Goal: Task Accomplishment & Management: Use online tool/utility

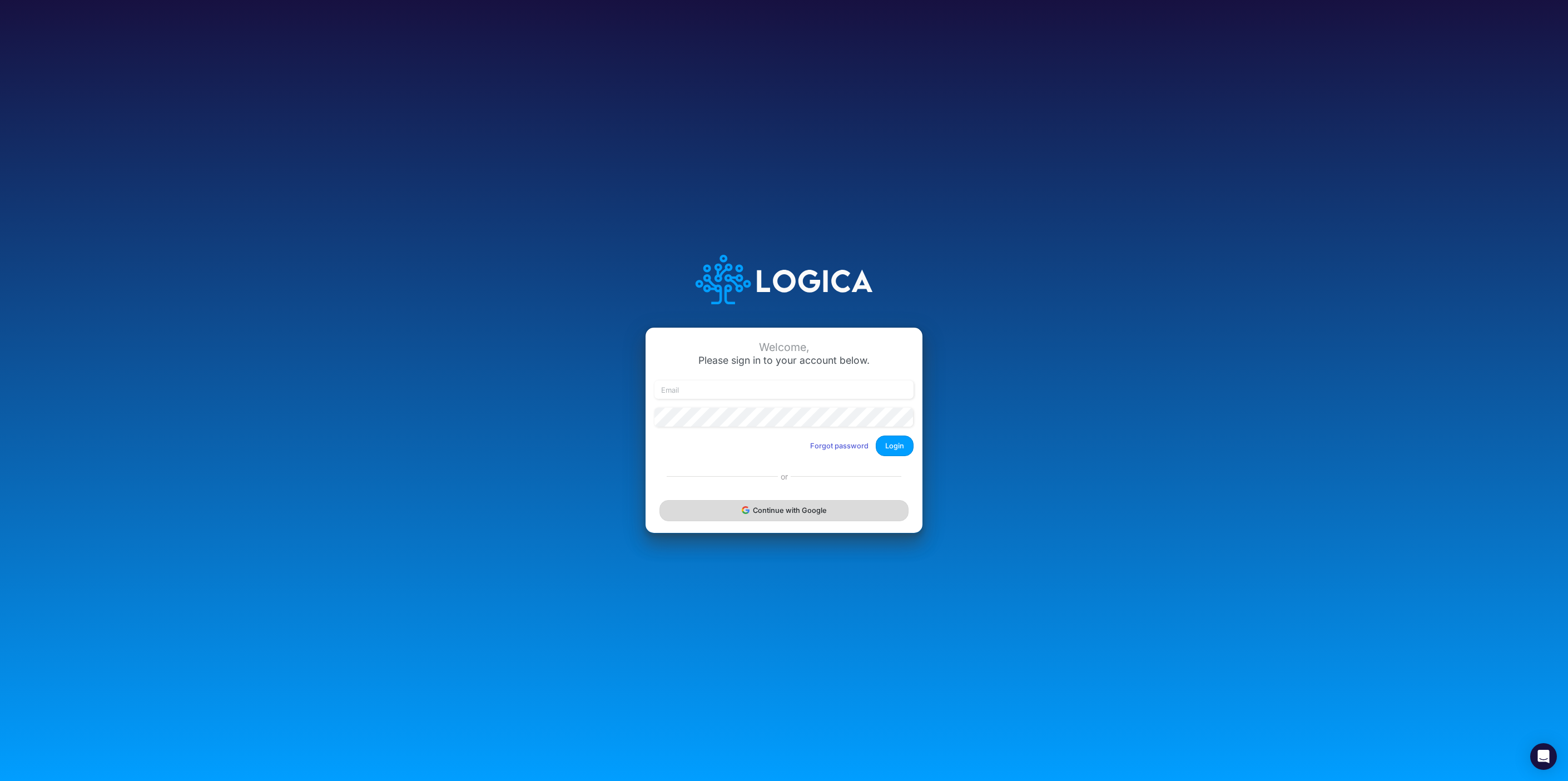
click at [807, 518] on button "Continue with Google" at bounding box center [784, 510] width 249 height 20
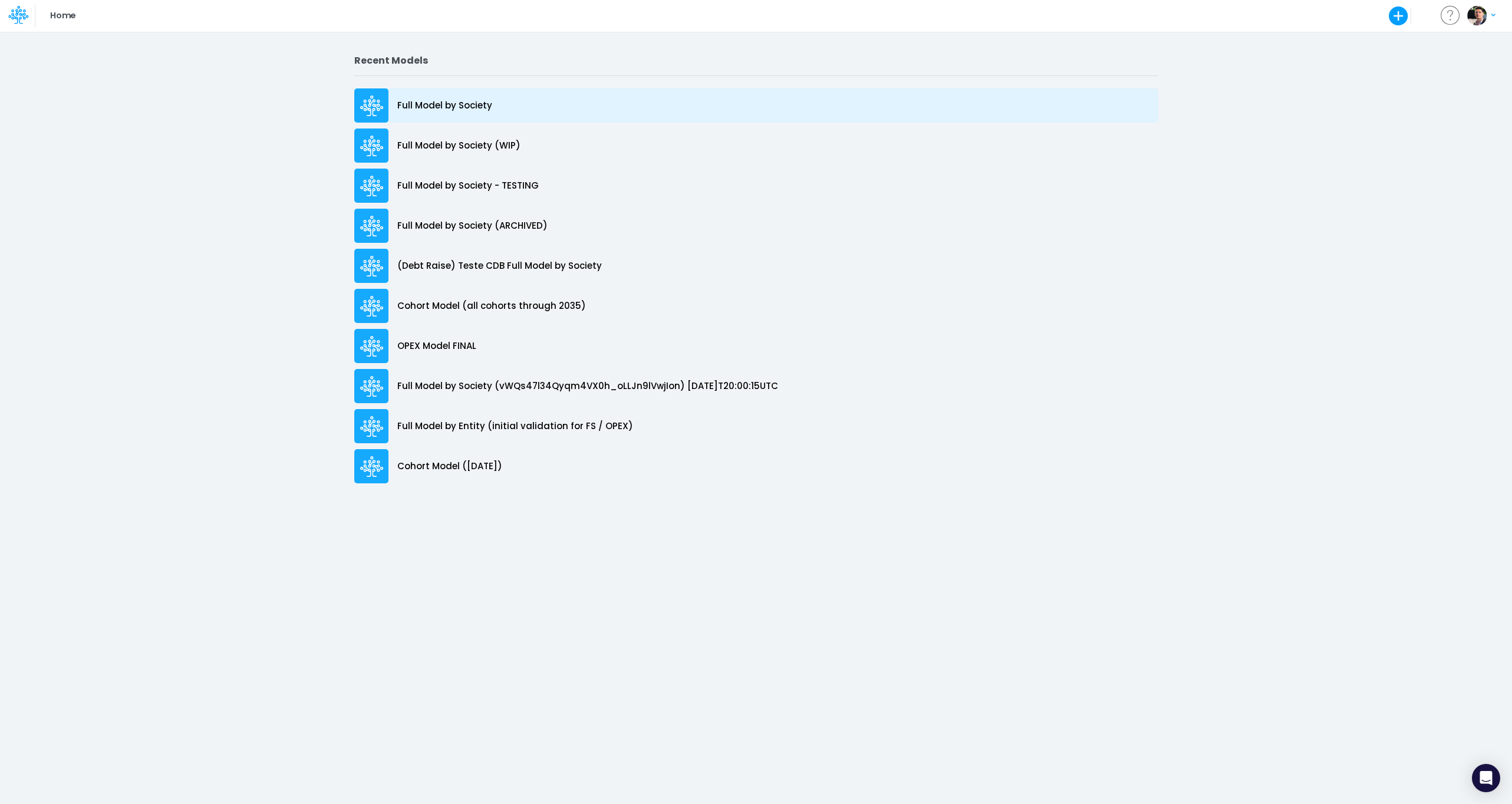
click at [446, 103] on p "Full Model by Society" at bounding box center [445, 106] width 94 height 14
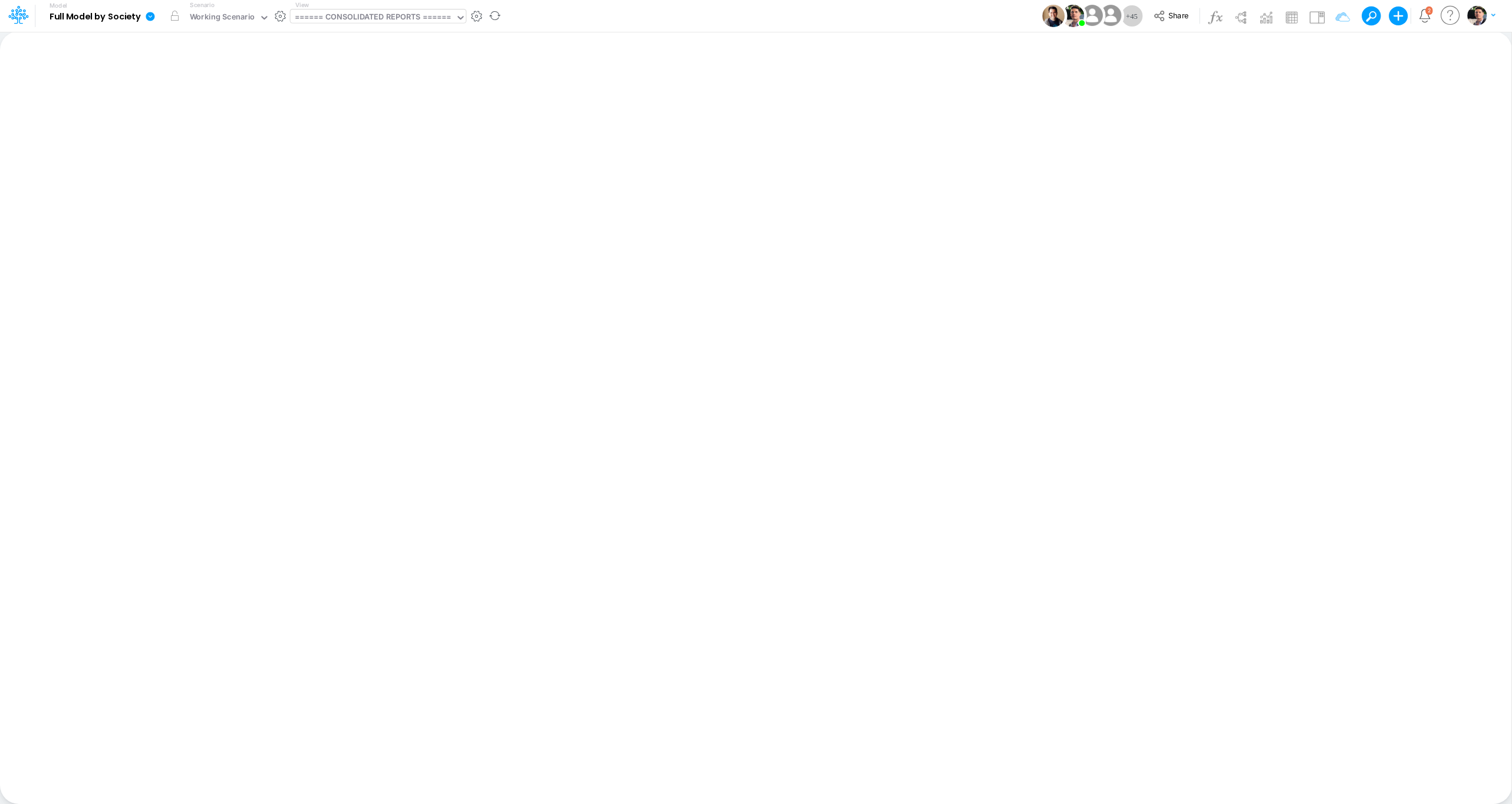
click at [402, 19] on div "====== CONSOLIDATED REPORTS ======" at bounding box center [372, 18] width 157 height 14
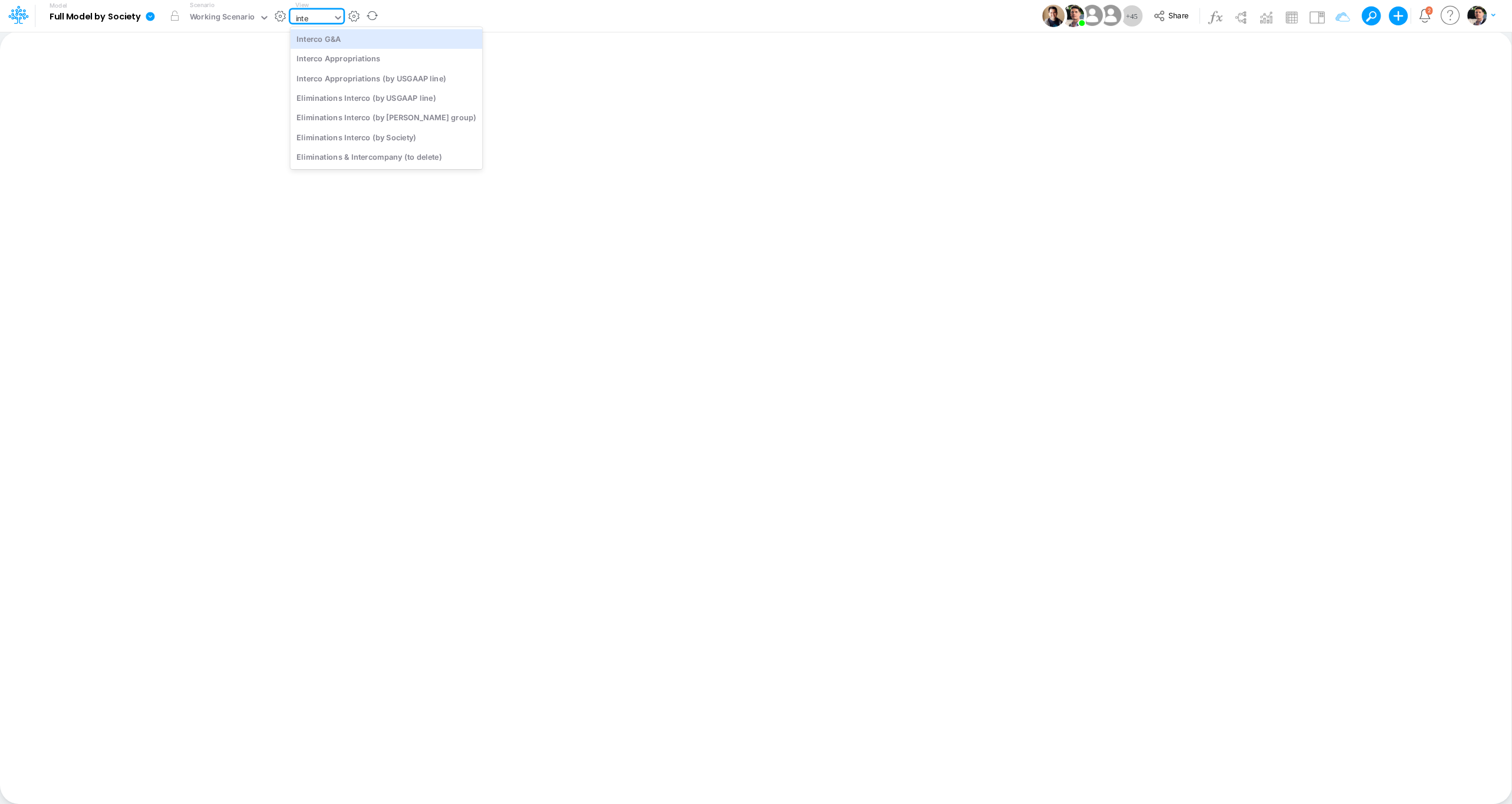
type input "inter"
click at [401, 44] on div "Interco G&A" at bounding box center [386, 38] width 192 height 20
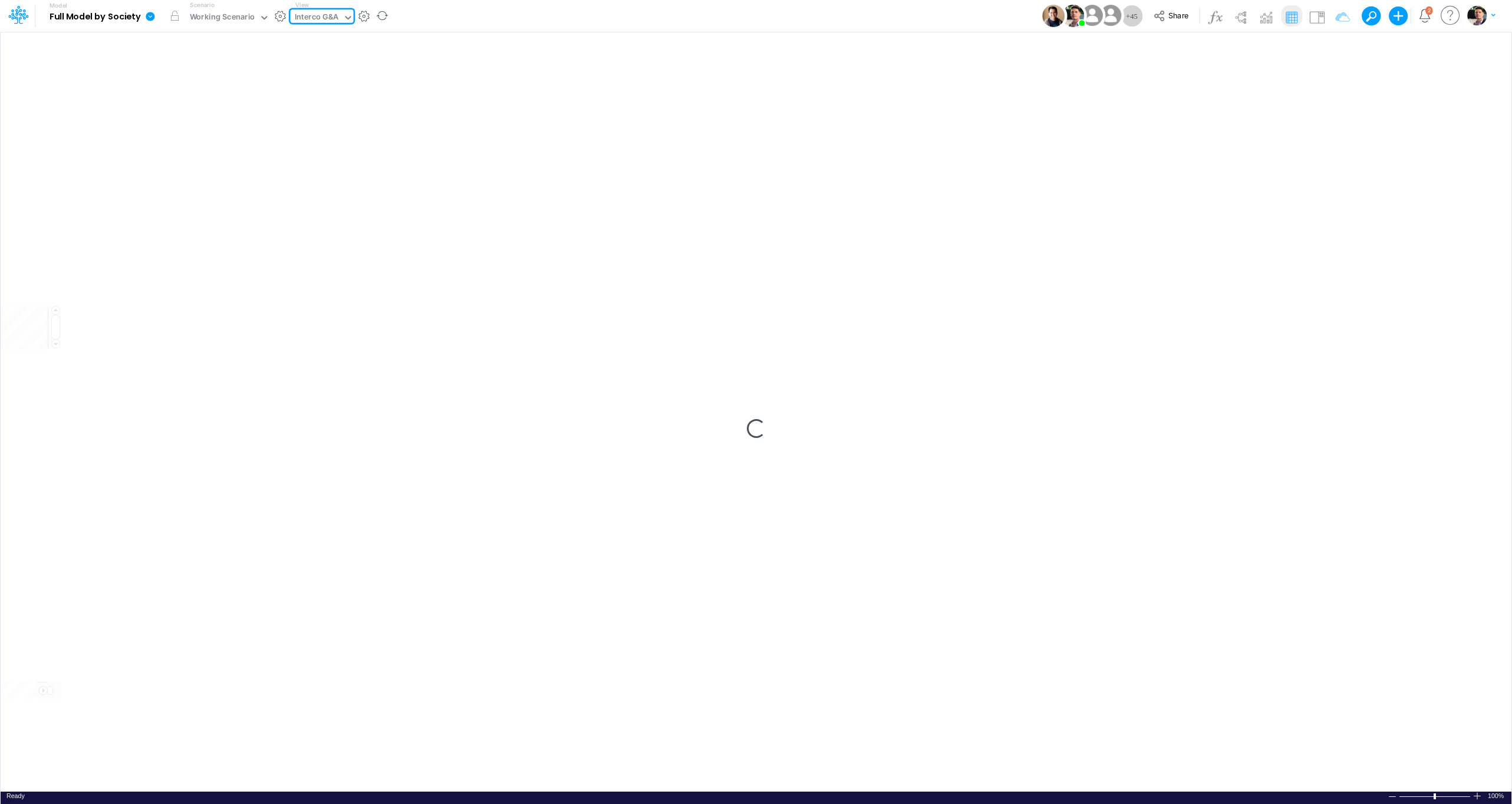
type input "Intercos G&A"
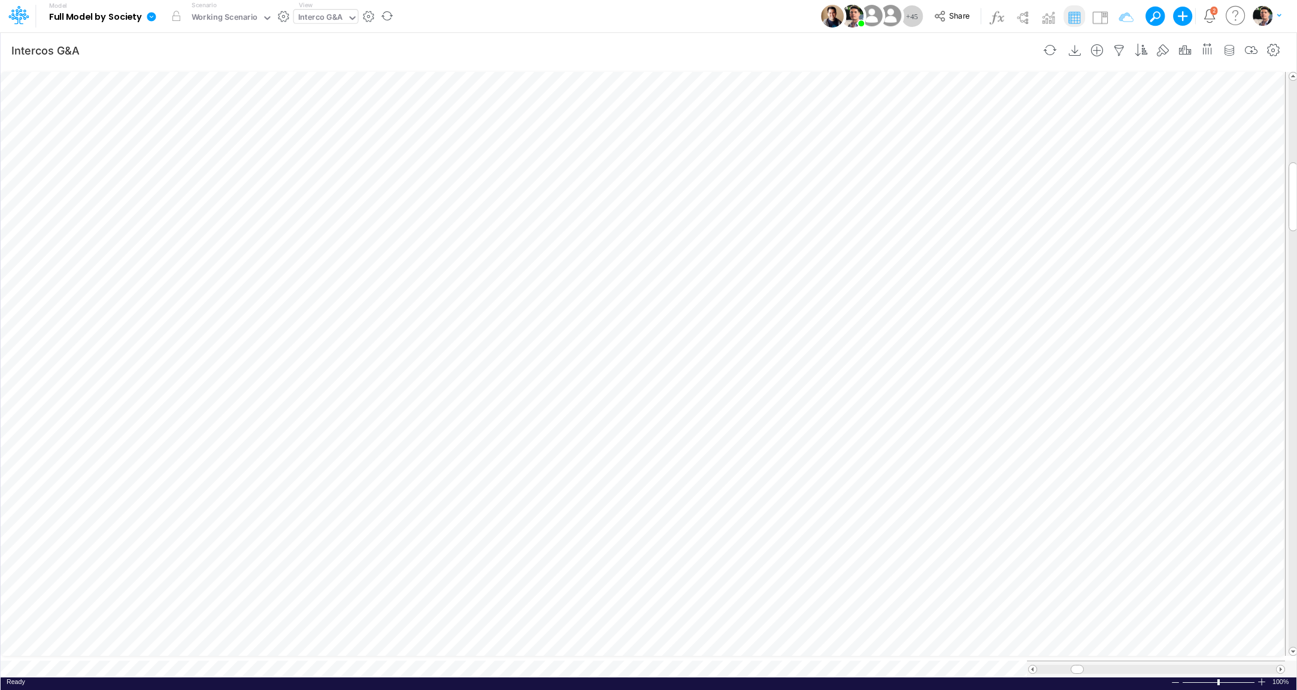
scroll to position [5, 11]
click at [323, 18] on div "Interco G&A" at bounding box center [320, 18] width 45 height 14
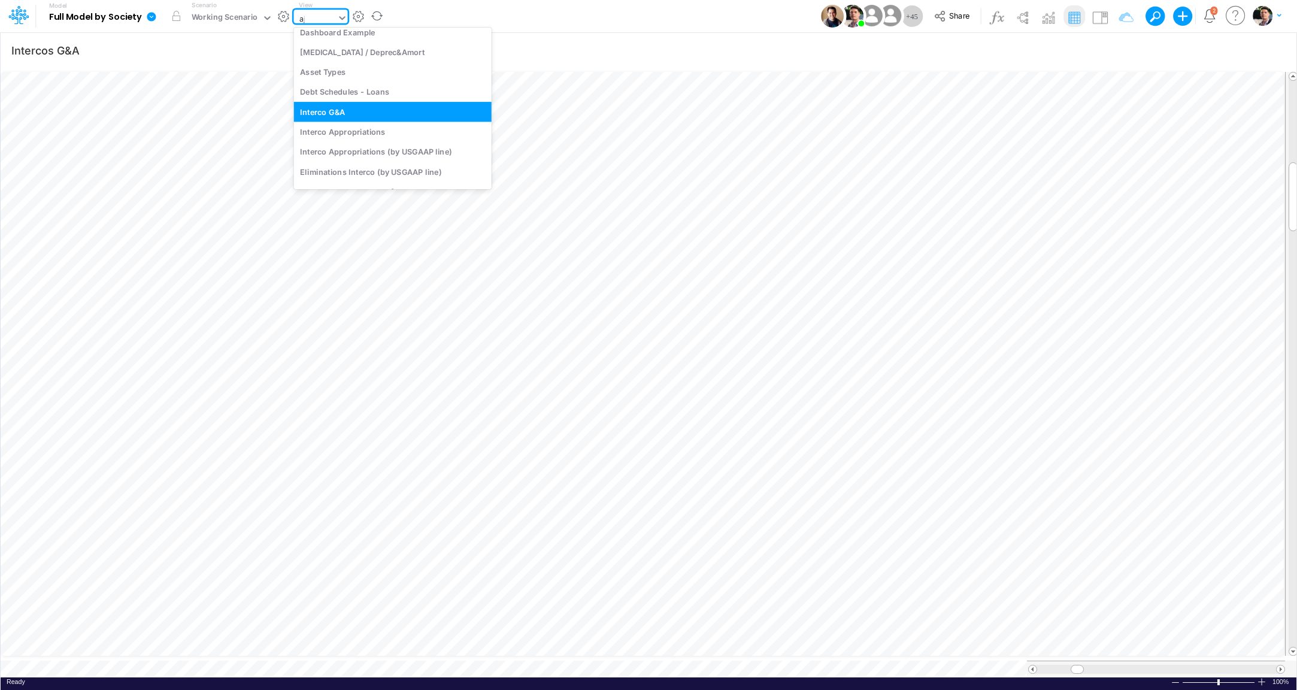
scroll to position [0, 0]
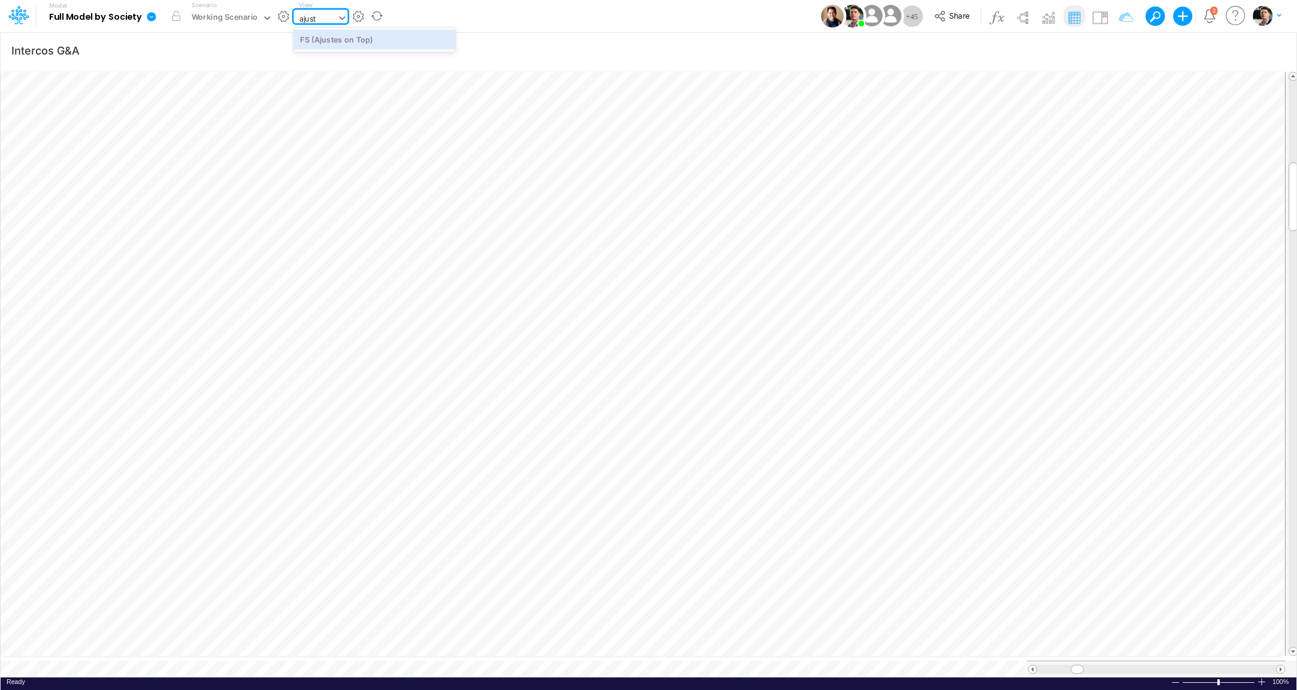
type input "ajuste"
click at [341, 40] on div "FS (Ajustes on Top)" at bounding box center [375, 39] width 162 height 20
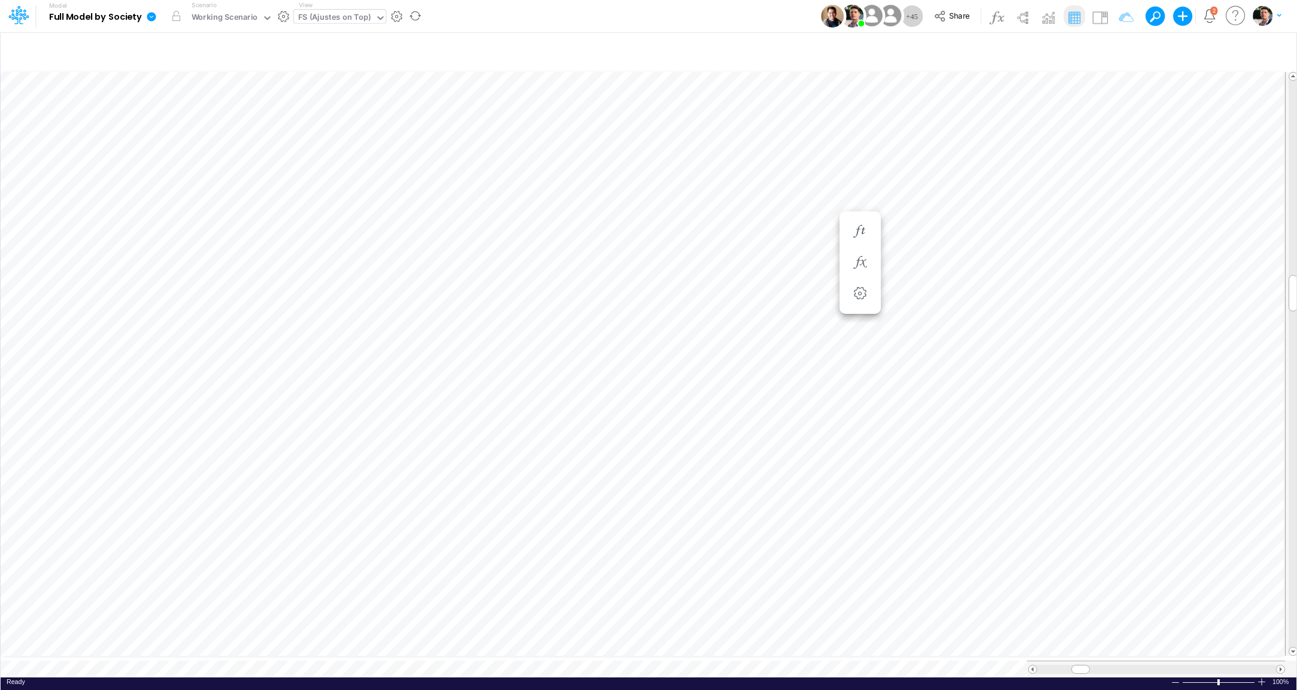
scroll to position [5, 40]
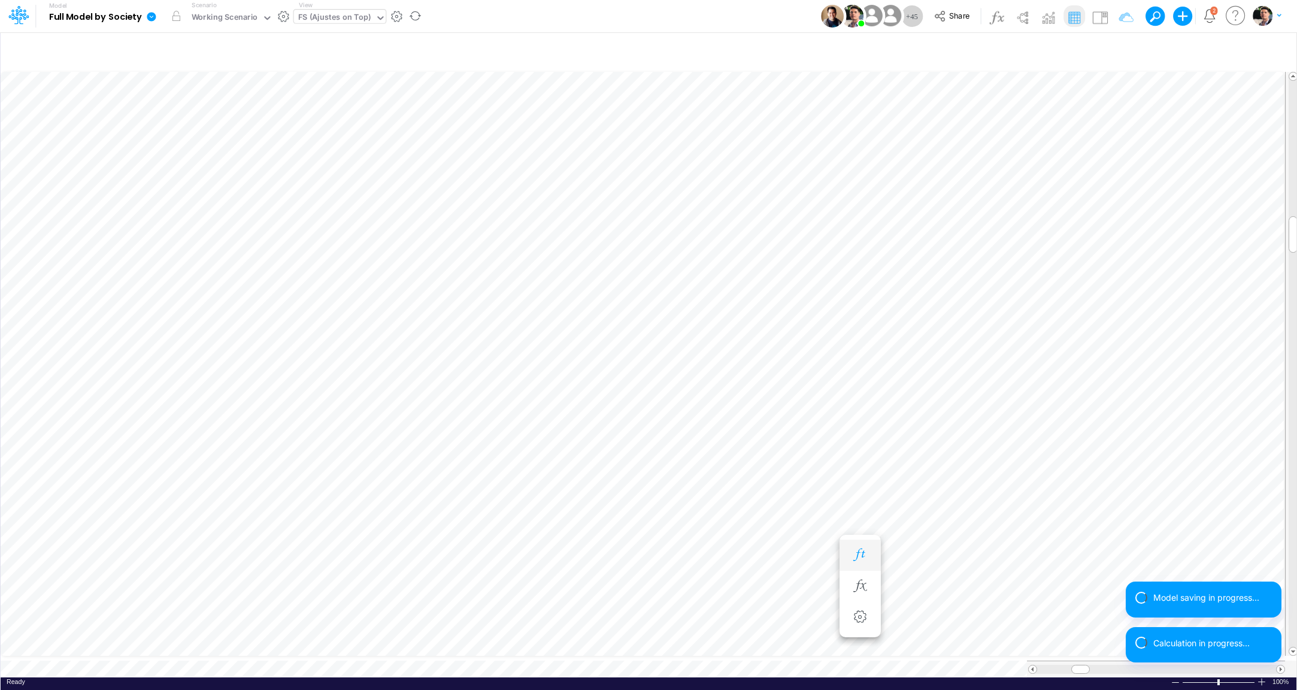
click at [866, 554] on icon "button" at bounding box center [860, 554] width 18 height 13
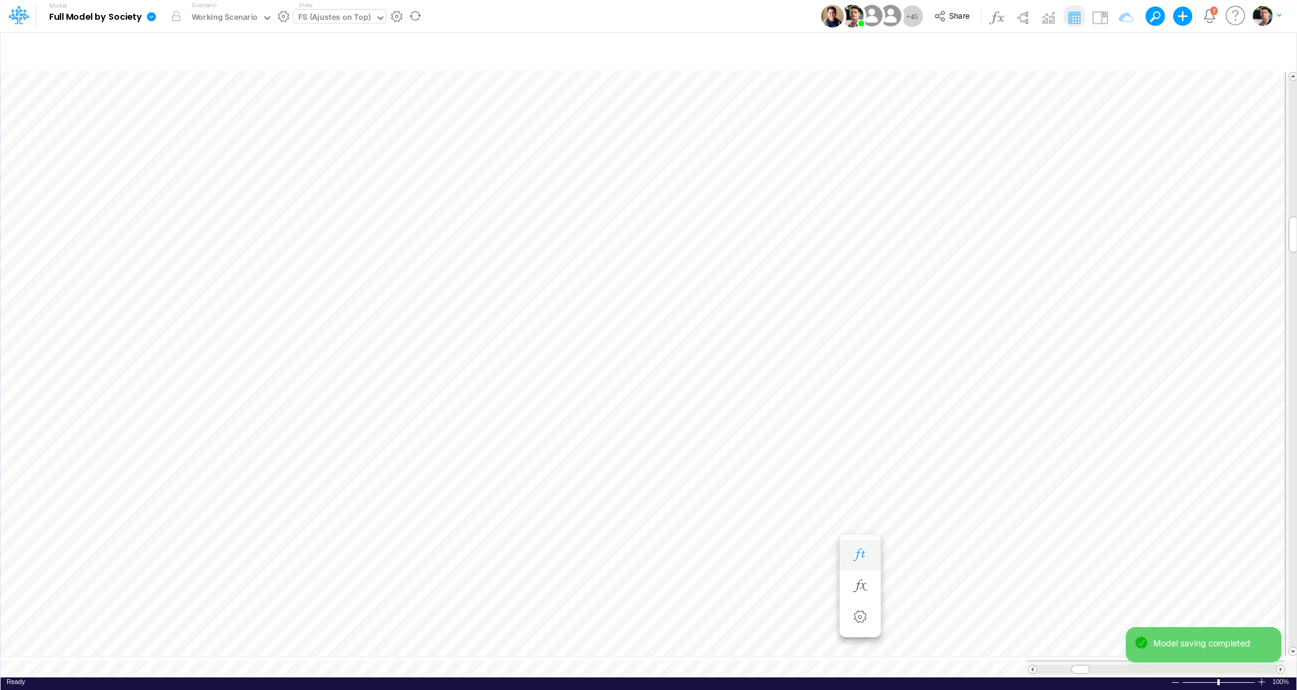
click at [858, 552] on icon "button" at bounding box center [860, 554] width 18 height 13
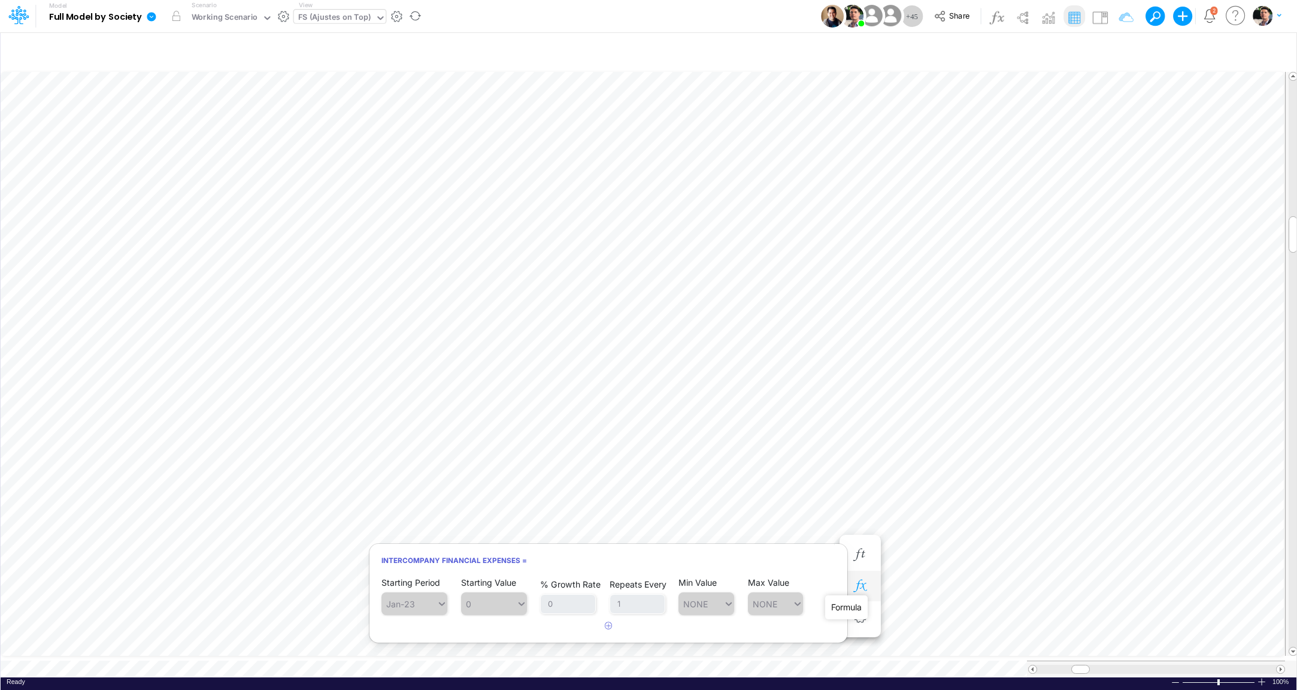
click at [862, 588] on icon "button" at bounding box center [860, 586] width 18 height 13
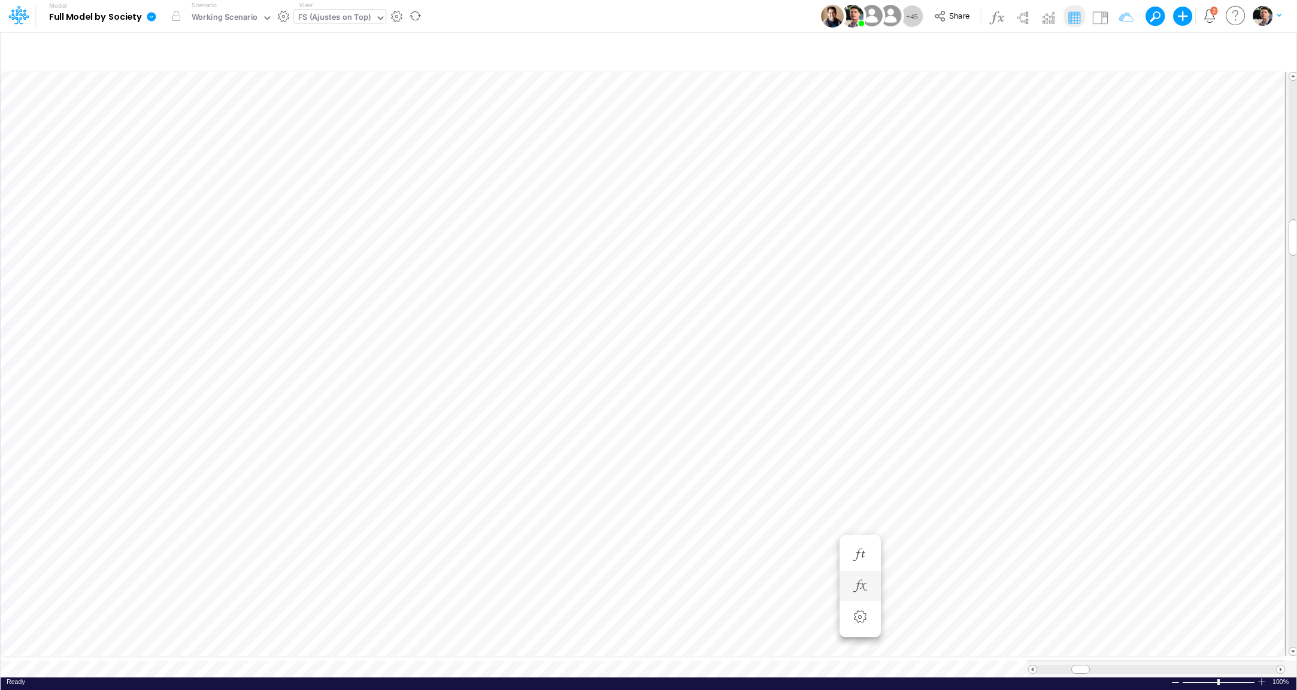
scroll to position [5, 9]
click at [862, 541] on icon "button" at bounding box center [860, 538] width 18 height 13
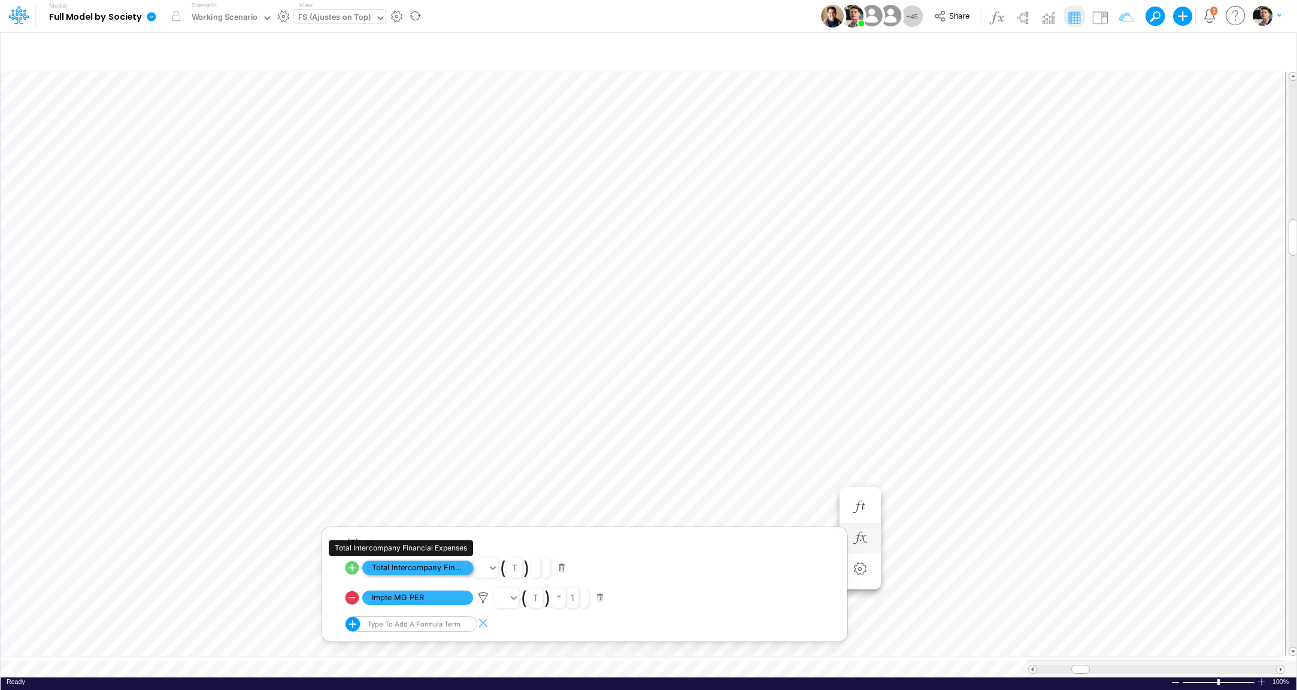
click at [421, 565] on span "Total Intercompany Financial Expenses" at bounding box center [417, 567] width 111 height 15
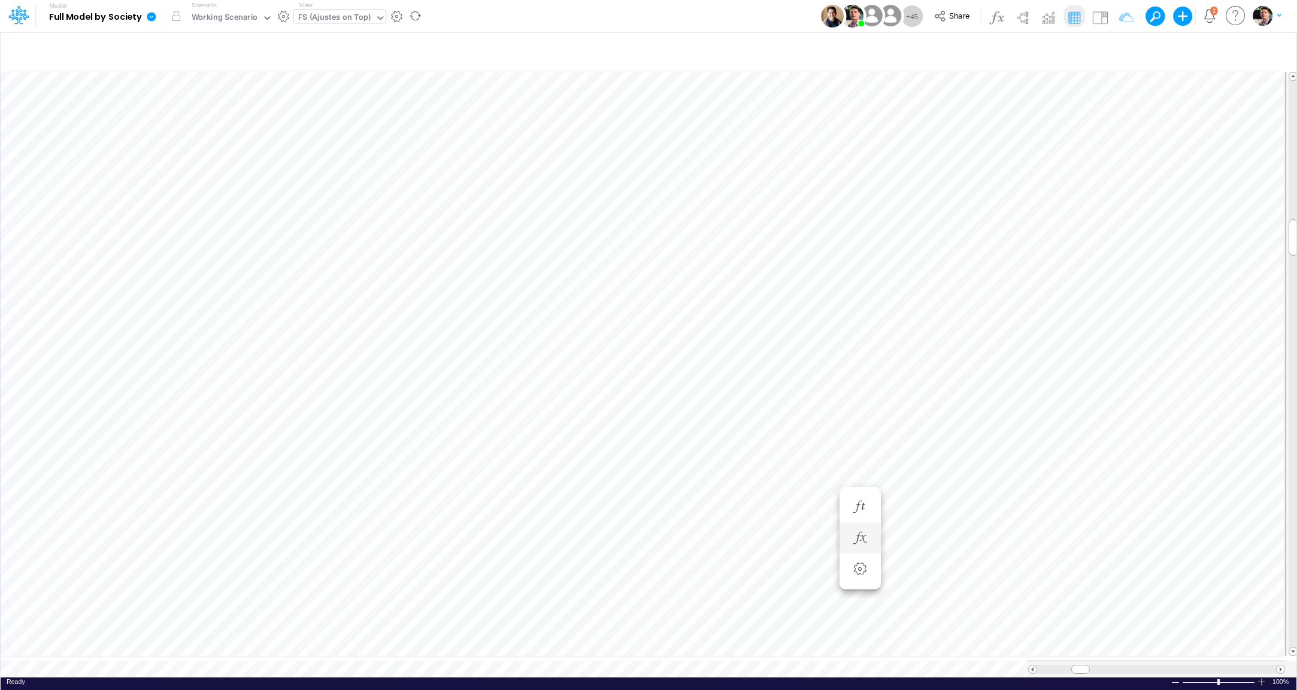
scroll to position [5, 9]
click at [862, 499] on button "button" at bounding box center [860, 507] width 22 height 24
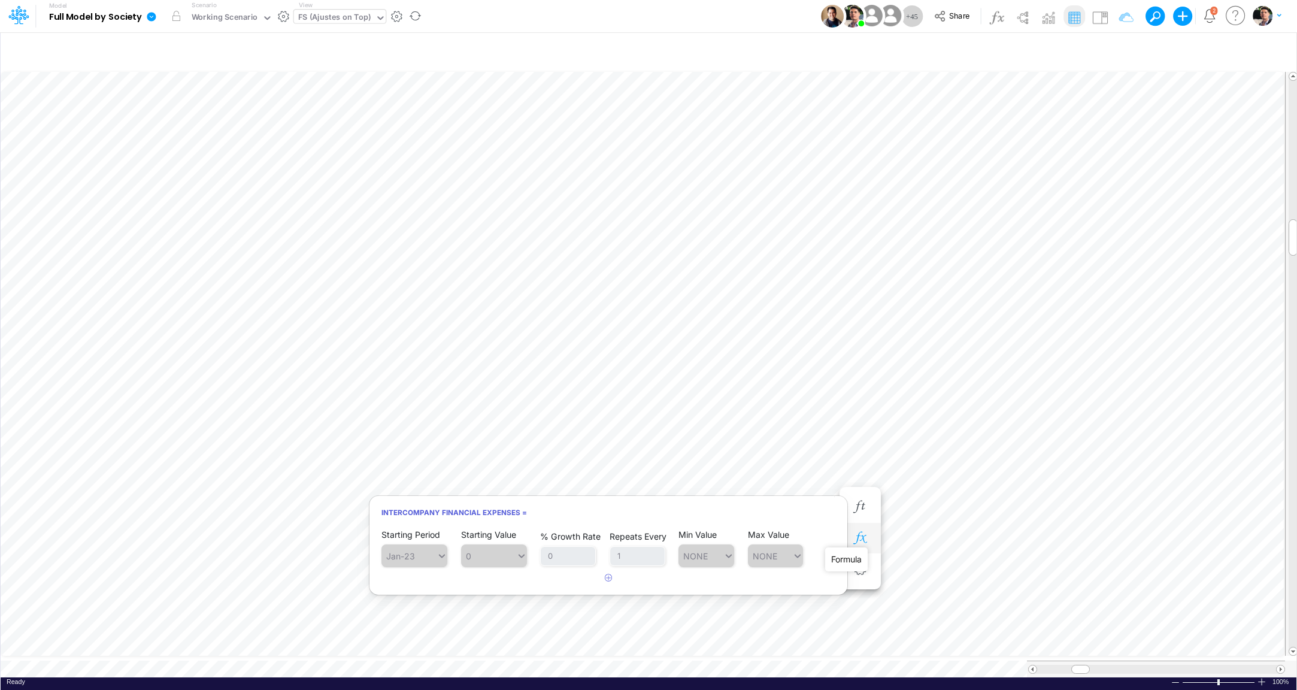
click at [859, 538] on icon "button" at bounding box center [860, 538] width 18 height 13
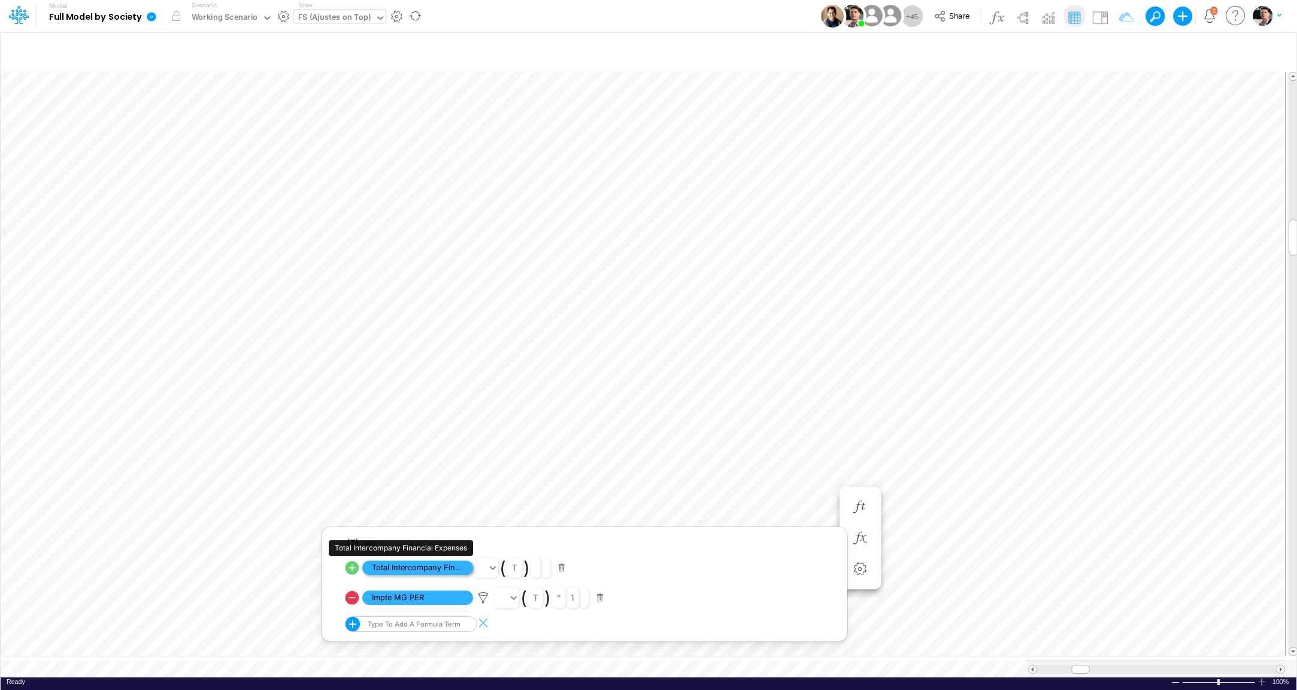
click at [427, 570] on span "Total Intercompany Financial Expenses" at bounding box center [417, 567] width 111 height 15
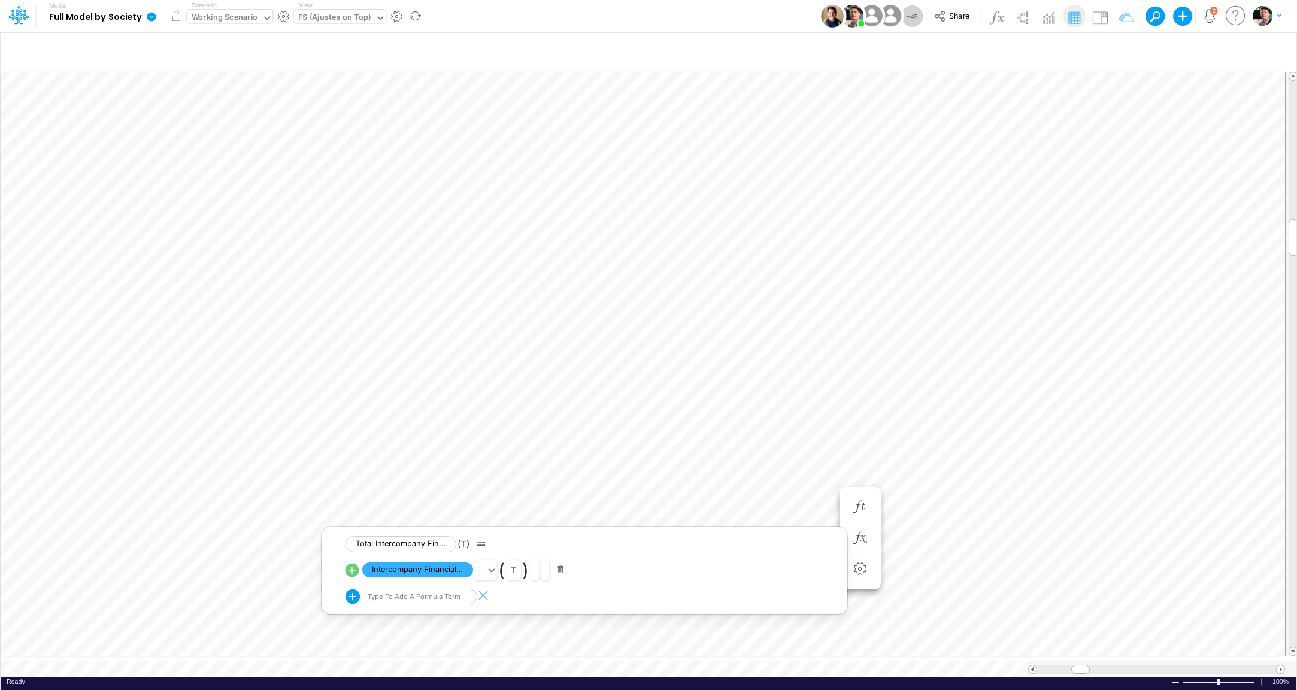
click at [245, 22] on div "Working Scenario" at bounding box center [225, 18] width 66 height 14
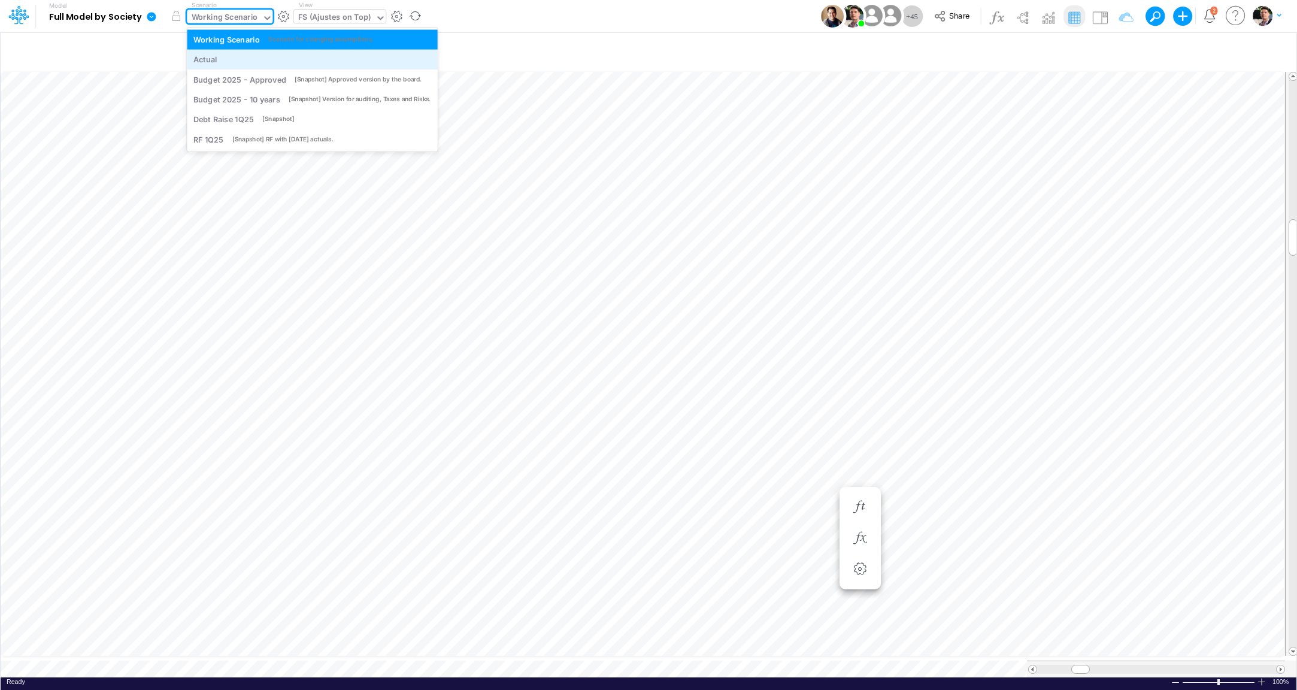
click at [229, 55] on div "Actual" at bounding box center [312, 59] width 238 height 11
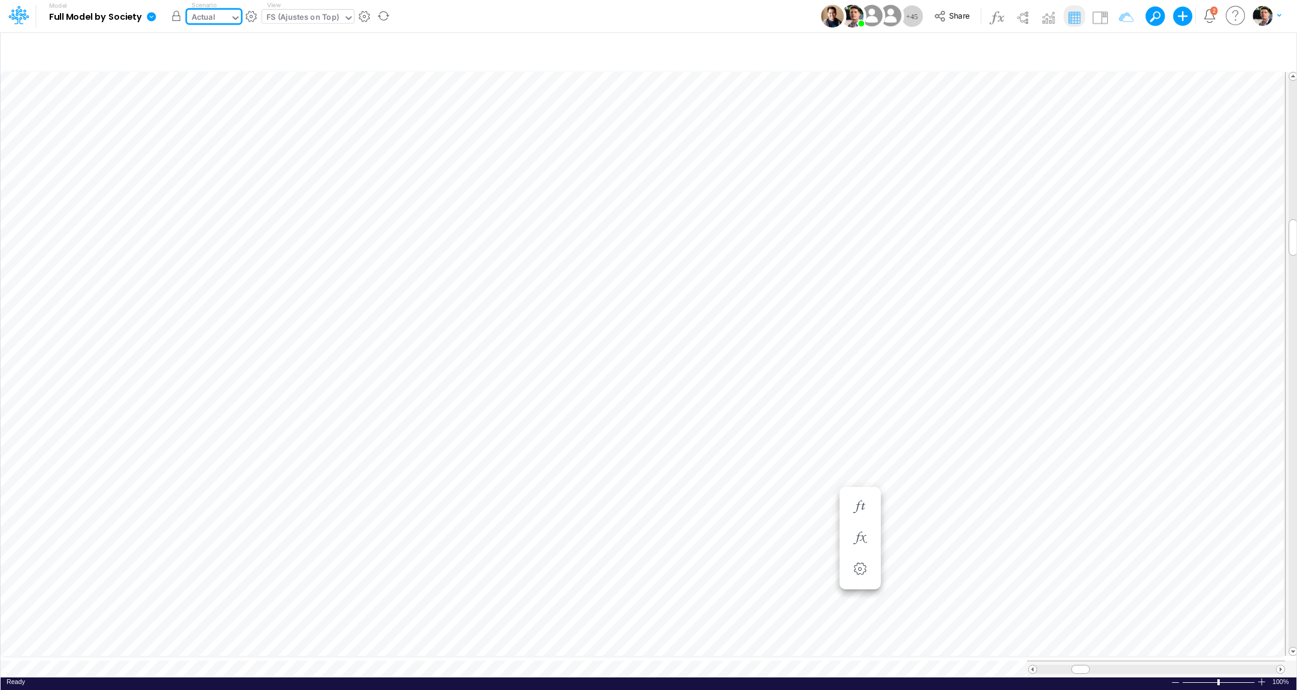
click at [177, 17] on button "button" at bounding box center [176, 16] width 22 height 22
click at [212, 18] on div "Actual" at bounding box center [204, 18] width 24 height 14
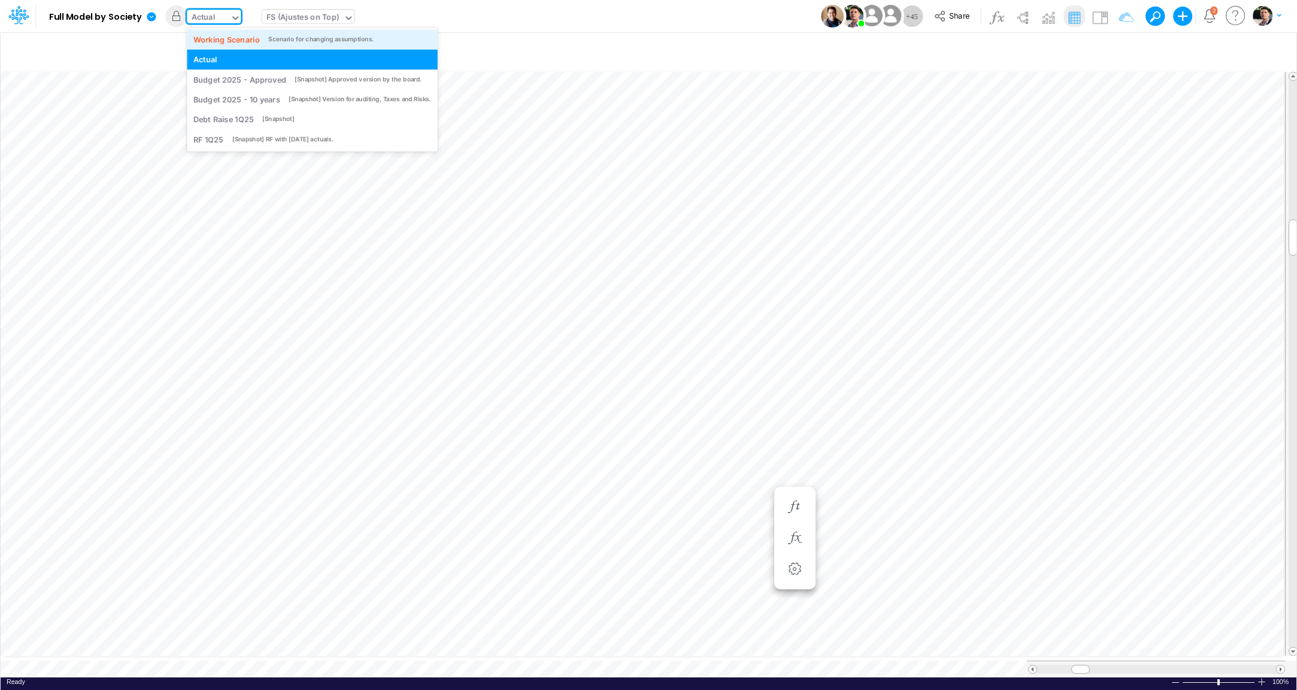
click at [230, 42] on div "Working Scenario" at bounding box center [226, 39] width 66 height 11
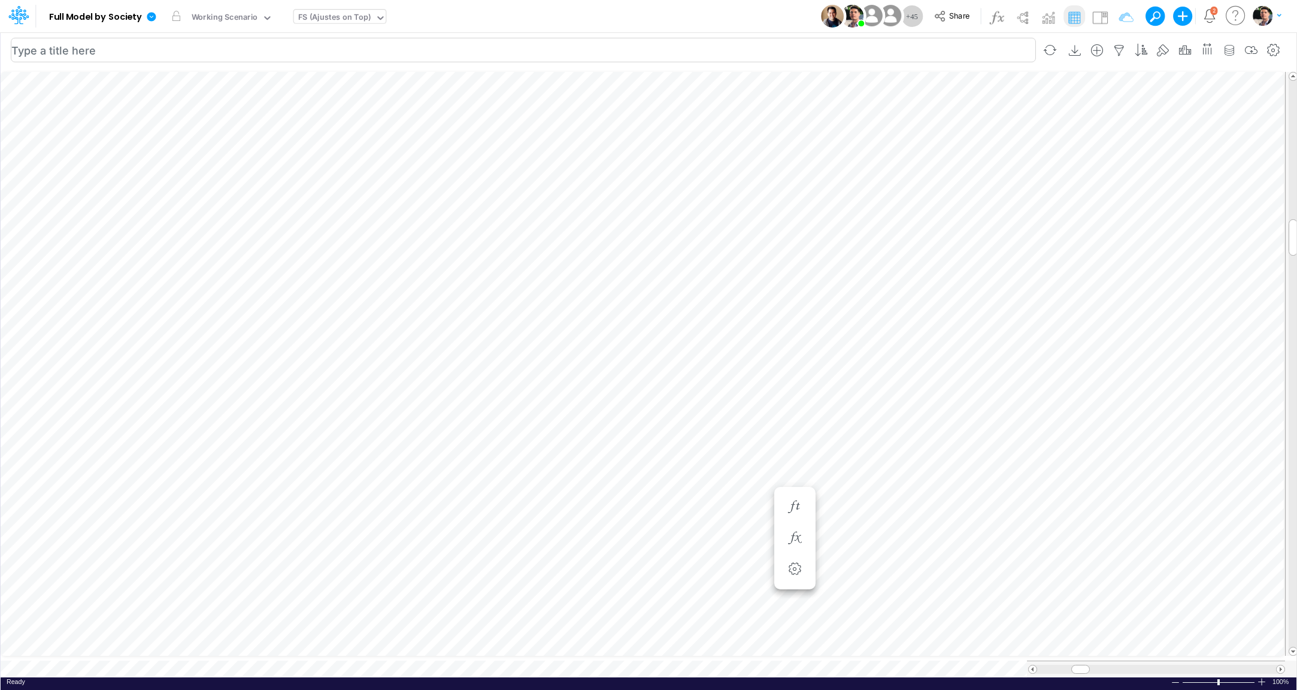
scroll to position [5, 9]
click at [860, 502] on icon "button" at bounding box center [860, 507] width 18 height 13
click at [861, 535] on icon "button" at bounding box center [860, 538] width 18 height 13
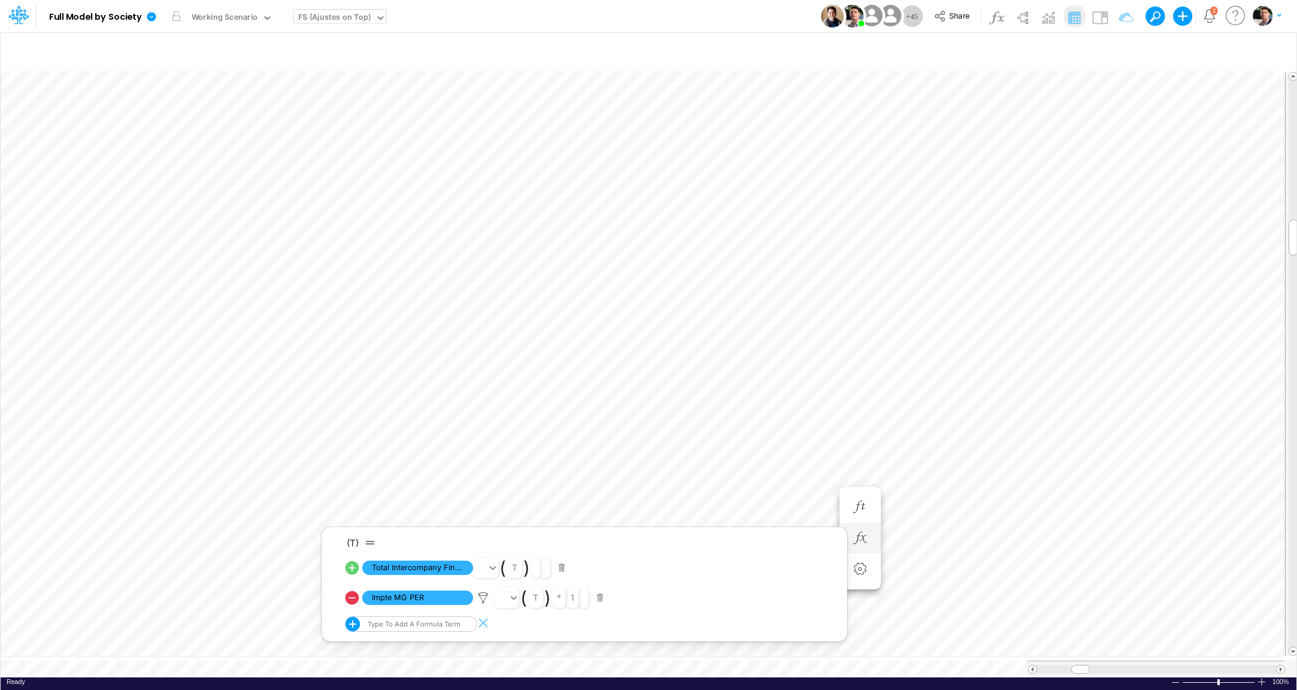
click at [353, 596] on icon at bounding box center [352, 598] width 14 height 14
click at [862, 508] on icon "button" at bounding box center [860, 507] width 18 height 13
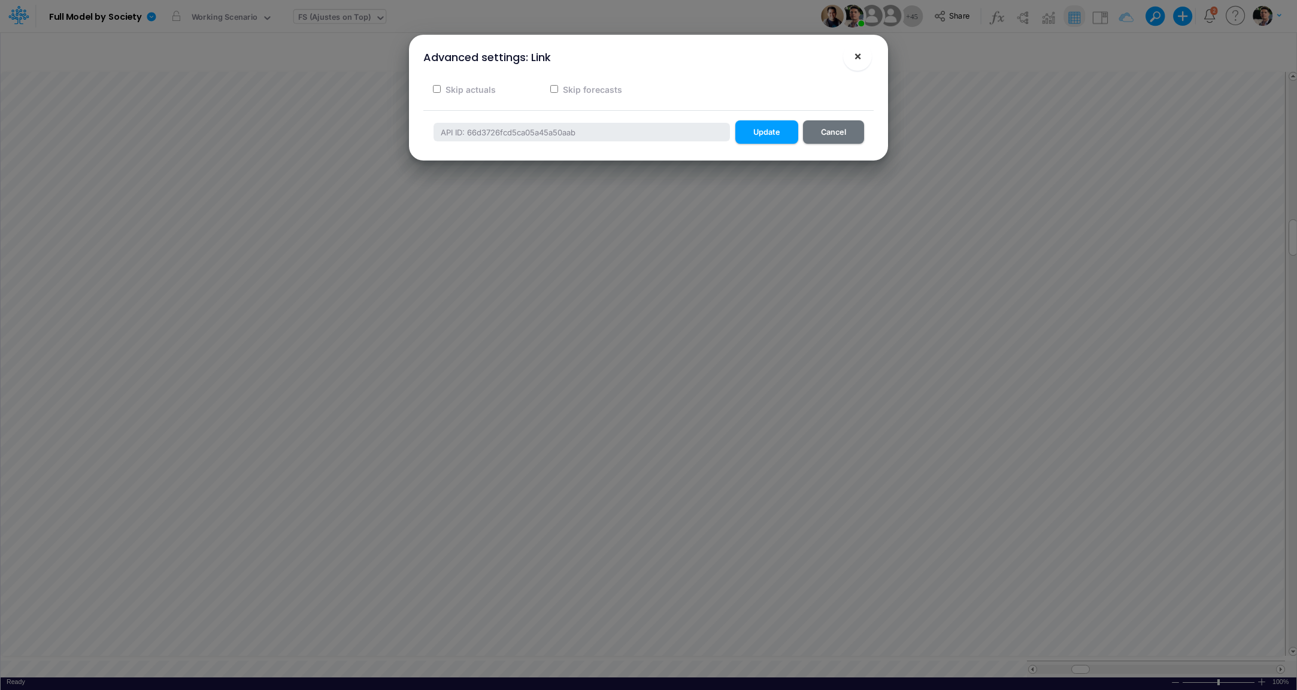
click at [856, 59] on span "×" at bounding box center [858, 55] width 8 height 14
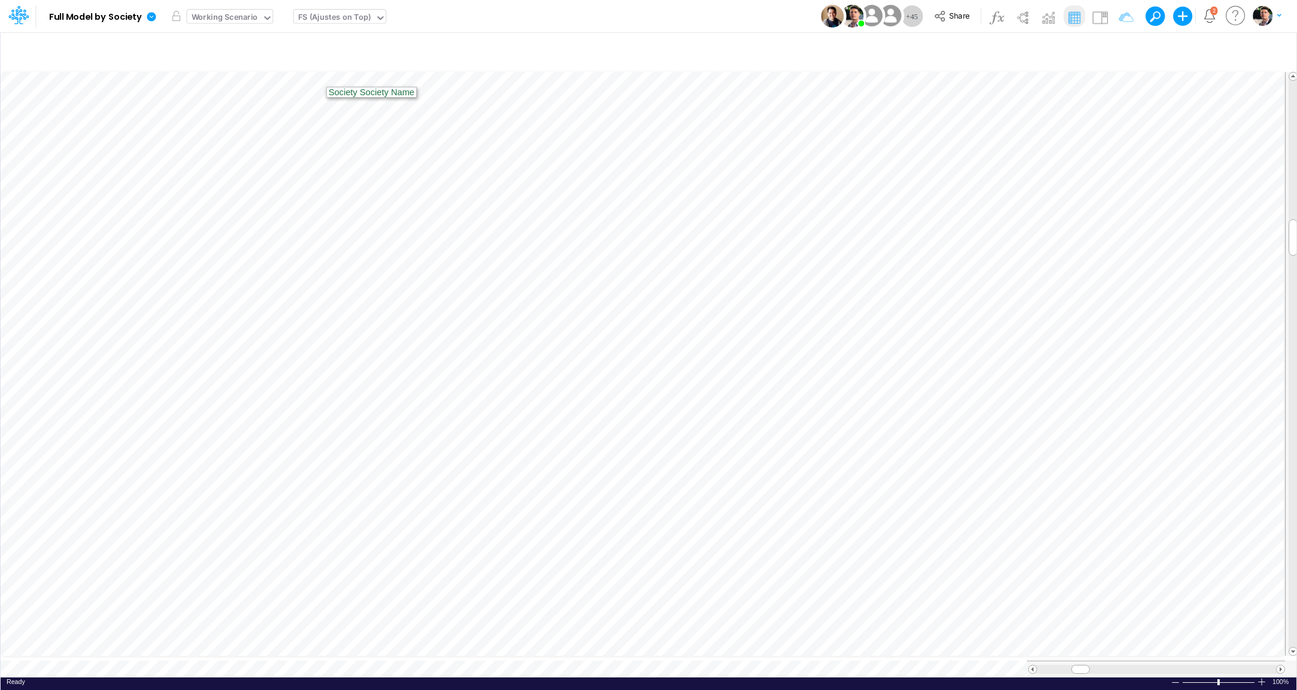
click at [244, 18] on div "Working Scenario" at bounding box center [225, 18] width 66 height 14
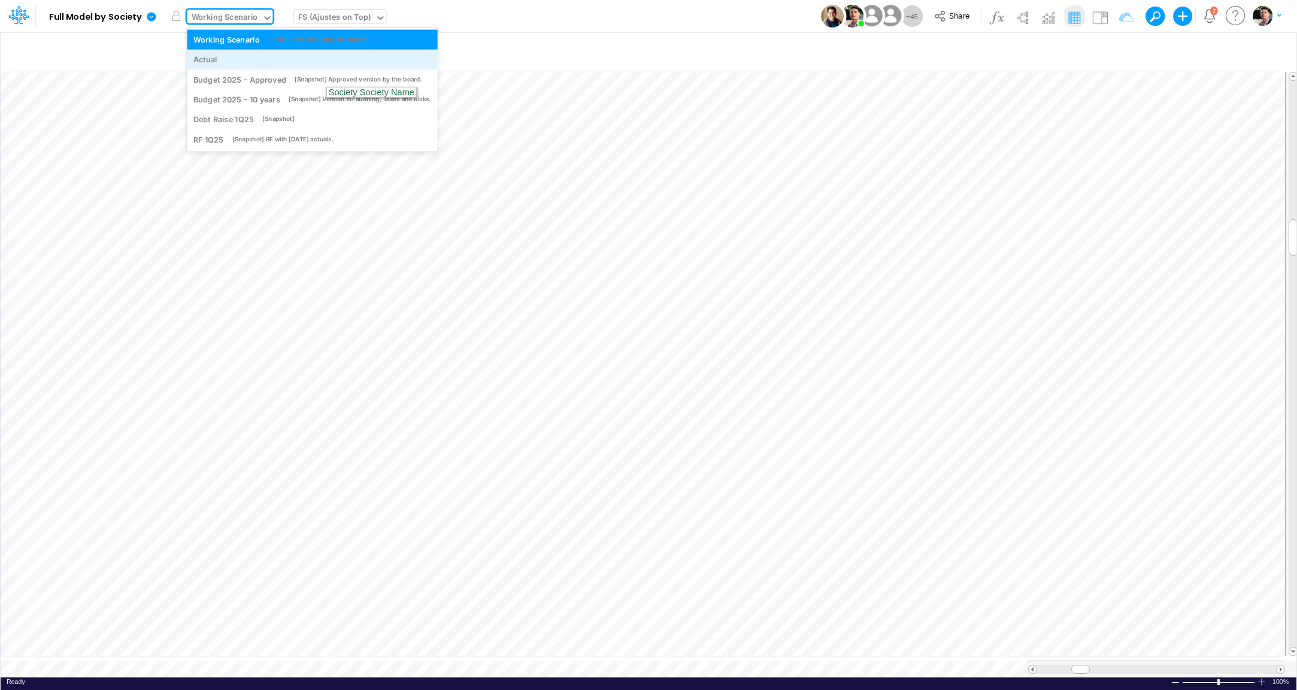
click at [206, 56] on div "Actual" at bounding box center [205, 59] width 24 height 11
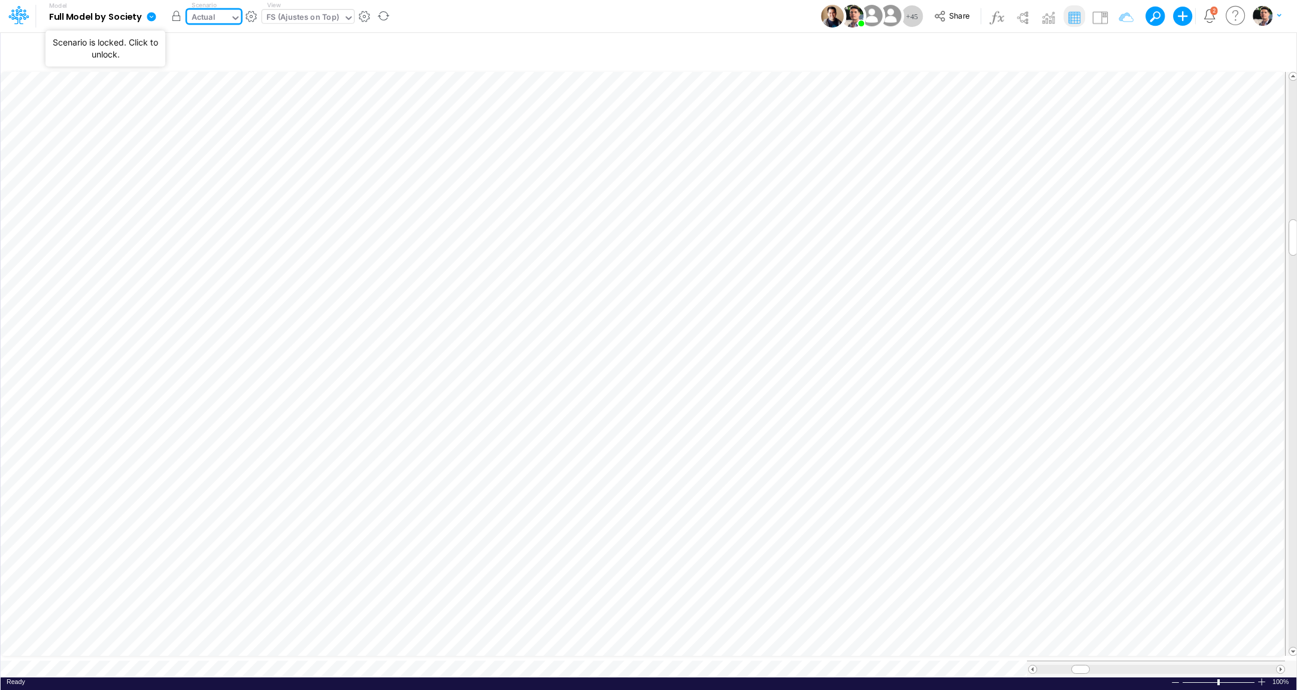
click at [180, 19] on button "button" at bounding box center [176, 16] width 22 height 22
click at [1107, 16] on img at bounding box center [1099, 17] width 19 height 19
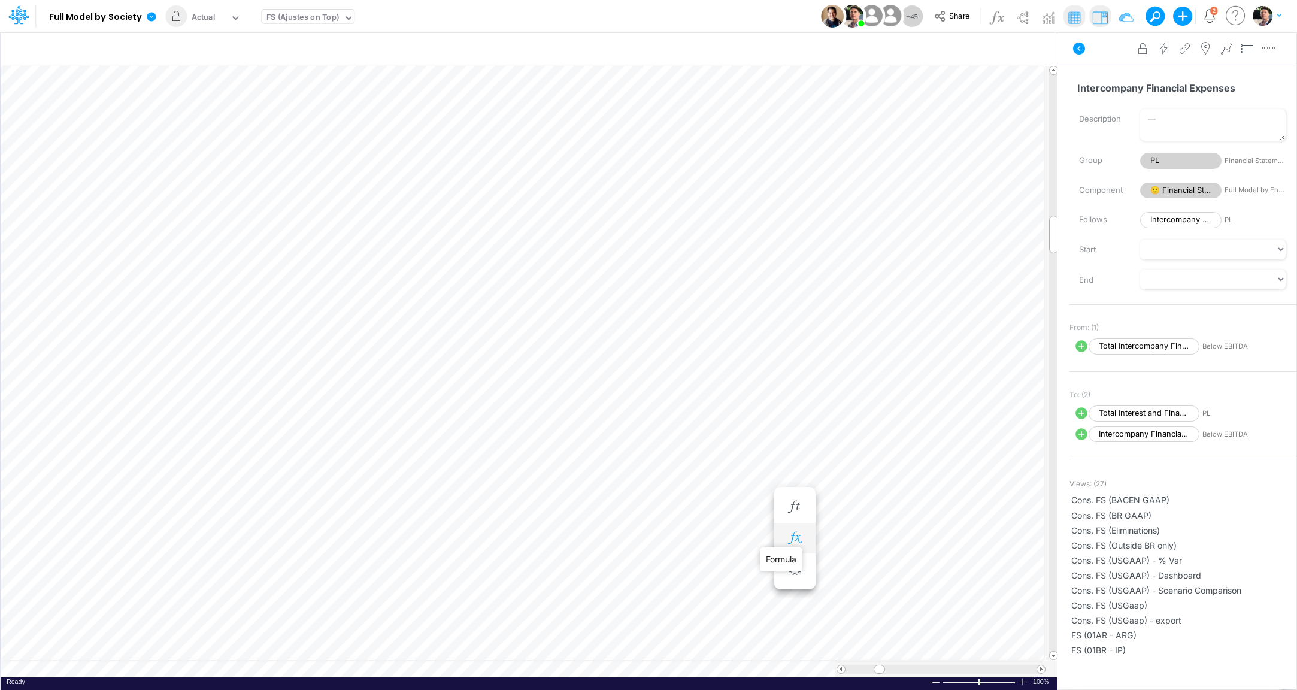
click at [793, 535] on icon "button" at bounding box center [794, 538] width 18 height 13
click at [357, 572] on span "Total Intercompany Financial Expenses" at bounding box center [352, 567] width 111 height 15
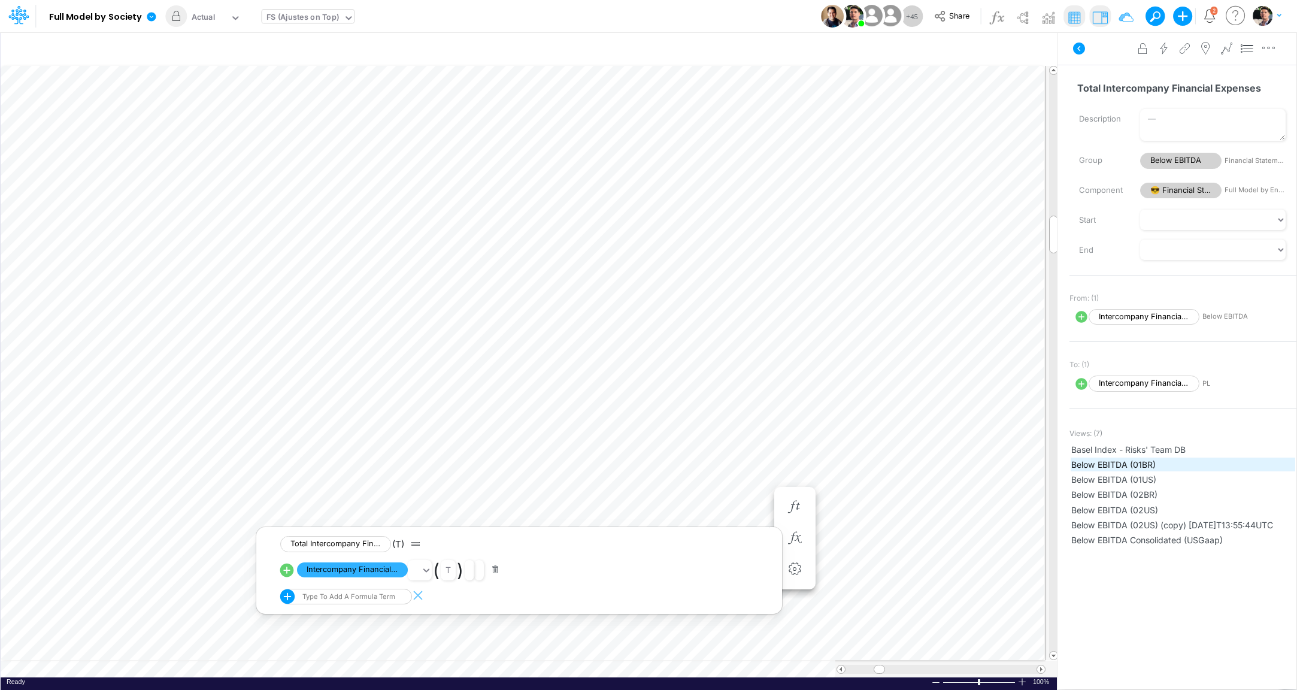
click at [1136, 461] on span "Below EBITDA (01BR)" at bounding box center [1182, 464] width 223 height 13
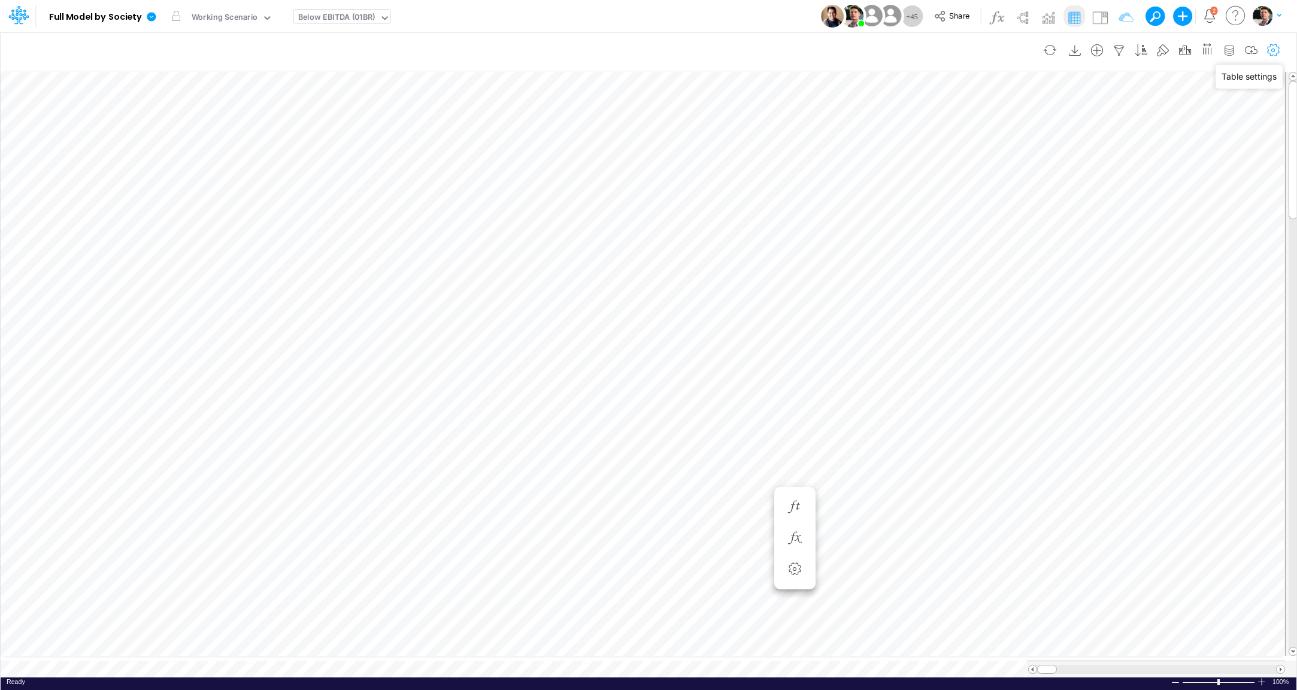
click at [1276, 48] on icon "button" at bounding box center [1273, 50] width 18 height 13
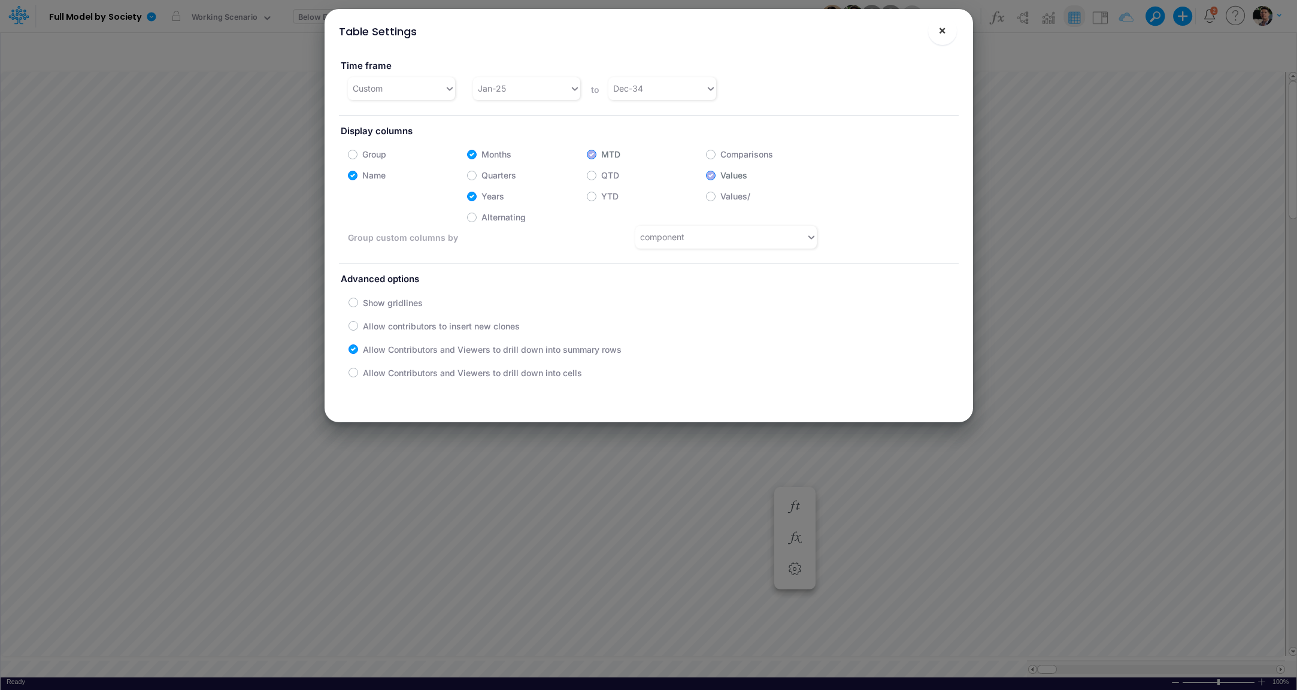
click at [948, 30] on button "×" at bounding box center [942, 30] width 29 height 29
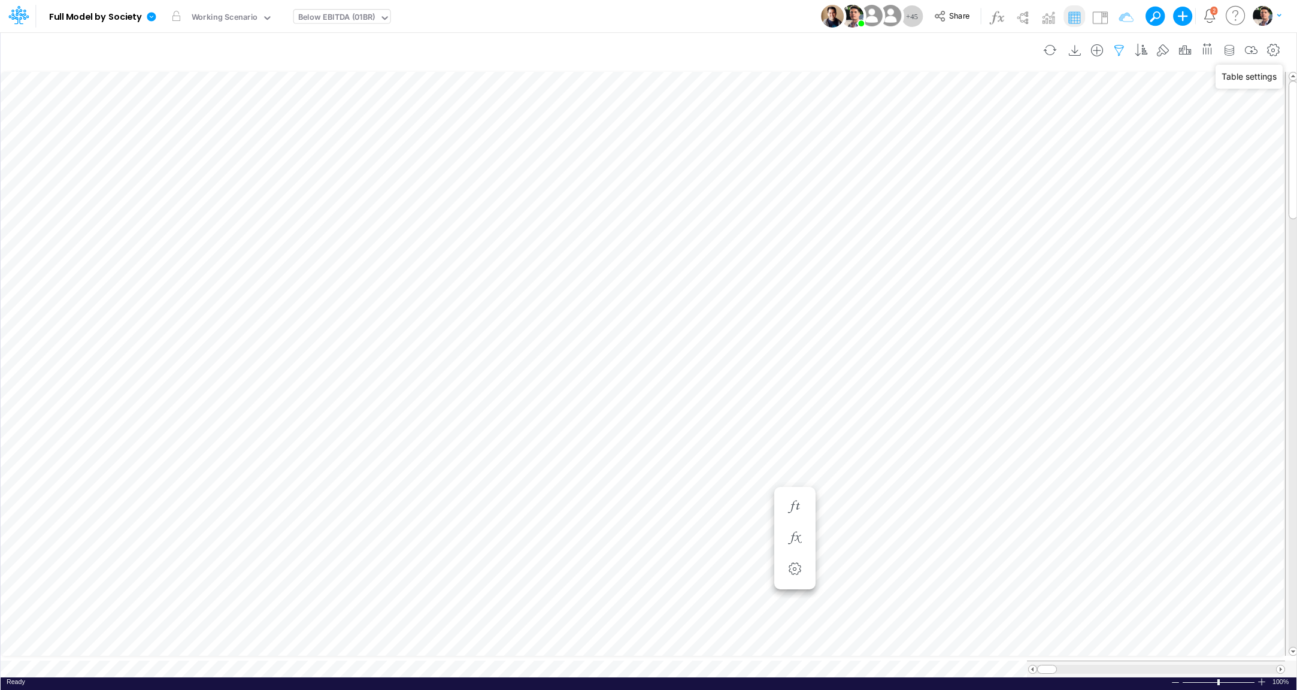
click at [1124, 52] on icon "button" at bounding box center [1119, 50] width 18 height 13
select select "tableSearchOR"
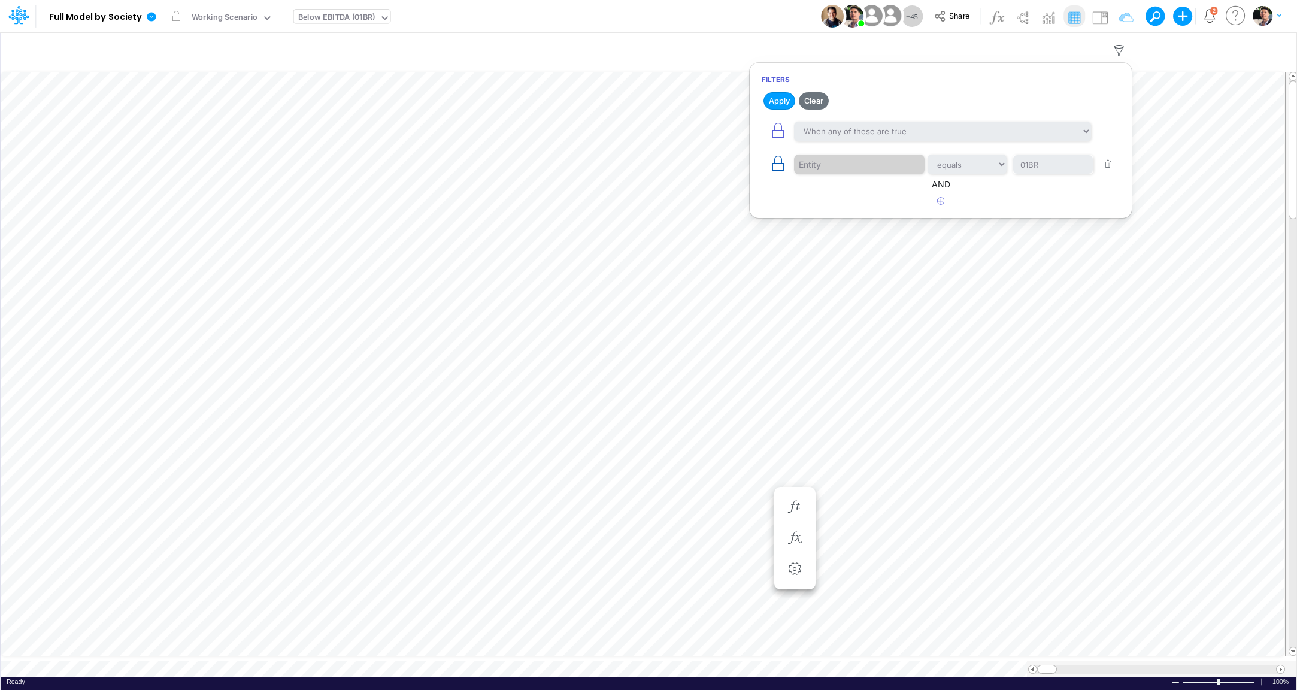
click at [774, 165] on icon "button" at bounding box center [777, 163] width 17 height 17
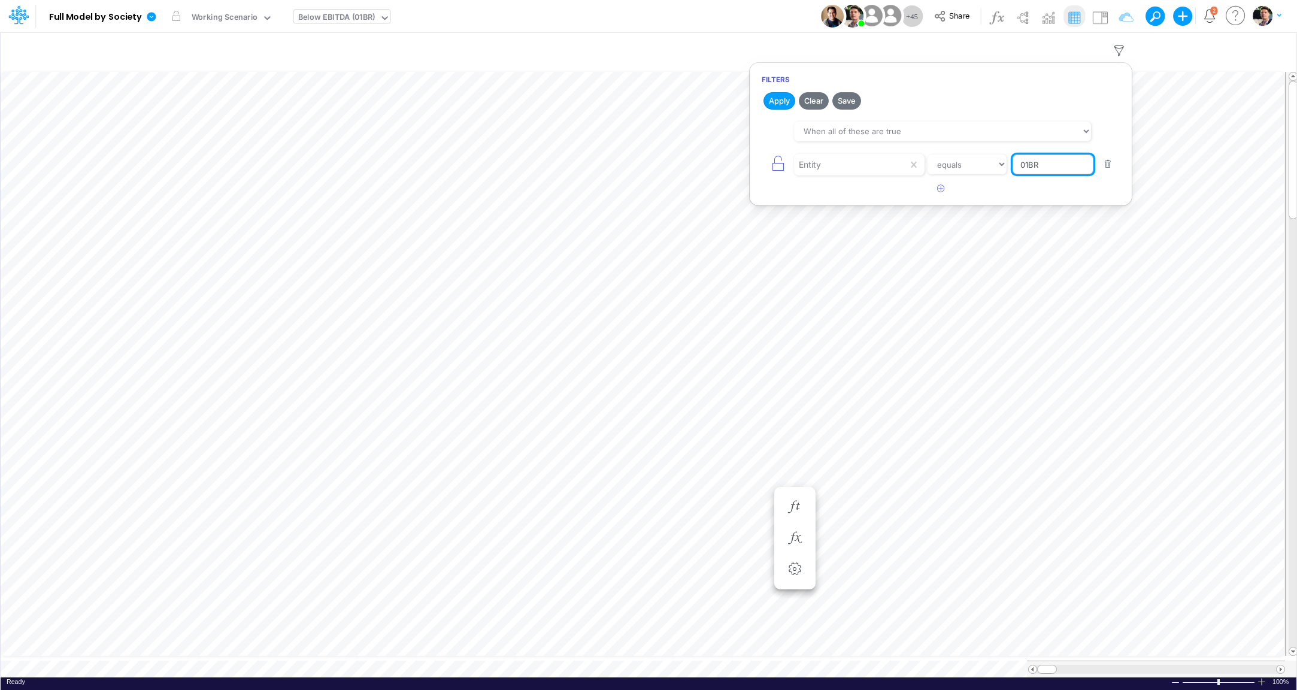
drag, startPoint x: 1046, startPoint y: 168, endPoint x: 999, endPoint y: 169, distance: 46.7
click at [1012, 169] on input "01BR" at bounding box center [1052, 164] width 81 height 20
type input "01cg"
click at [773, 101] on button "Apply" at bounding box center [779, 100] width 32 height 17
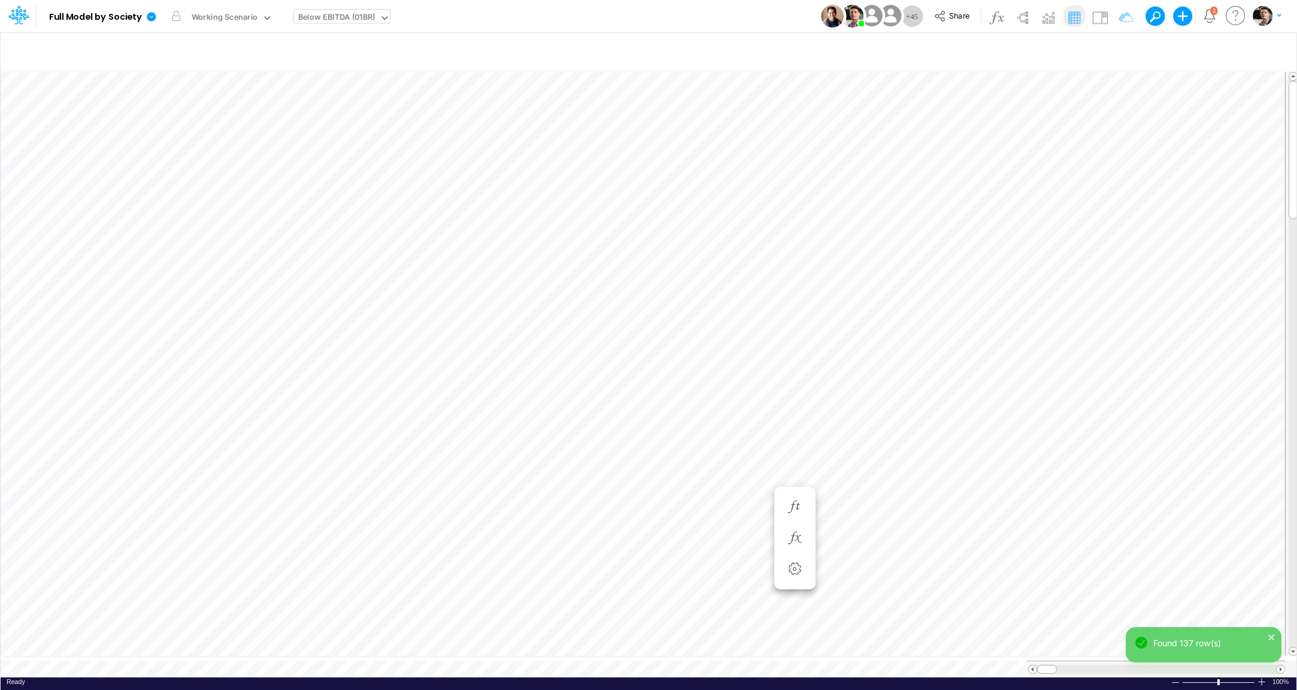
scroll to position [5, 2]
click at [970, 496] on icon "button" at bounding box center [976, 495] width 18 height 13
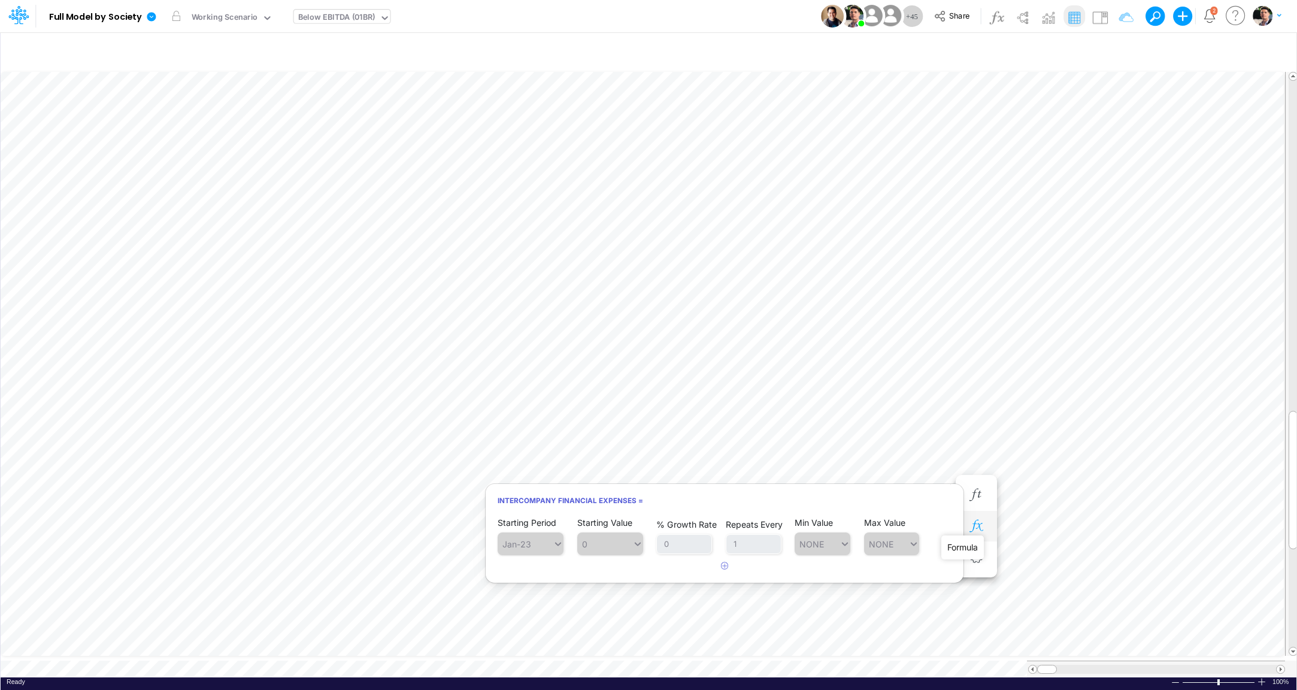
click at [979, 530] on icon "button" at bounding box center [976, 526] width 18 height 13
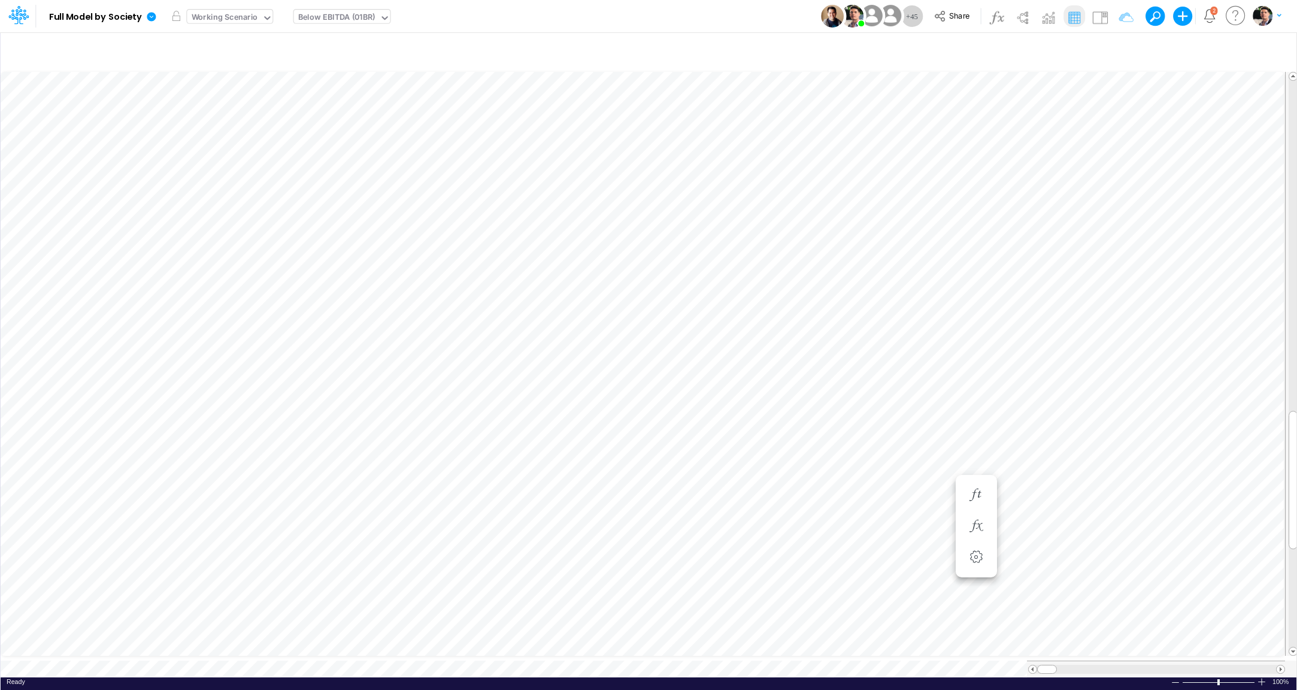
scroll to position [5, 9]
click at [461, 641] on span "Close" at bounding box center [470, 646] width 33 height 11
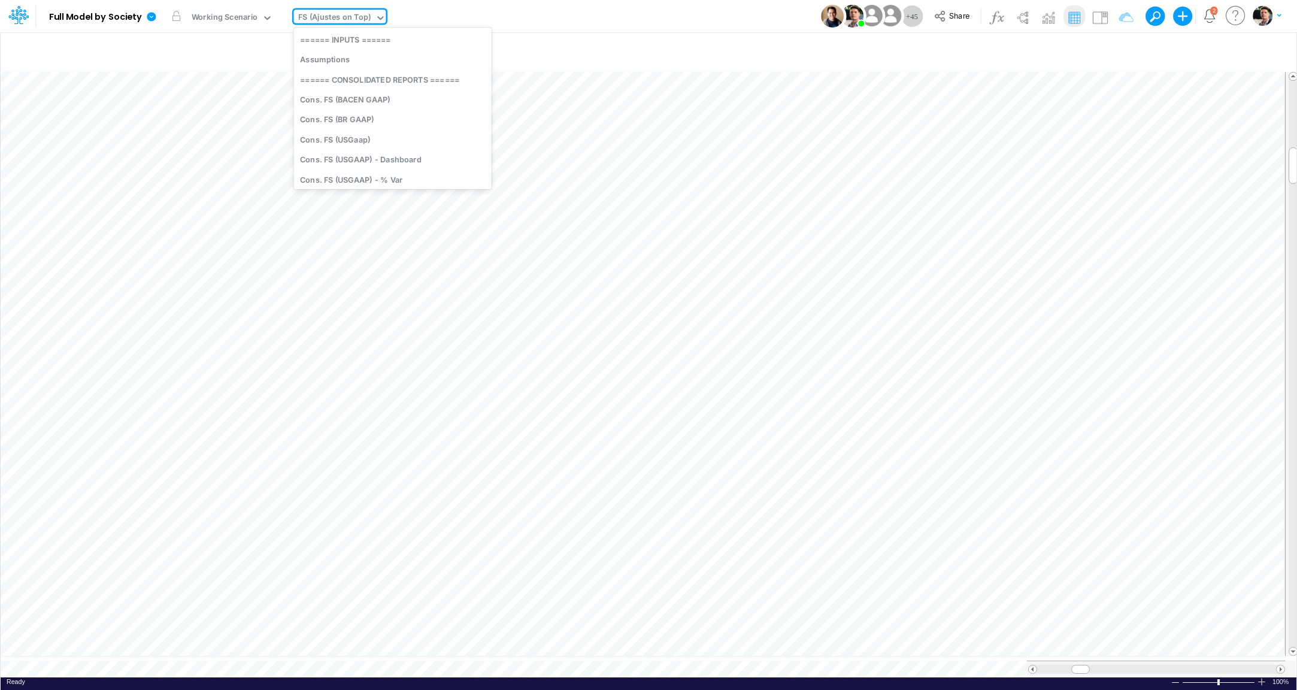
click at [328, 19] on div "FS (Ajustes on Top)" at bounding box center [334, 18] width 73 height 14
type input "elim"
click at [336, 54] on div "FS (ELIM-BACEN)" at bounding box center [391, 53] width 195 height 20
type input "FS - Eliminations Bacen GAAP"
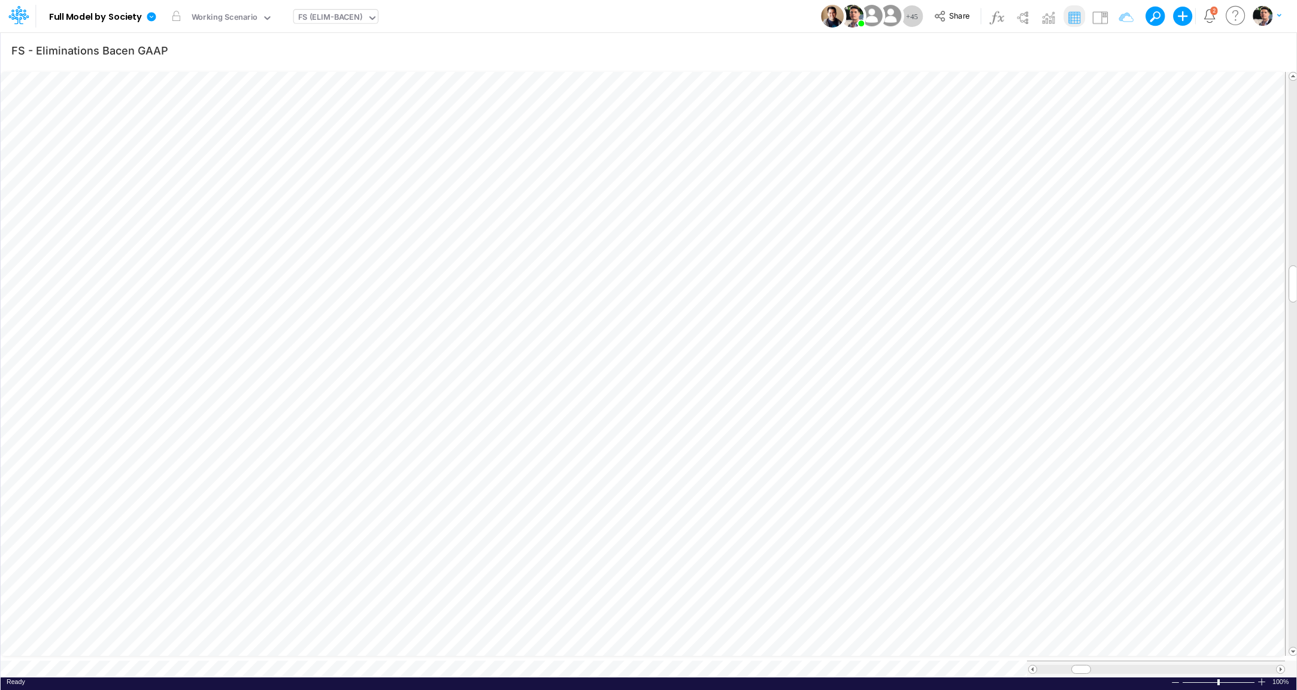
scroll to position [5, 40]
click at [330, 18] on div "FS (ELIM-BACEN)" at bounding box center [330, 18] width 65 height 14
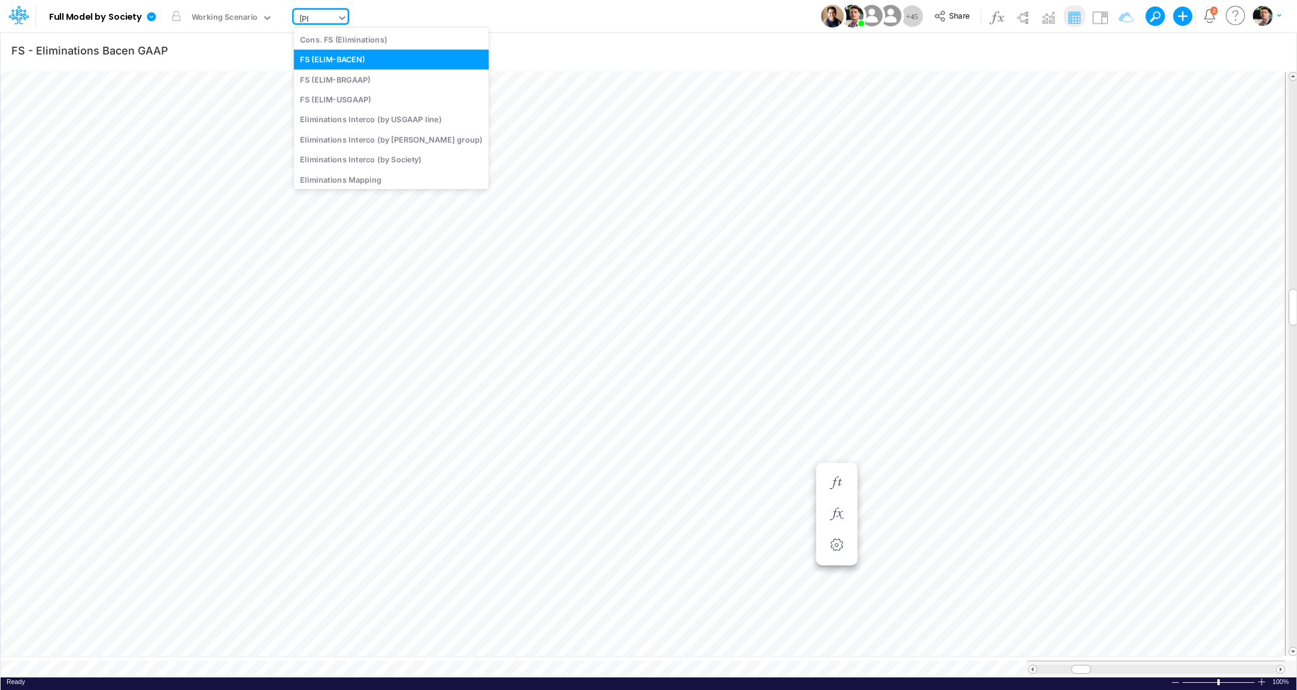
type input "elim"
click at [336, 83] on div "FS (ELIM-BRGAAP)" at bounding box center [391, 79] width 195 height 20
type input "FS - Eliminations BR GAAP"
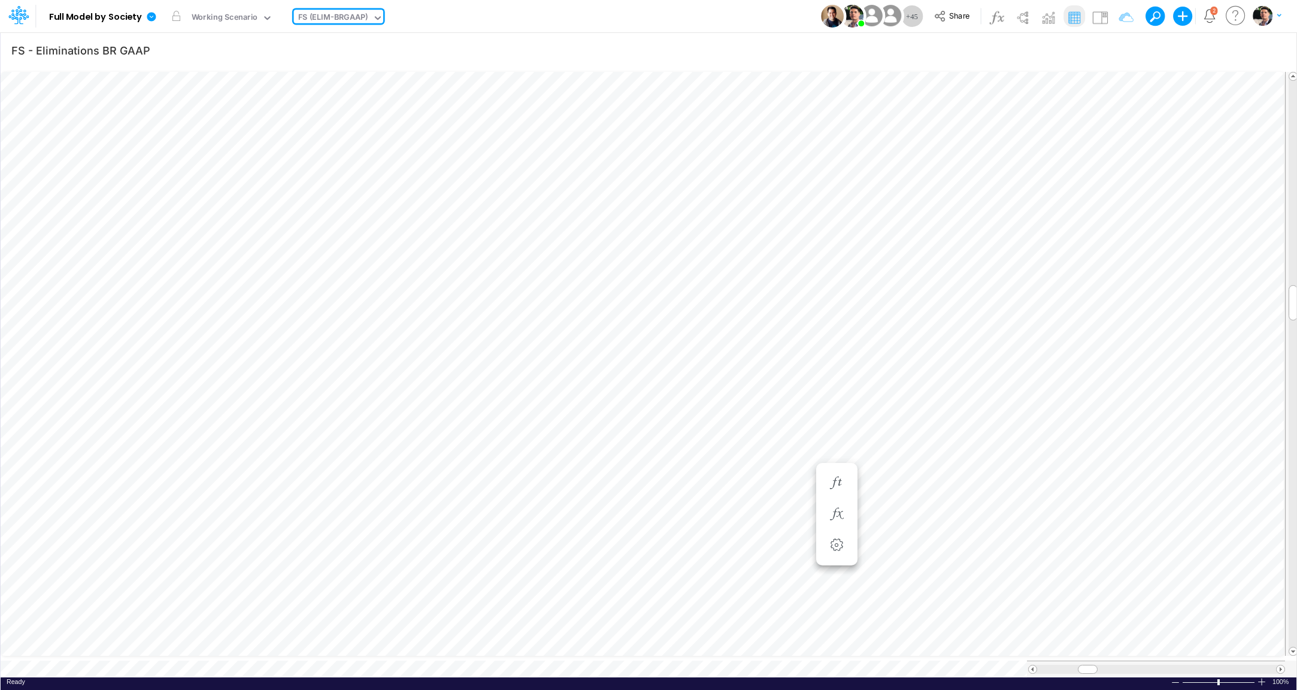
click at [333, 18] on div "FS (ELIM-BRGAAP)" at bounding box center [333, 18] width 70 height 14
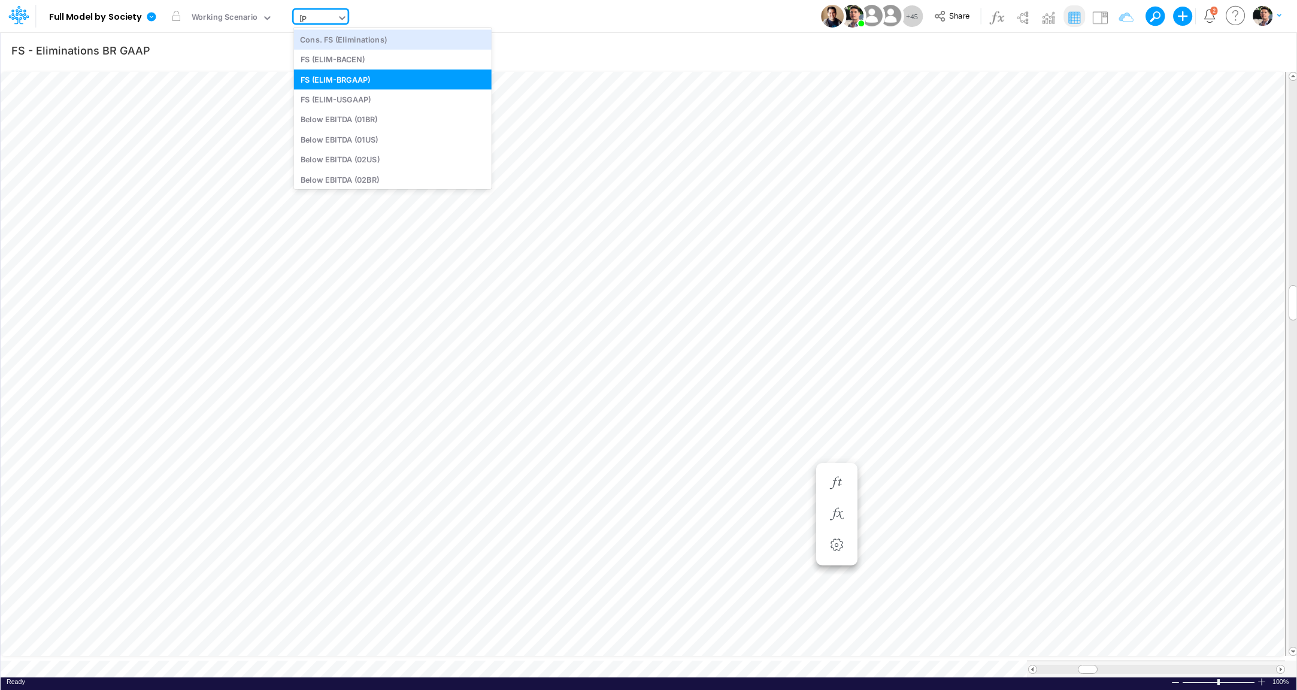
type input "elim"
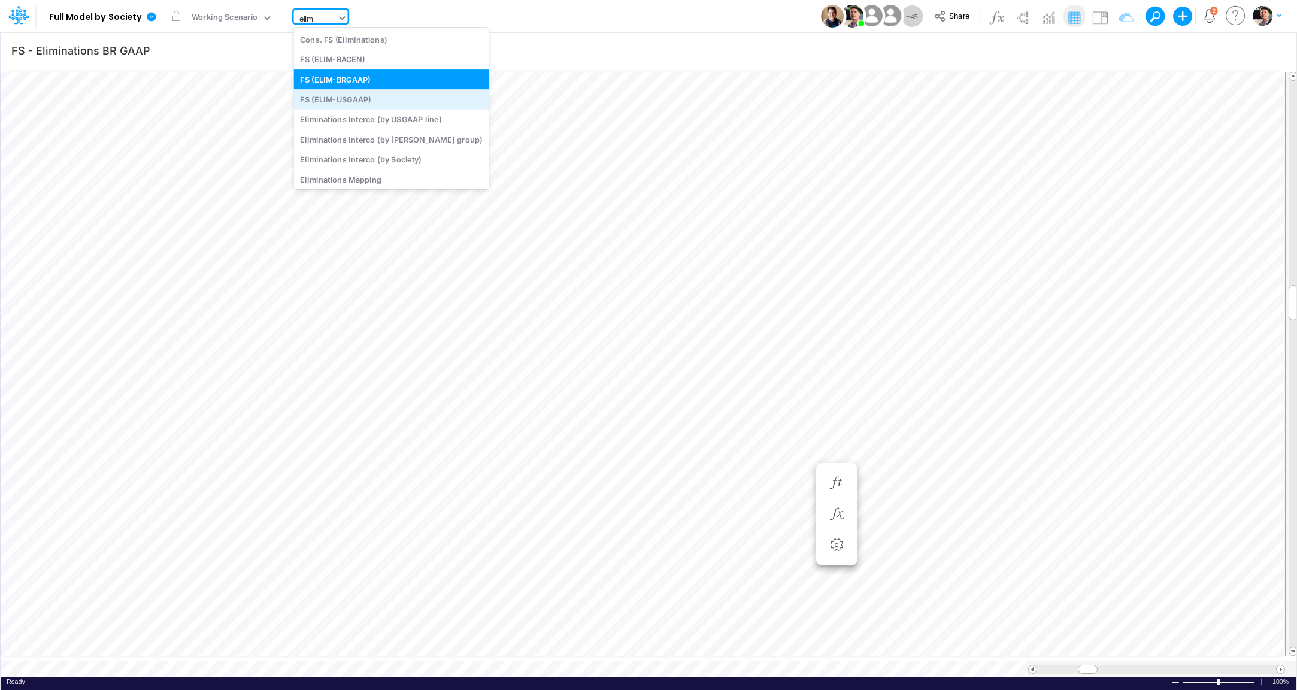
click at [371, 99] on div "FS (ELIM-USGAAP)" at bounding box center [391, 99] width 195 height 20
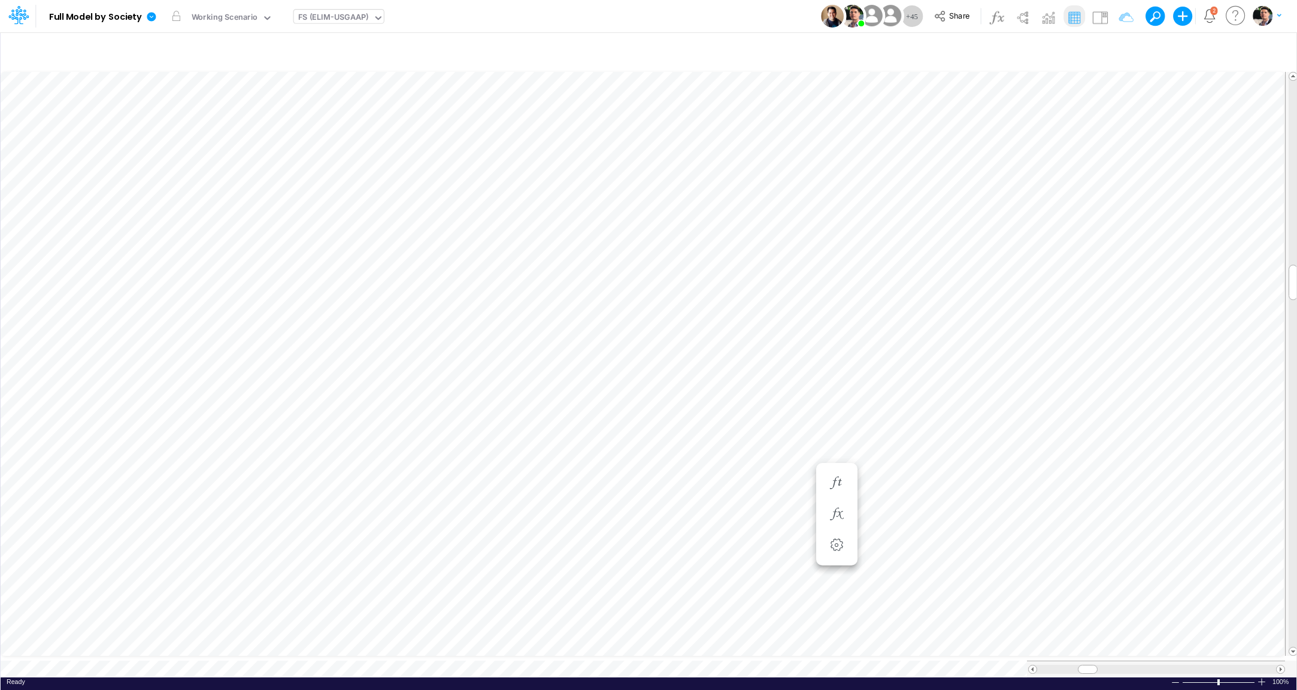
scroll to position [5, 38]
click at [1164, 55] on icon "button" at bounding box center [1163, 50] width 18 height 13
click at [917, 128] on icon "button" at bounding box center [913, 127] width 8 height 8
click at [754, 144] on div "Type to search..." at bounding box center [720, 145] width 69 height 13
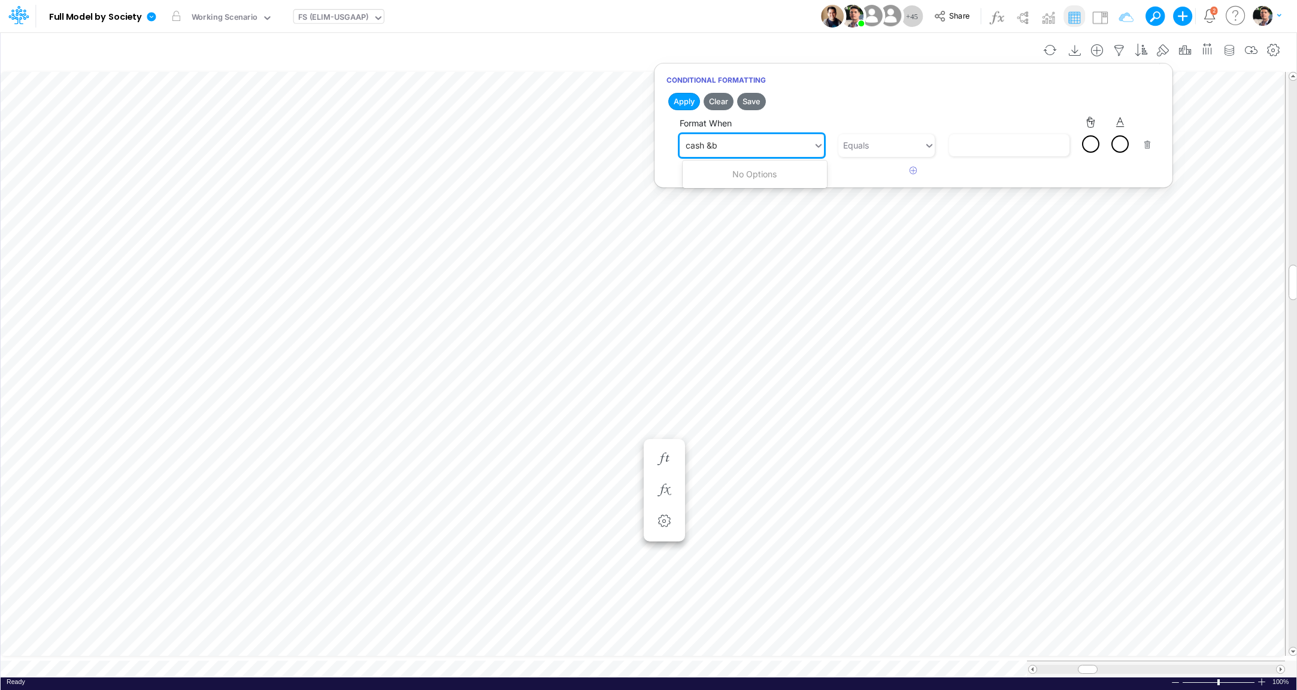
type input "cash &"
click at [750, 197] on div "Cash & Banks" at bounding box center [755, 190] width 145 height 22
click at [899, 142] on div "Equals" at bounding box center [881, 145] width 86 height 20
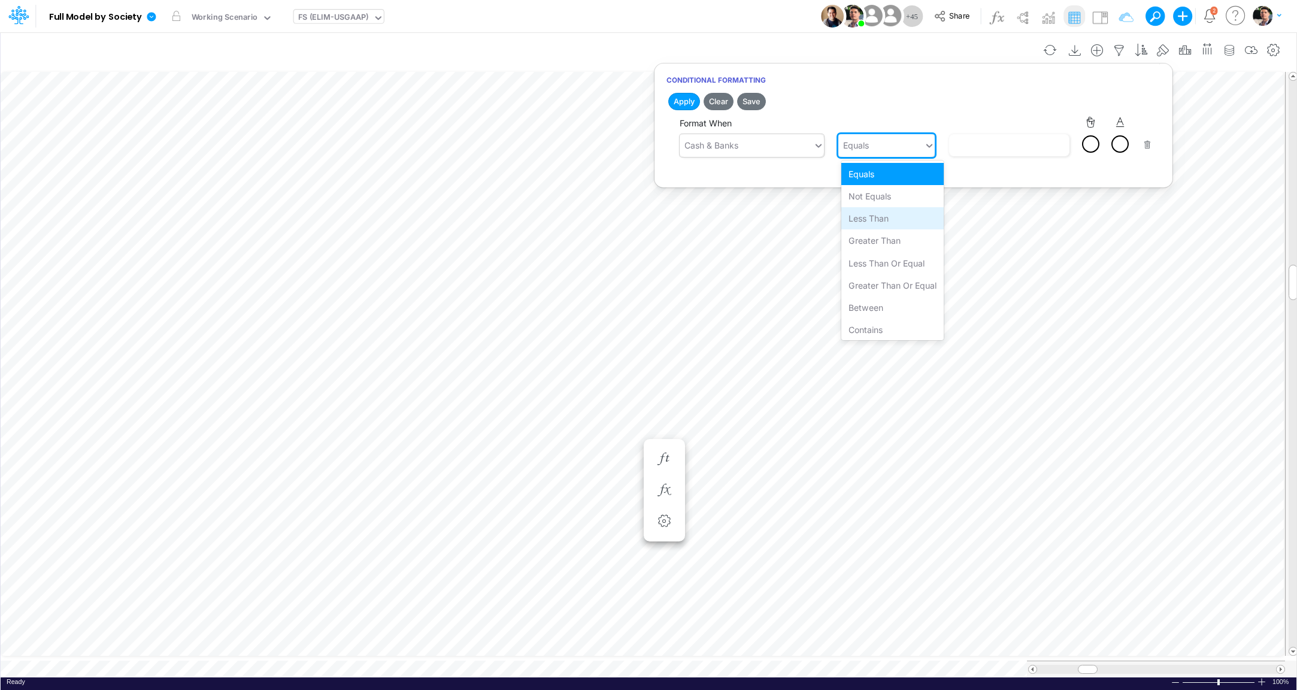
click at [891, 223] on div "Less than" at bounding box center [892, 218] width 102 height 22
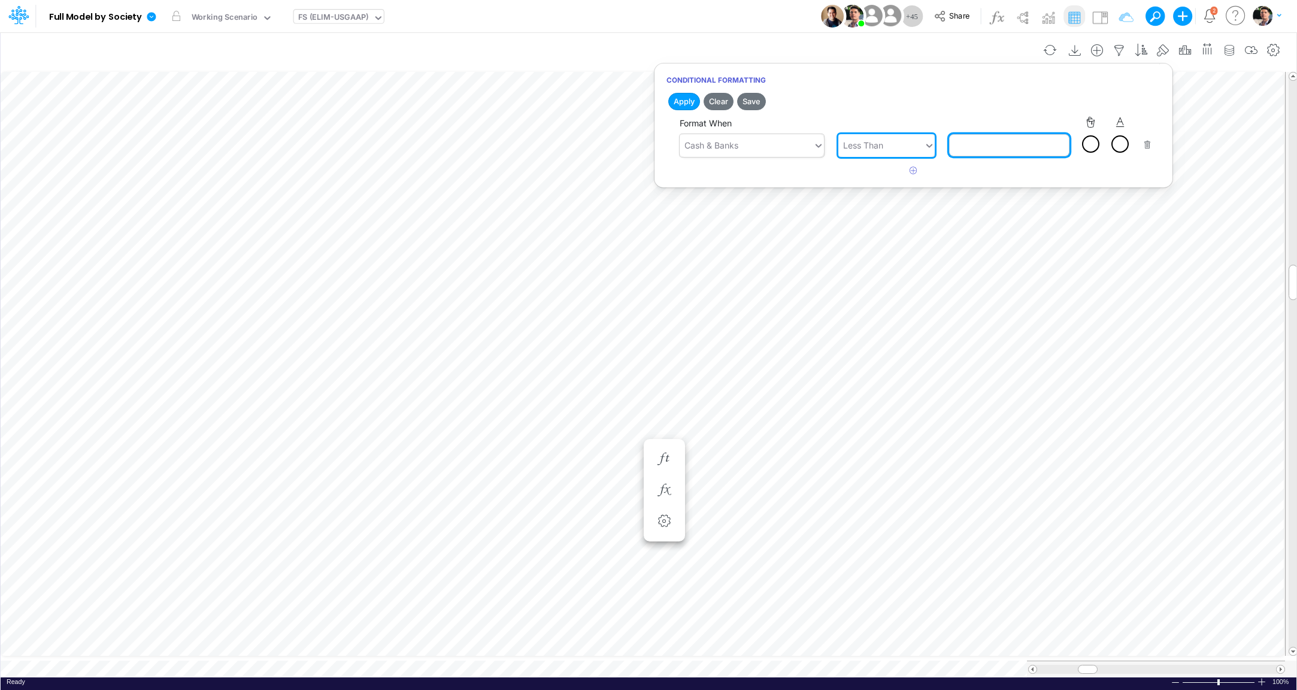
click at [1000, 141] on input "text" at bounding box center [1009, 145] width 120 height 22
type input "100000"
click at [1121, 138] on div at bounding box center [1119, 144] width 15 height 15
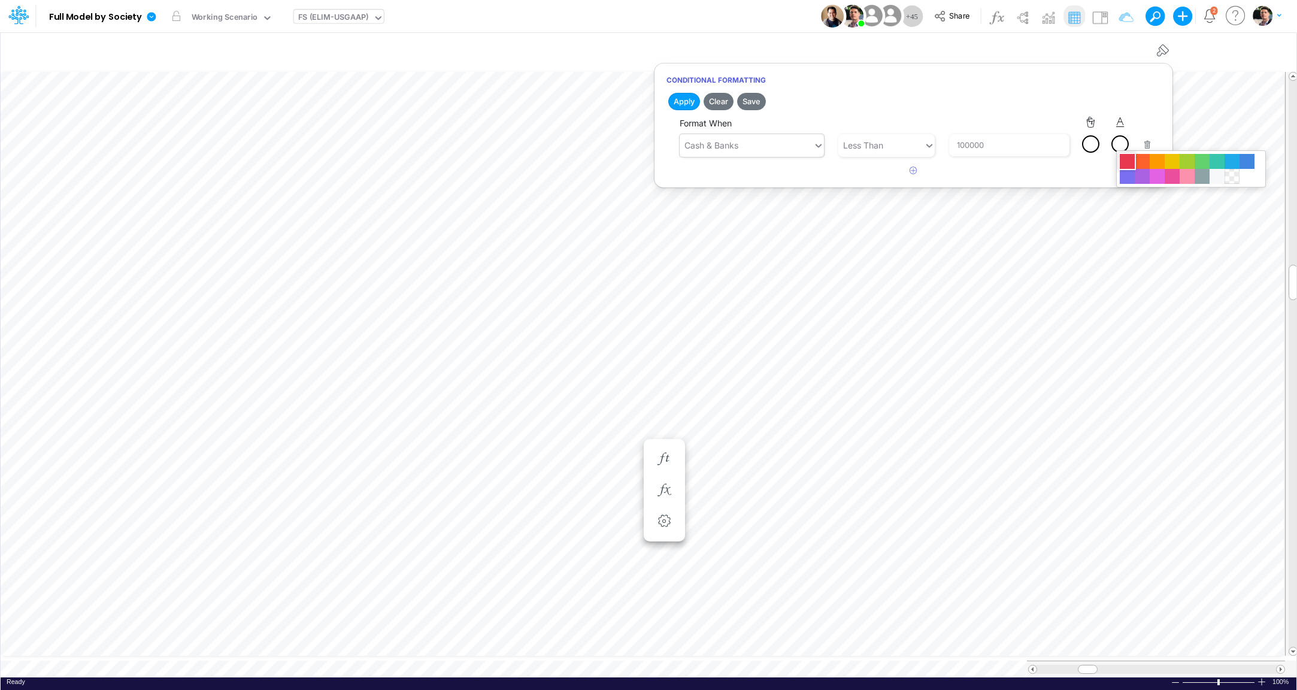
click at [1126, 157] on div at bounding box center [1127, 161] width 15 height 15
click at [759, 104] on button "Save" at bounding box center [751, 101] width 29 height 17
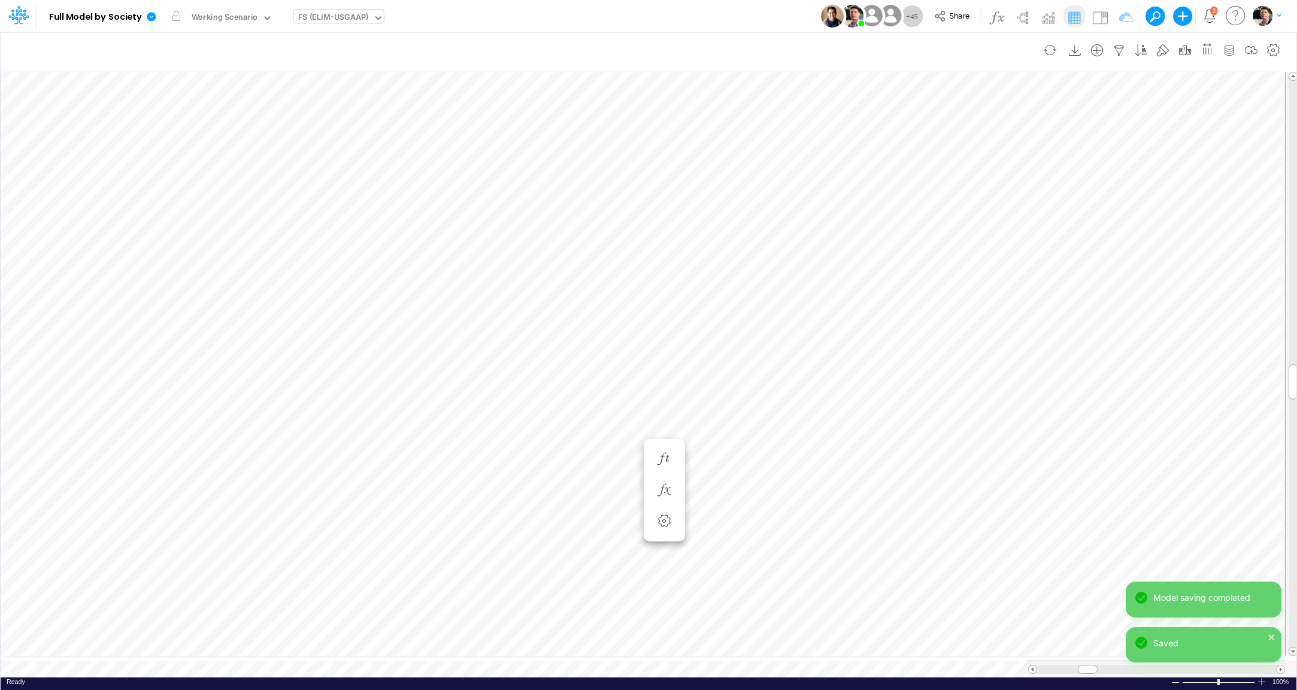
scroll to position [5, 2]
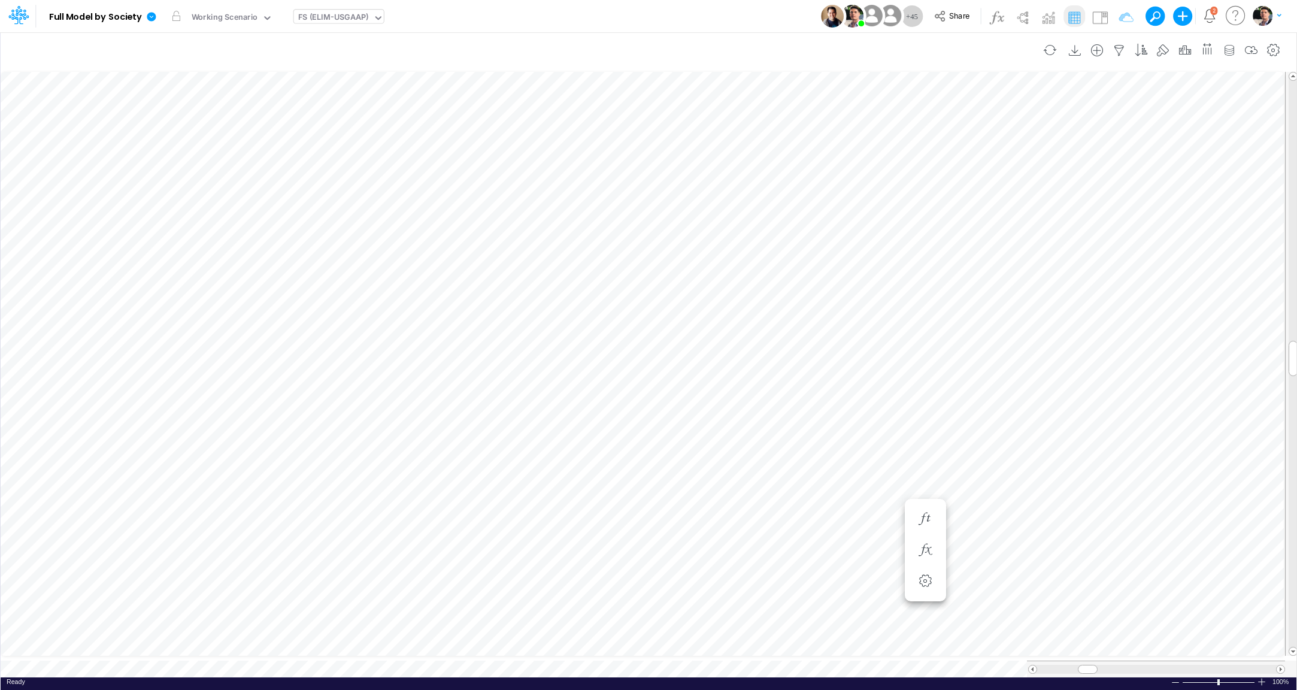
scroll to position [5, 40]
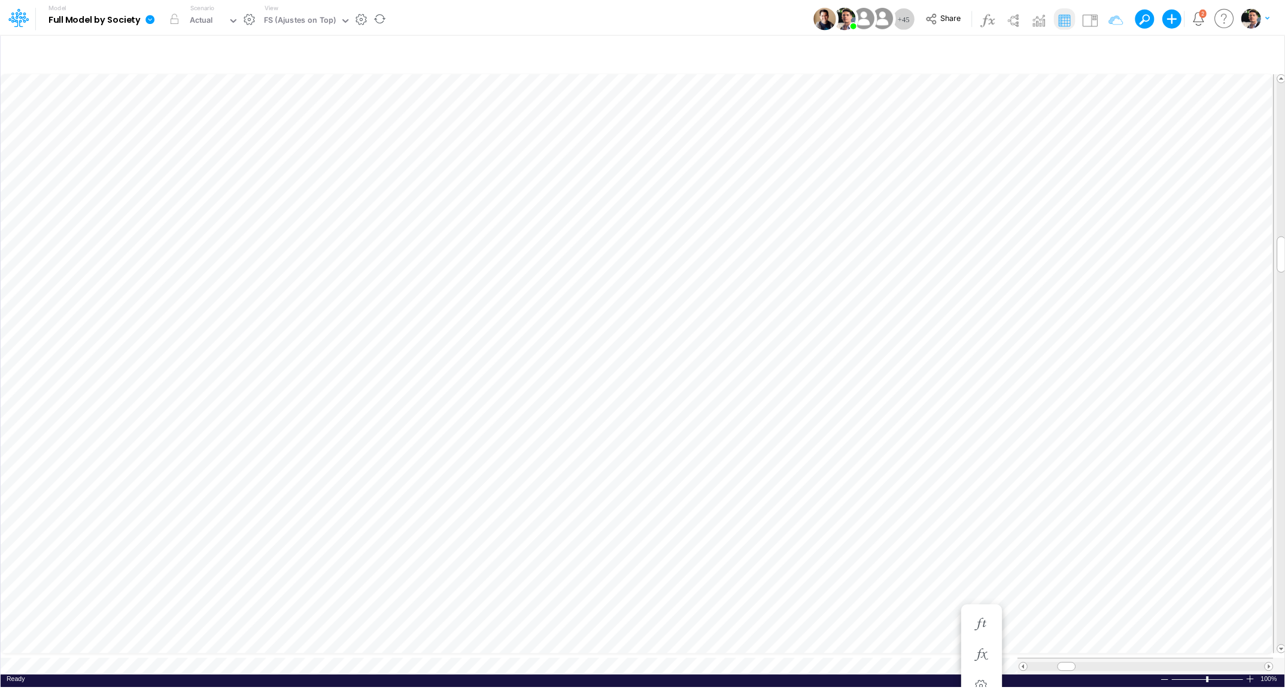
scroll to position [17, 0]
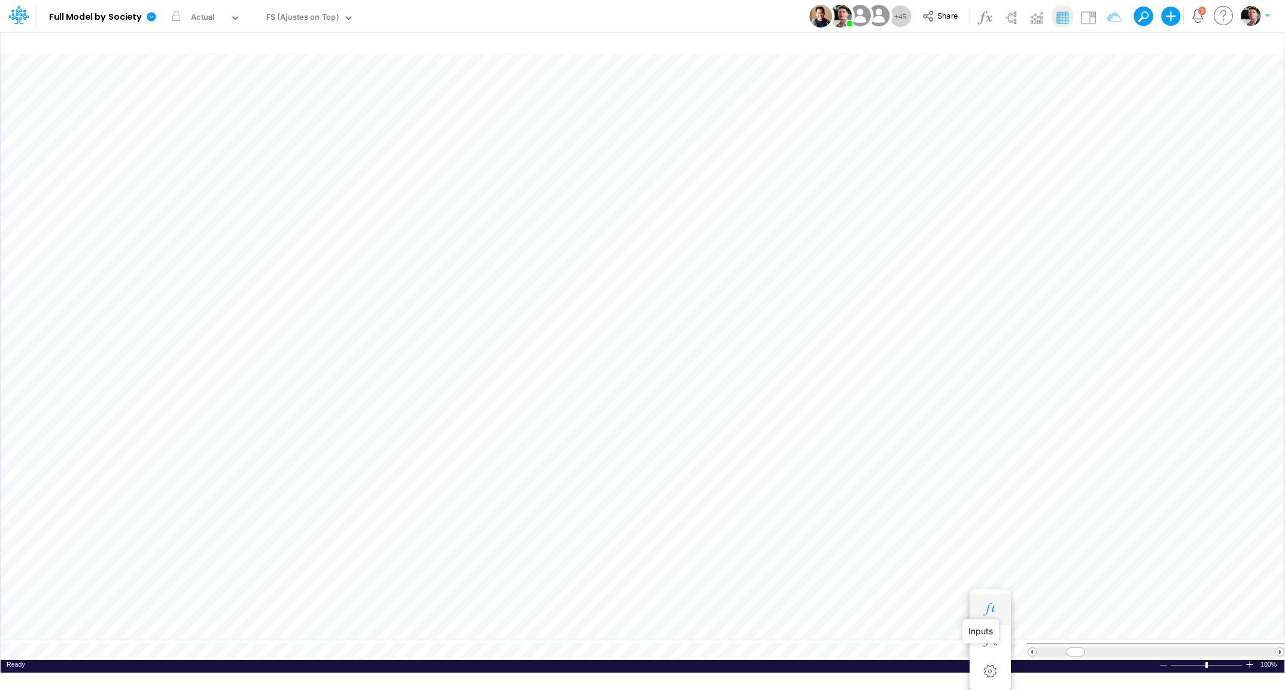
click at [986, 606] on icon "button" at bounding box center [990, 609] width 18 height 13
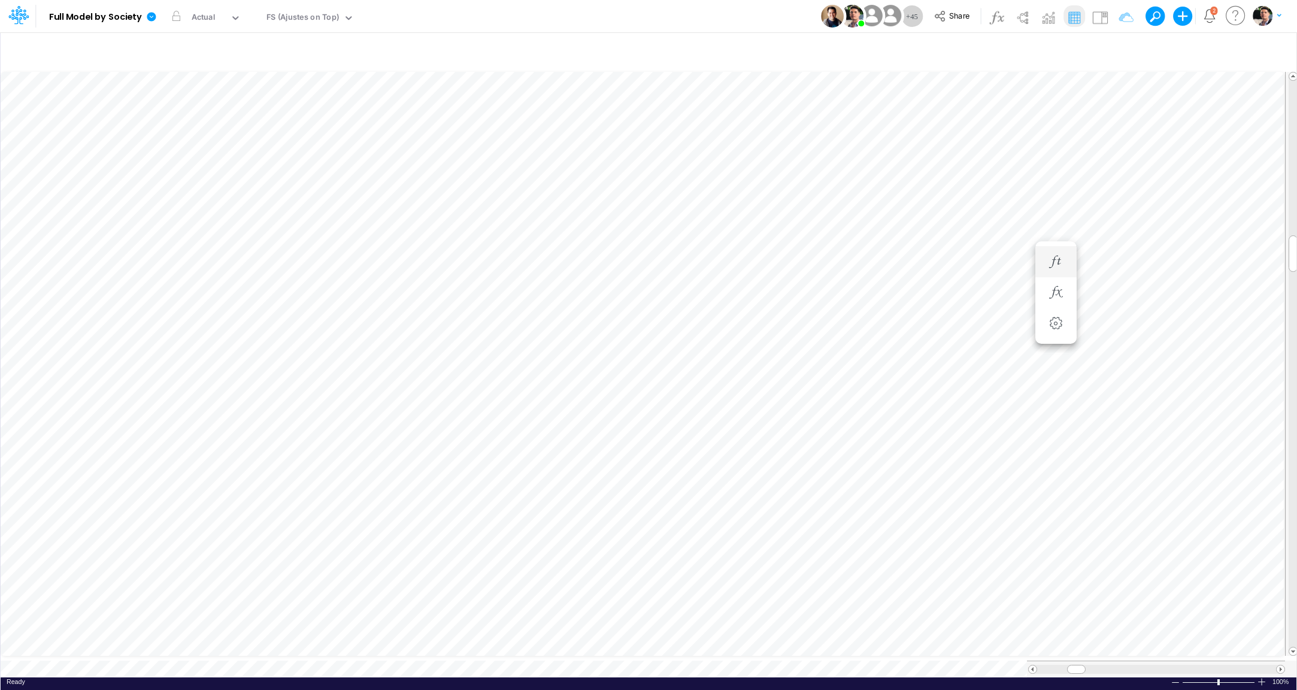
scroll to position [5, 9]
click at [991, 281] on icon "button" at bounding box center [990, 279] width 18 height 13
click at [990, 274] on icon "button" at bounding box center [990, 279] width 18 height 13
click at [1121, 52] on icon "button" at bounding box center [1119, 50] width 18 height 13
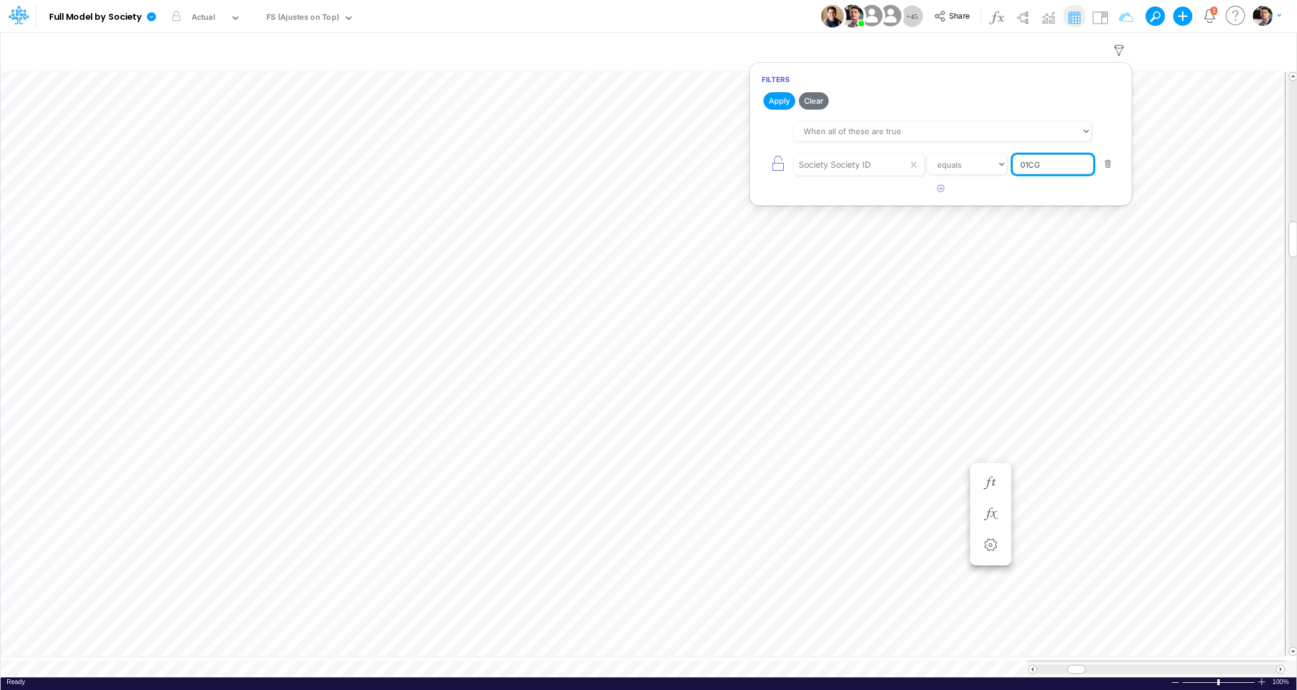
drag, startPoint x: 1010, startPoint y: 163, endPoint x: 999, endPoint y: 163, distance: 10.8
click at [1012, 163] on input "01CG" at bounding box center [1052, 164] width 81 height 20
type input "template"
click at [771, 102] on button "Apply" at bounding box center [779, 100] width 32 height 17
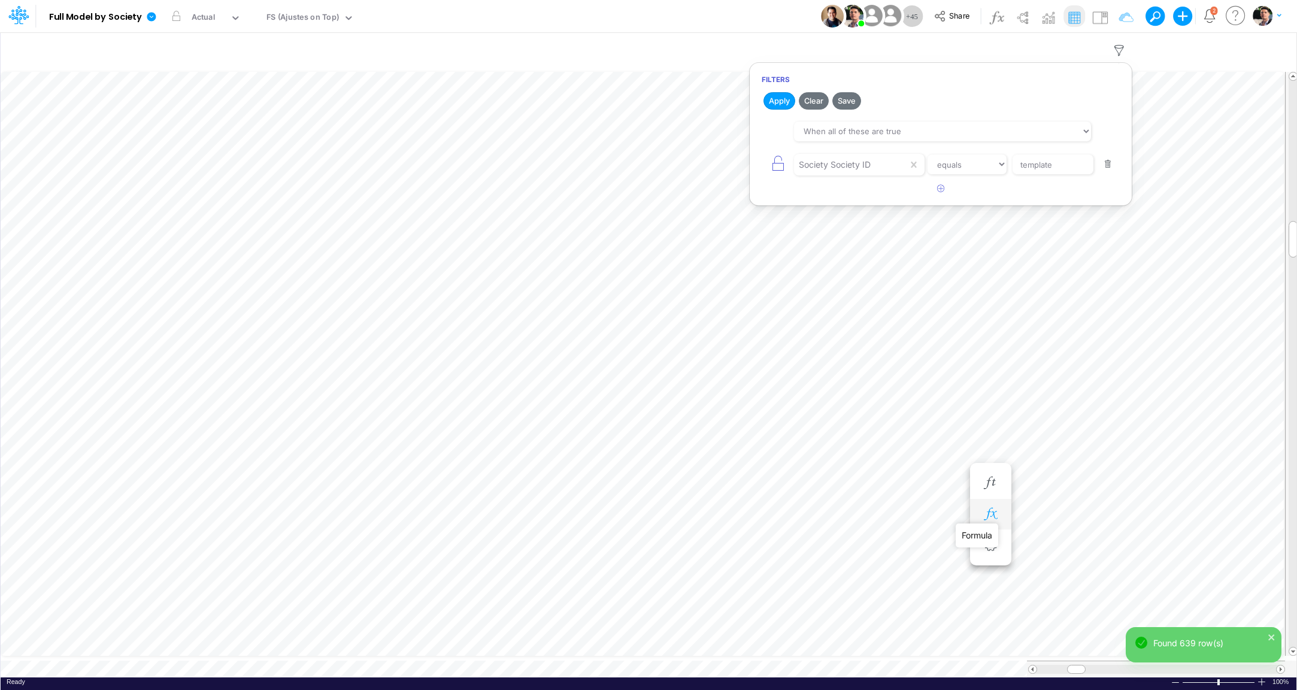
click at [991, 514] on icon "button" at bounding box center [990, 514] width 18 height 13
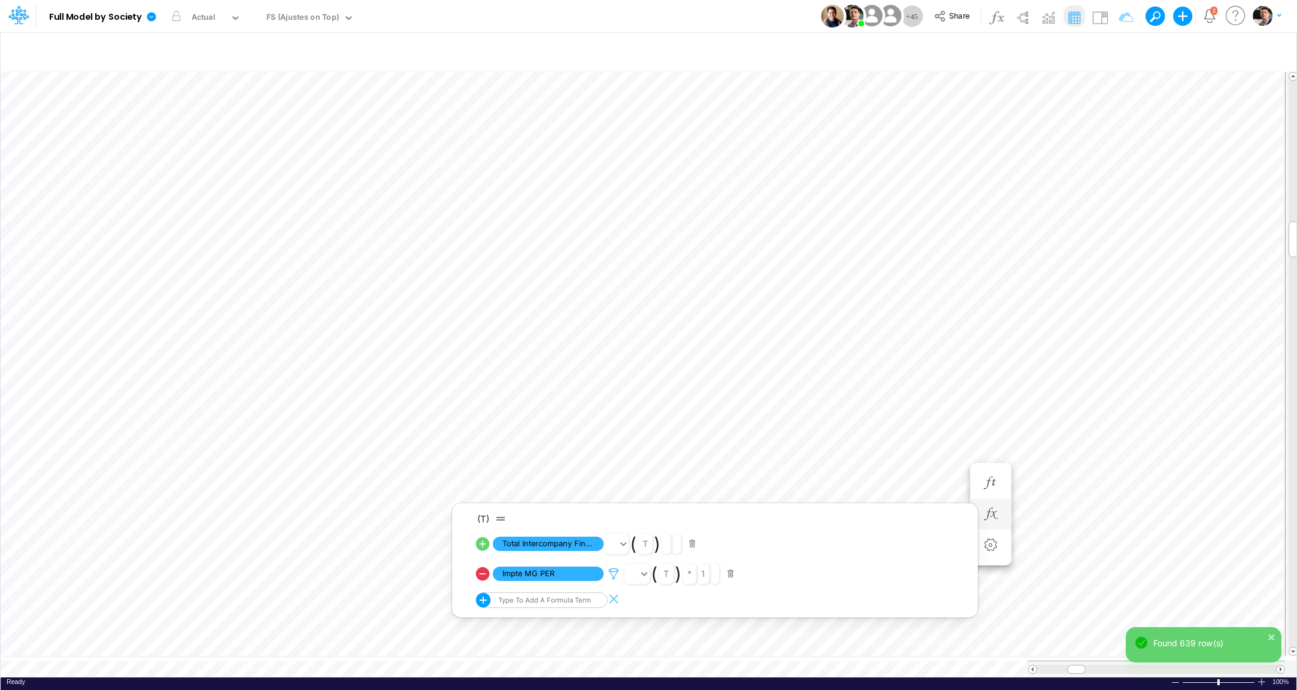
click at [616, 574] on icon at bounding box center [614, 574] width 18 height 13
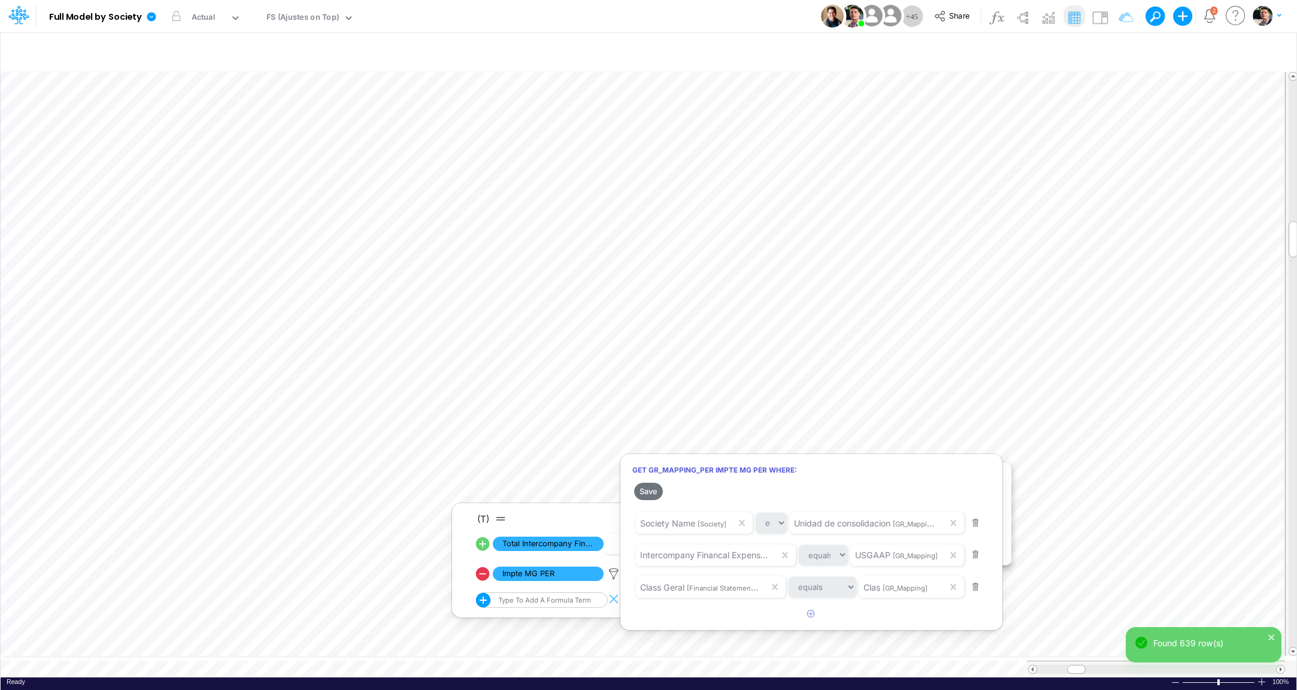
click at [477, 580] on div at bounding box center [648, 348] width 1297 height 684
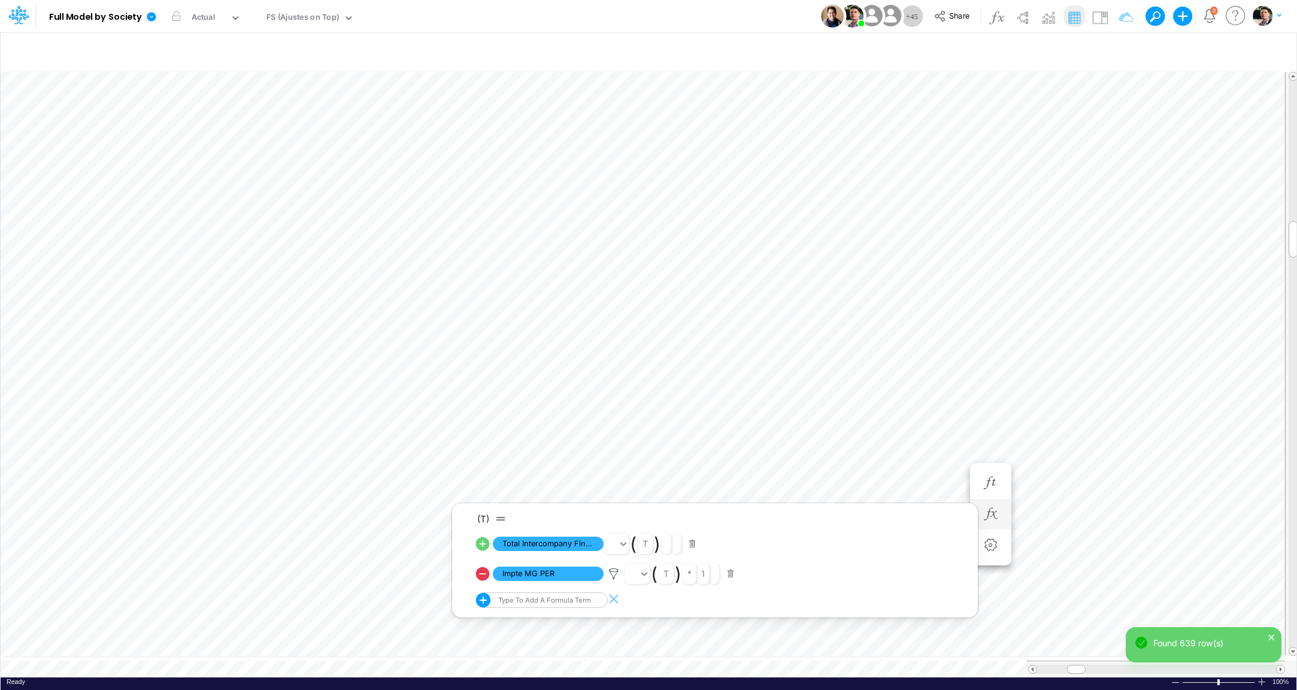
click at [481, 577] on icon at bounding box center [483, 574] width 14 height 14
click at [993, 483] on icon "button" at bounding box center [990, 483] width 18 height 13
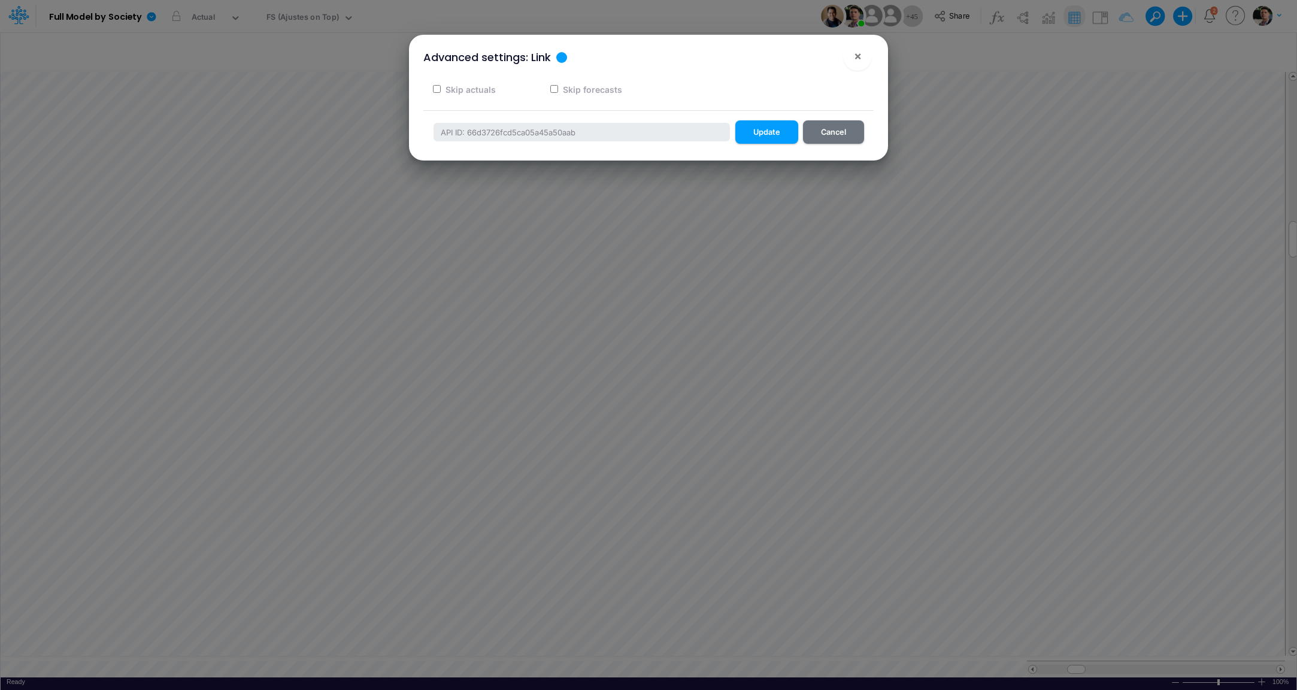
click at [566, 92] on label "Skip forecasts" at bounding box center [591, 89] width 61 height 13
click at [558, 92] on input "Skip forecasts" at bounding box center [554, 89] width 8 height 8
checkbox input "true"
click at [765, 135] on button "Update" at bounding box center [766, 131] width 63 height 23
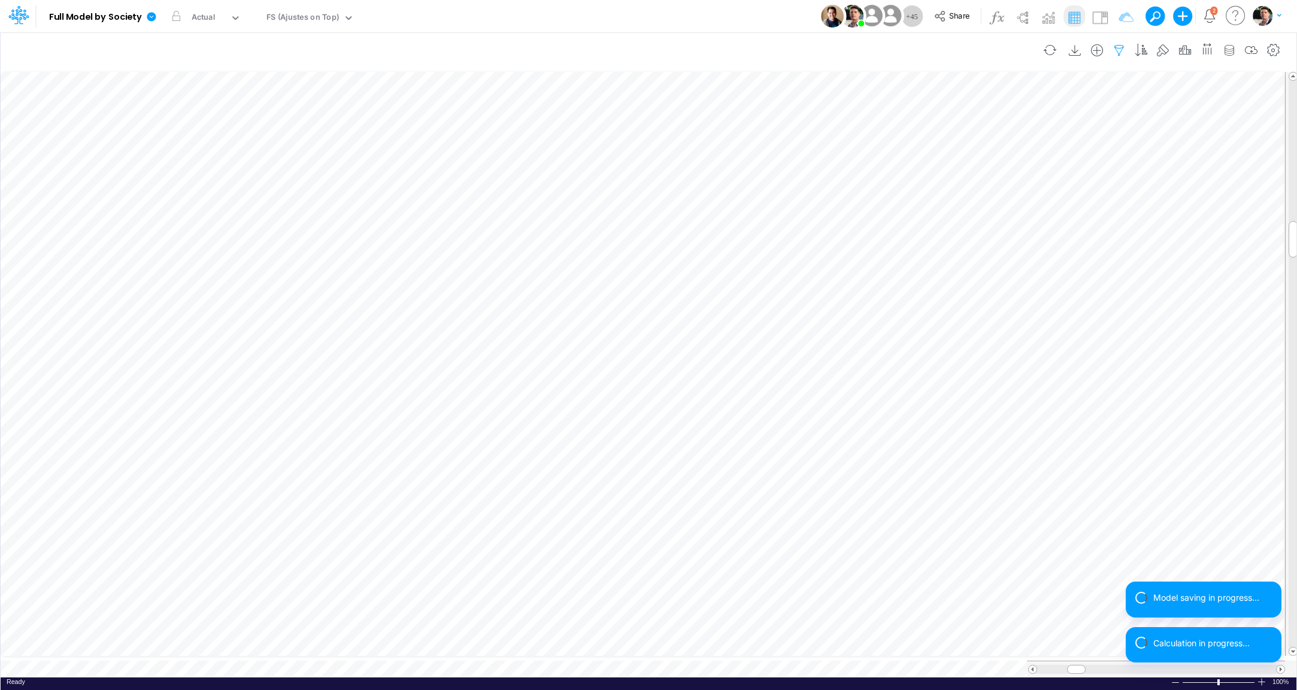
click at [1120, 50] on icon "button" at bounding box center [1119, 50] width 18 height 13
drag, startPoint x: 1057, startPoint y: 167, endPoint x: 1017, endPoint y: 165, distance: 40.8
click at [1017, 165] on input "template" at bounding box center [1052, 164] width 81 height 20
type input "01CG"
click at [787, 100] on button "Apply" at bounding box center [779, 100] width 32 height 17
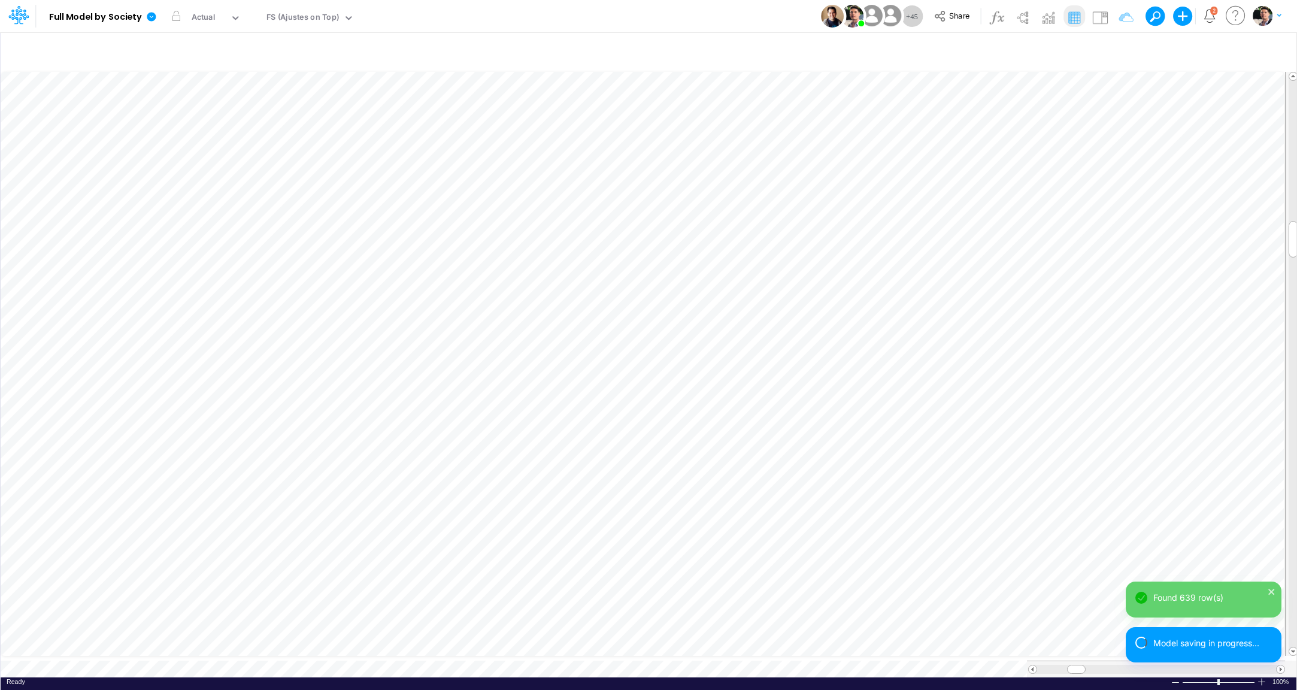
scroll to position [5, 2]
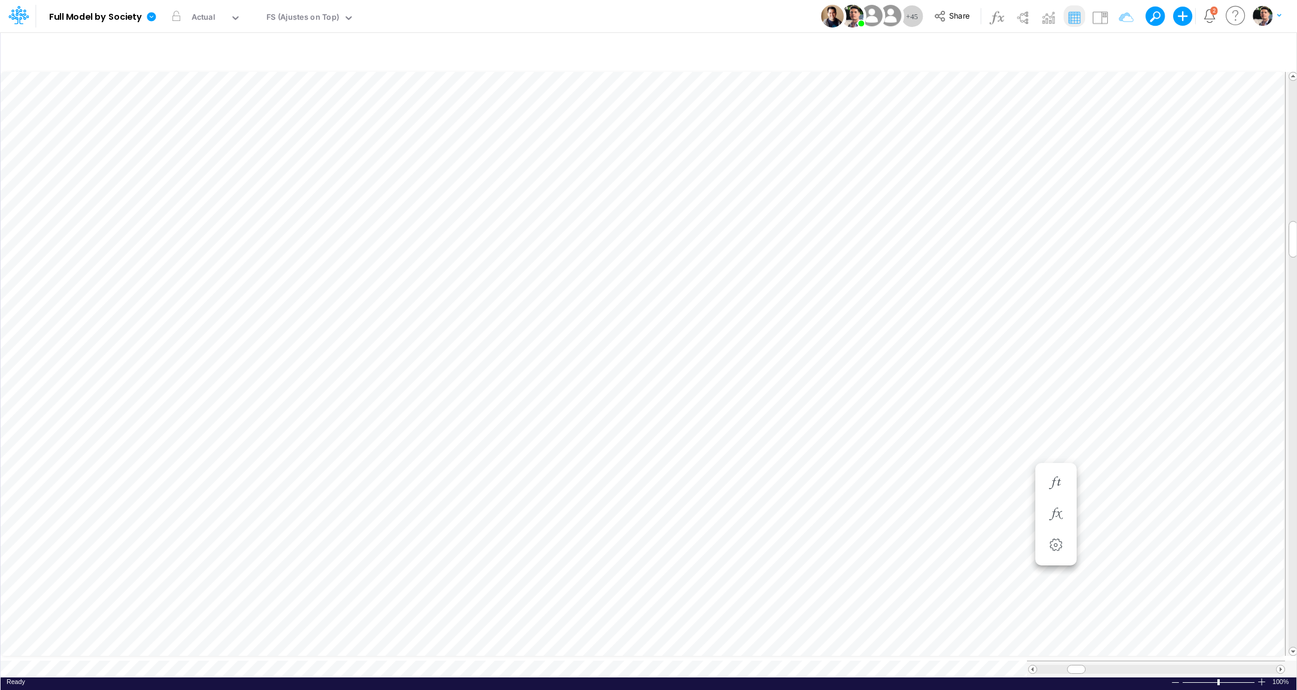
scroll to position [5, 9]
click at [999, 518] on button "button" at bounding box center [990, 514] width 22 height 24
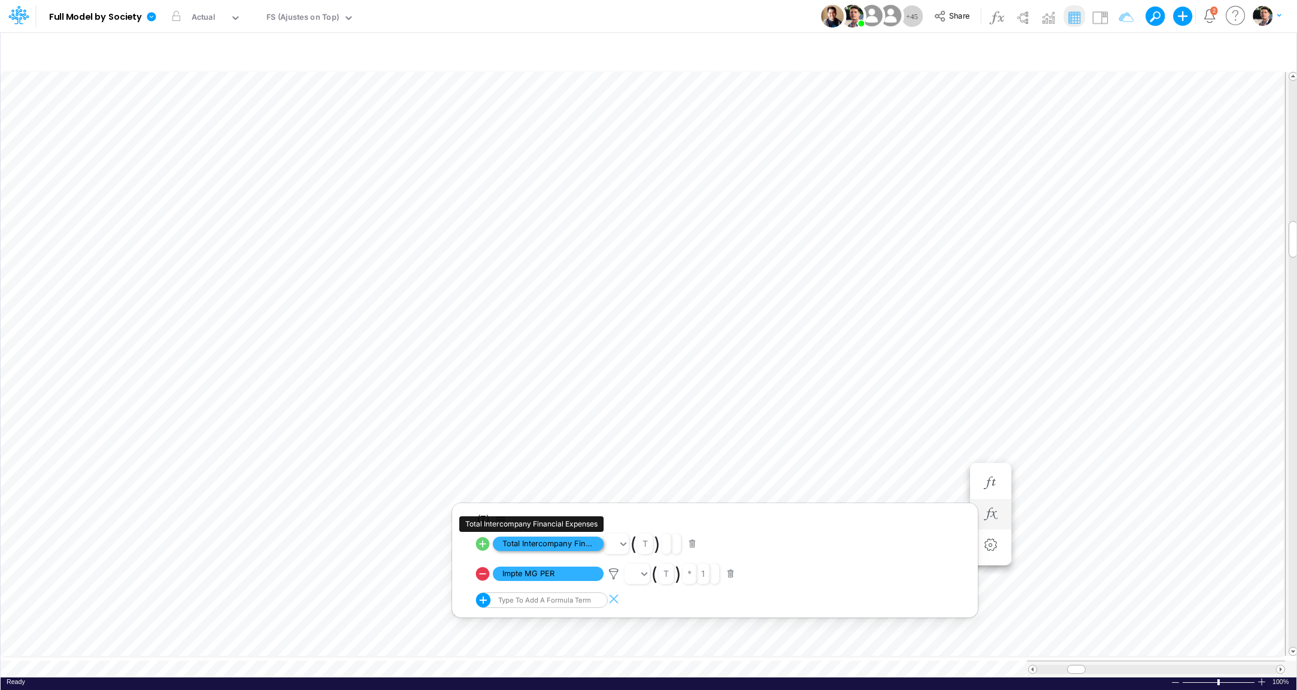
click at [558, 546] on span "Total Intercompany Financial Expenses" at bounding box center [548, 543] width 111 height 15
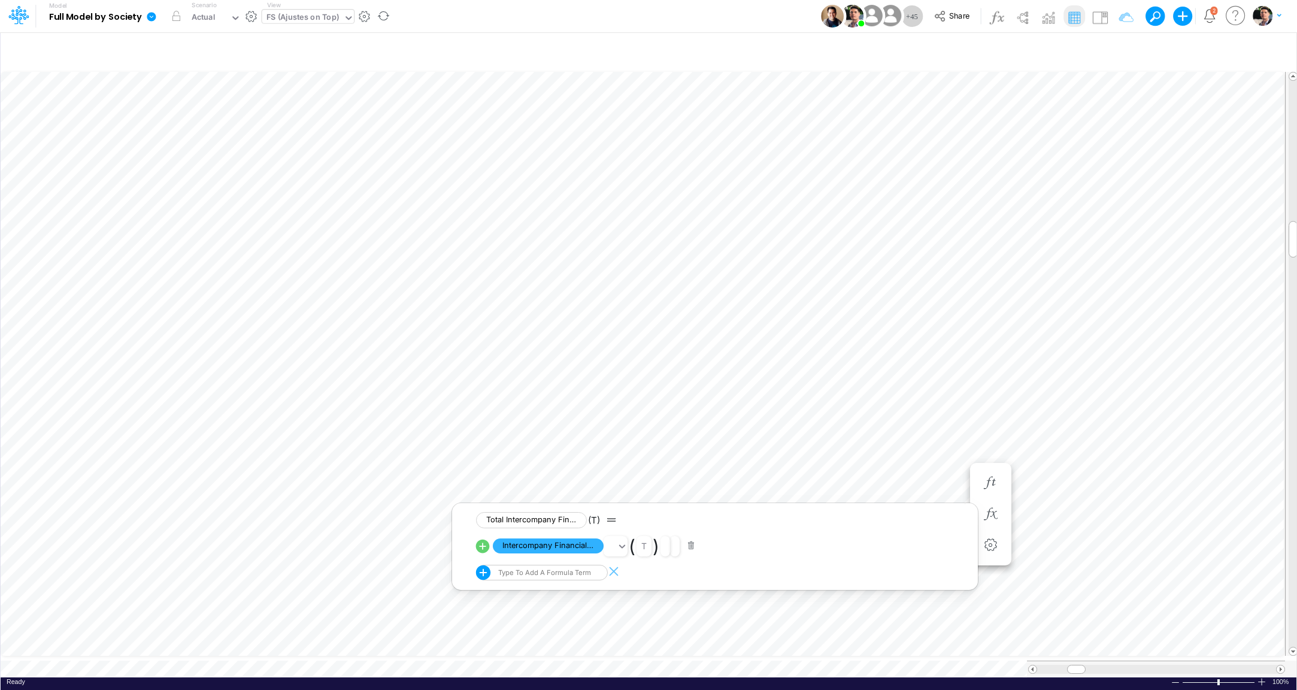
click at [307, 18] on div "FS (Ajustes on Top)" at bounding box center [302, 18] width 72 height 14
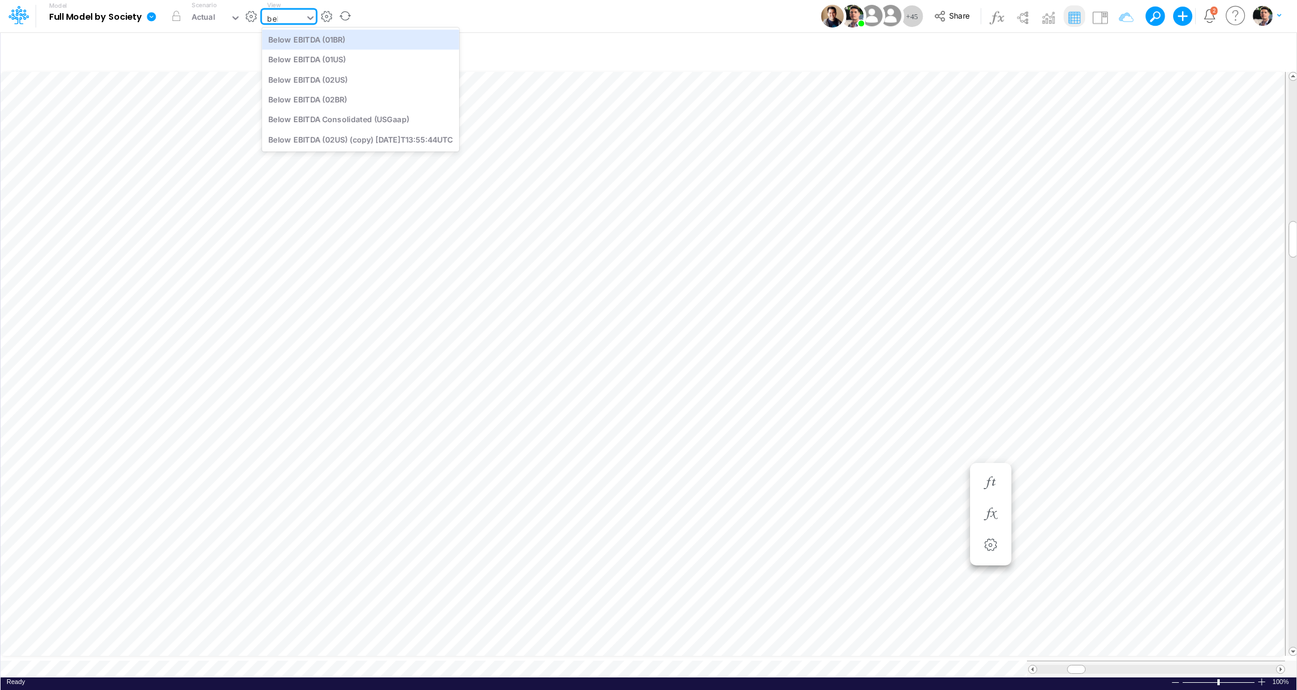
type input "belo"
click at [332, 40] on div "Below EBITDA (01BR)" at bounding box center [360, 39] width 197 height 20
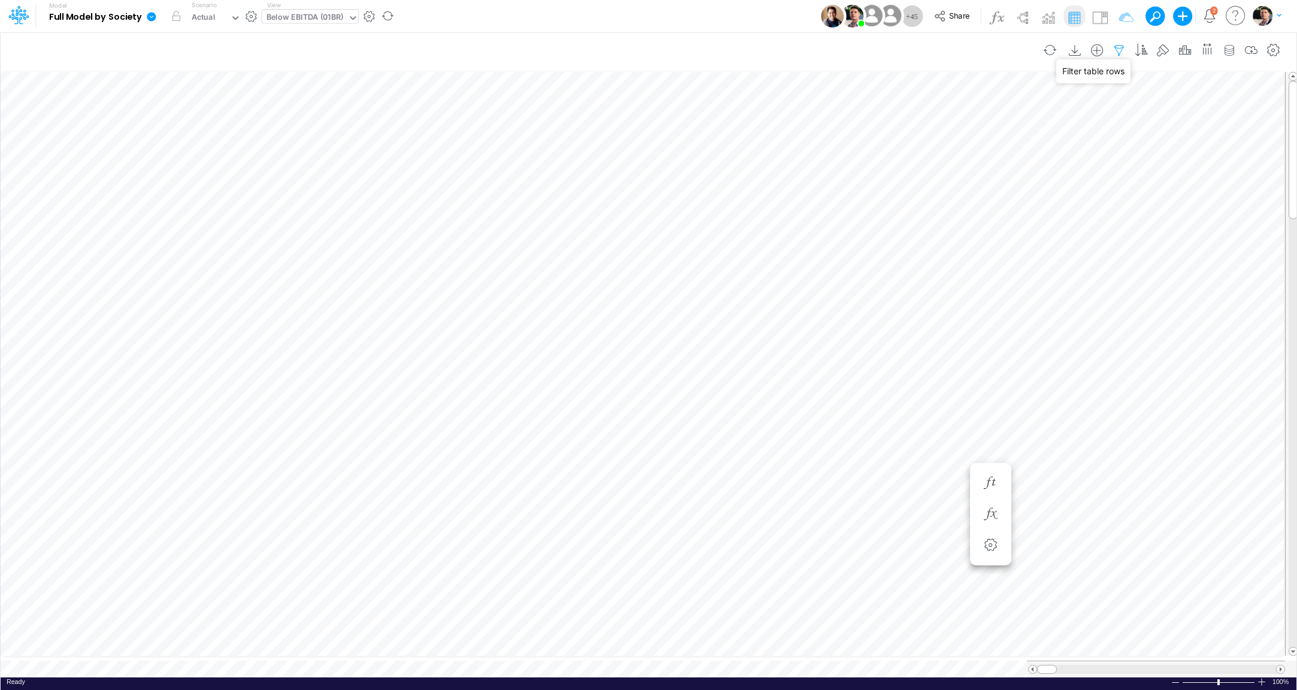
click at [1125, 50] on icon "button" at bounding box center [1119, 50] width 18 height 13
select select "tableSearchOR"
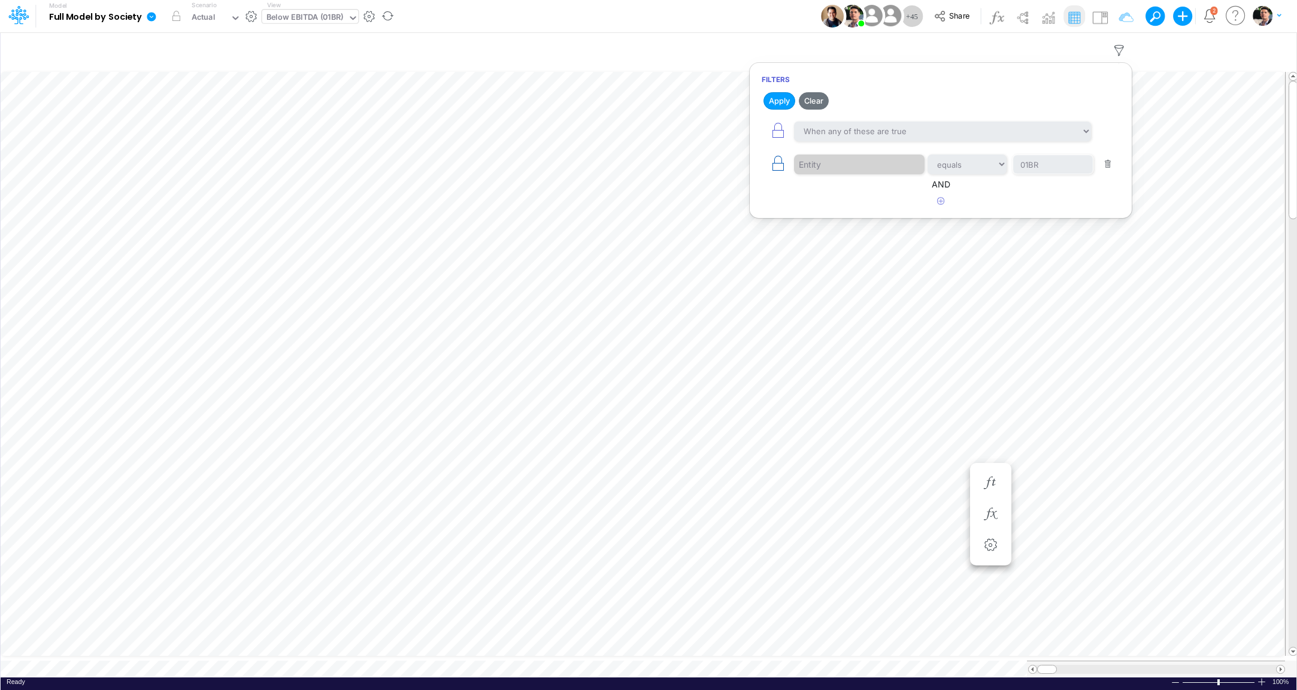
click at [778, 162] on icon "button" at bounding box center [777, 163] width 17 height 17
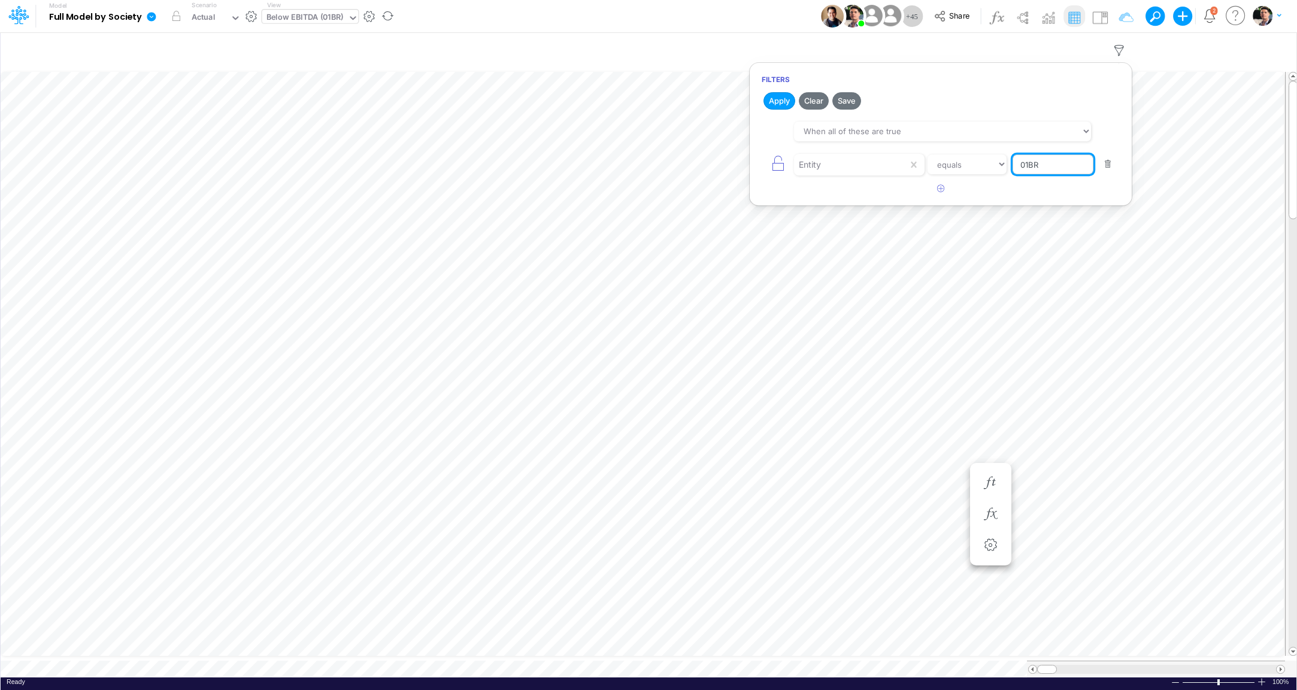
drag, startPoint x: 1061, startPoint y: 168, endPoint x: 952, endPoint y: 165, distance: 109.0
click at [1012, 165] on input "01BR" at bounding box center [1052, 164] width 81 height 20
type input "template"
click at [788, 93] on button "Apply" at bounding box center [779, 100] width 32 height 17
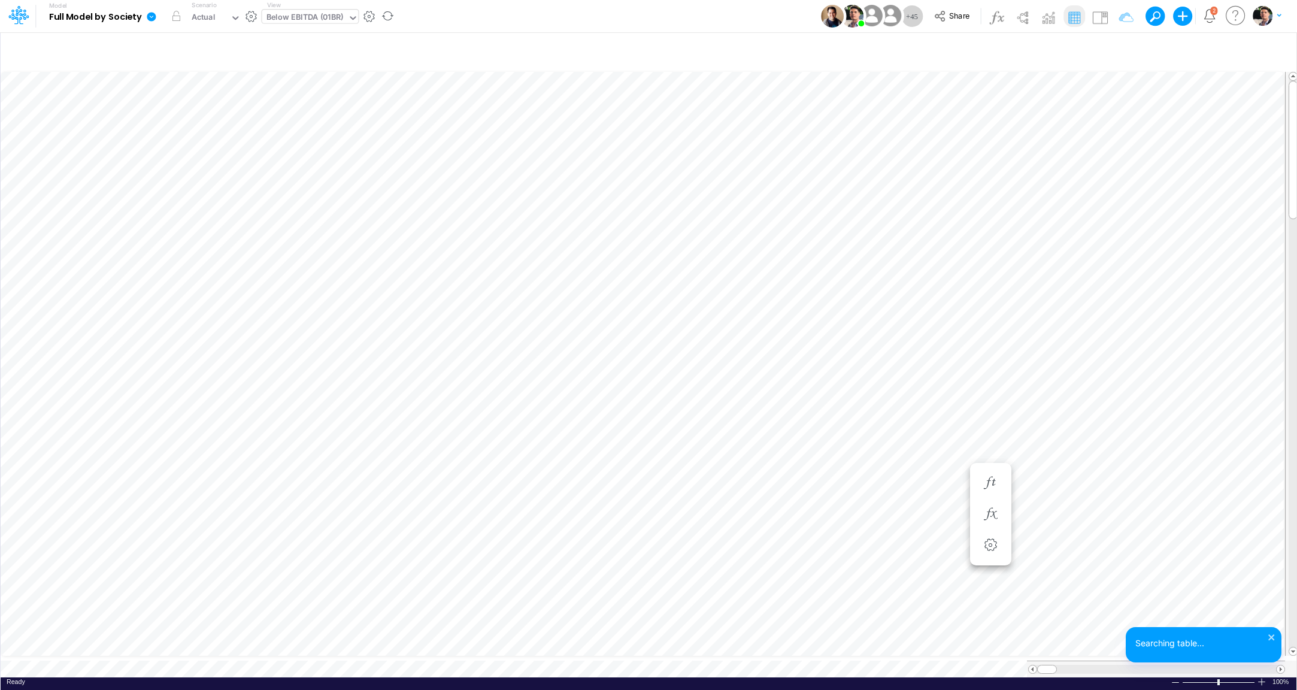
scroll to position [5, 2]
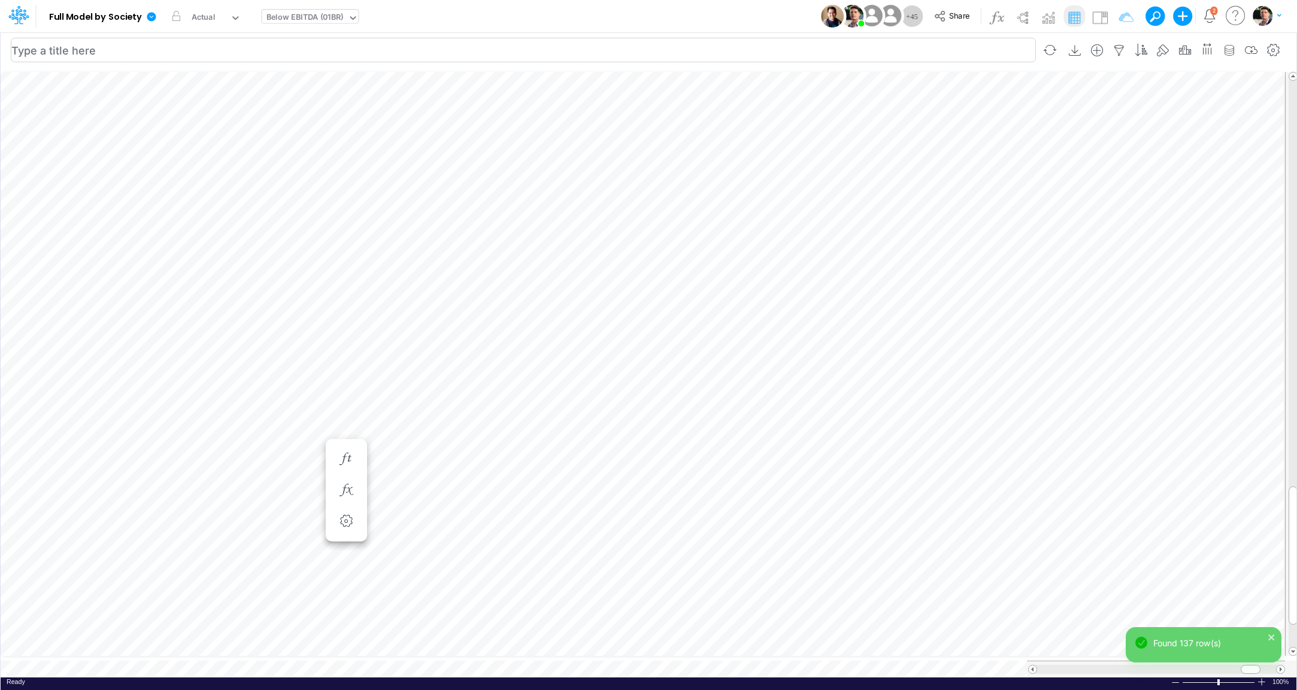
scroll to position [5, 2]
click at [525, 234] on icon "button" at bounding box center [523, 238] width 18 height 13
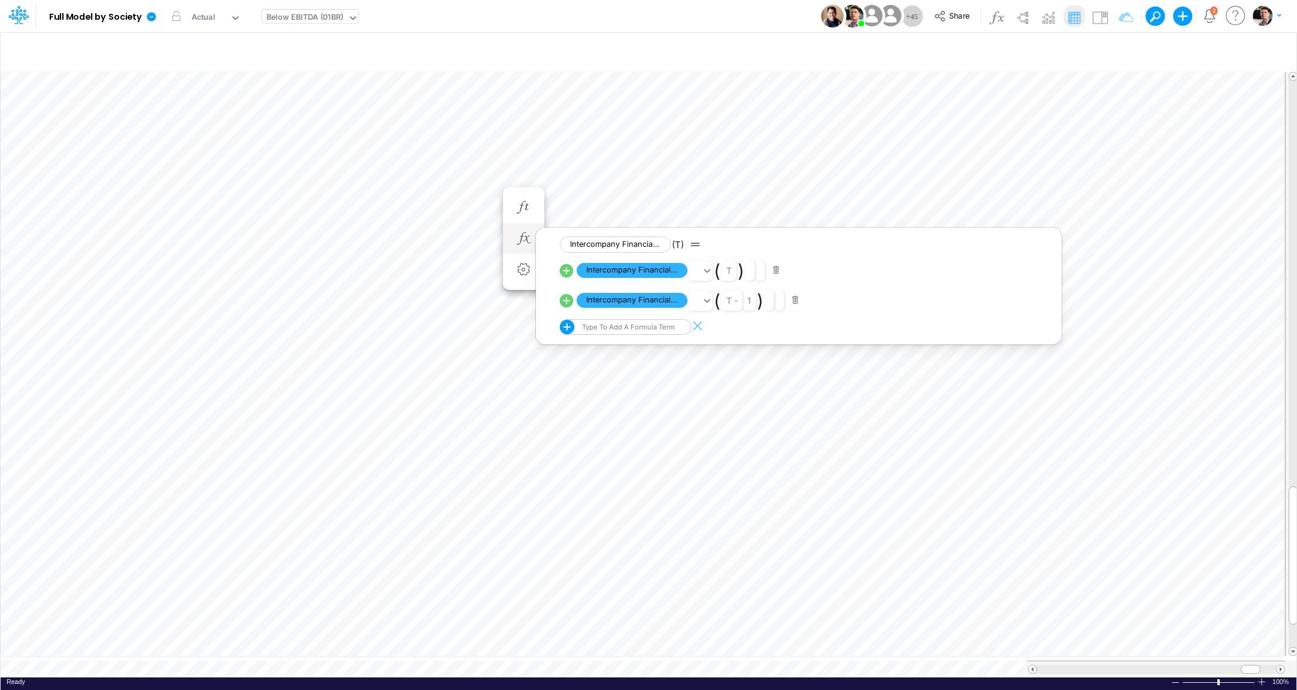
click at [566, 270] on icon at bounding box center [566, 270] width 17 height 17
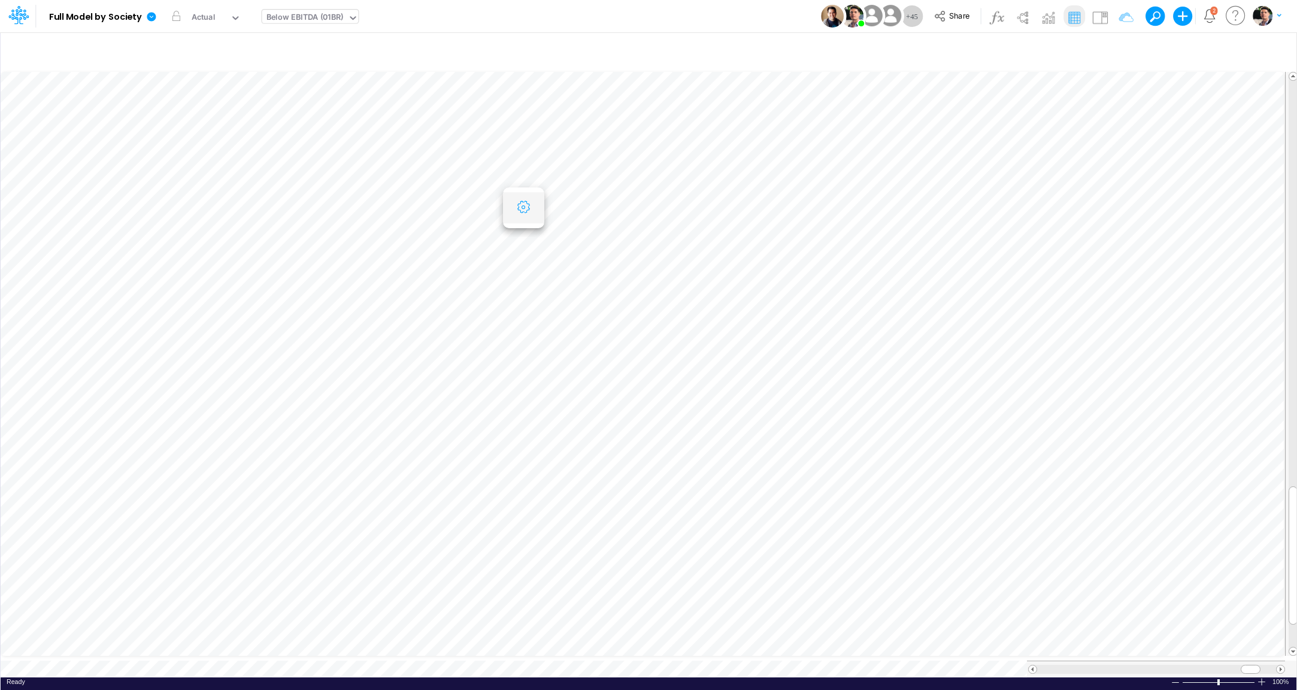
click at [520, 210] on icon "button" at bounding box center [523, 207] width 18 height 13
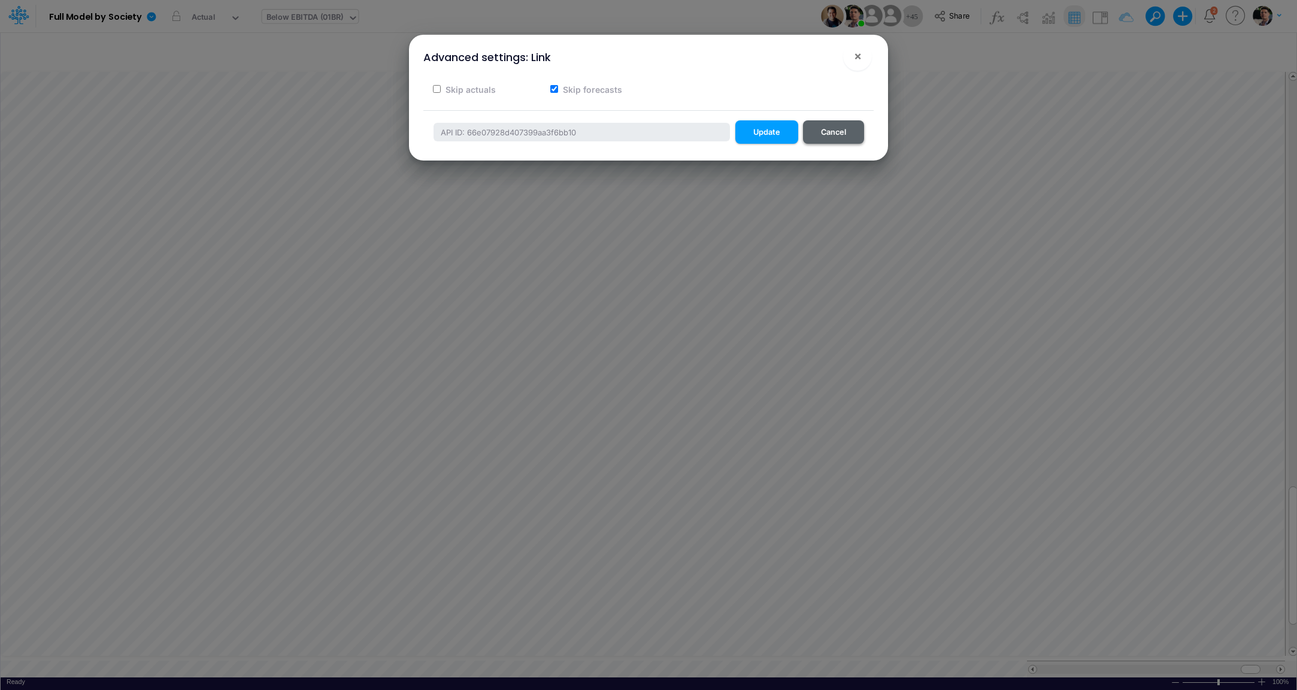
click at [827, 130] on button "Cancel" at bounding box center [833, 131] width 61 height 23
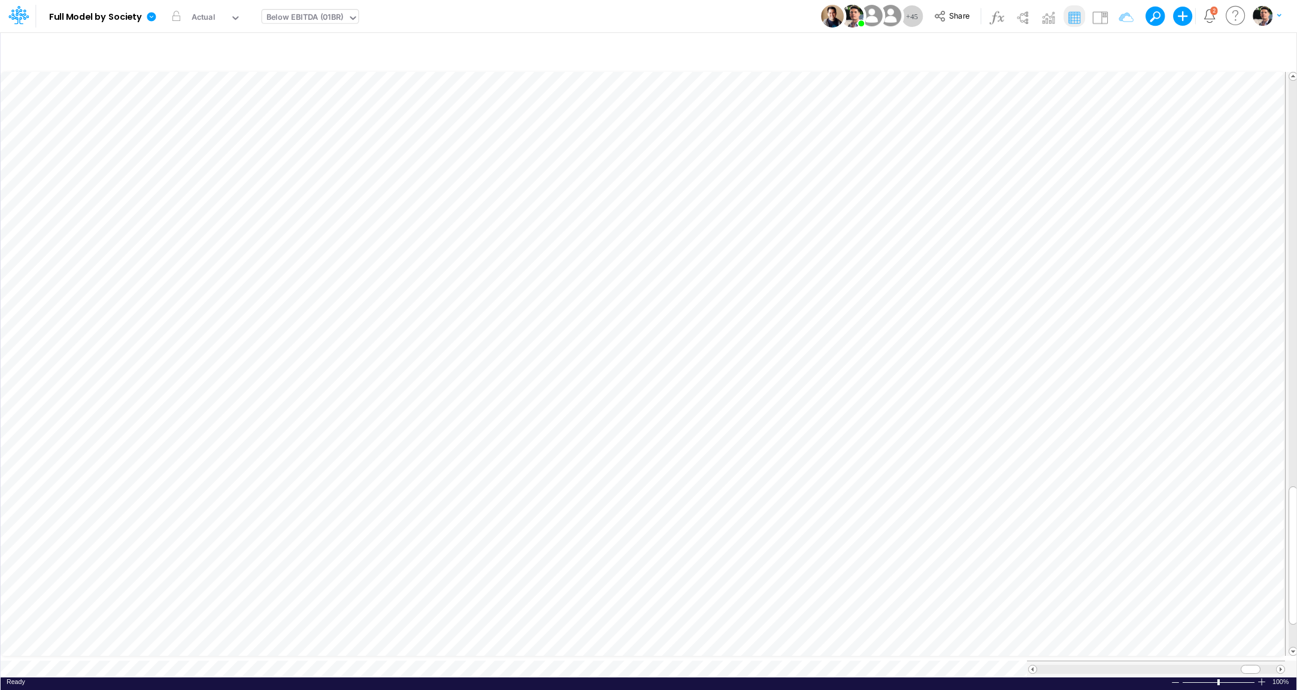
scroll to position [5, 2]
click at [518, 228] on button "button" at bounding box center [523, 239] width 22 height 24
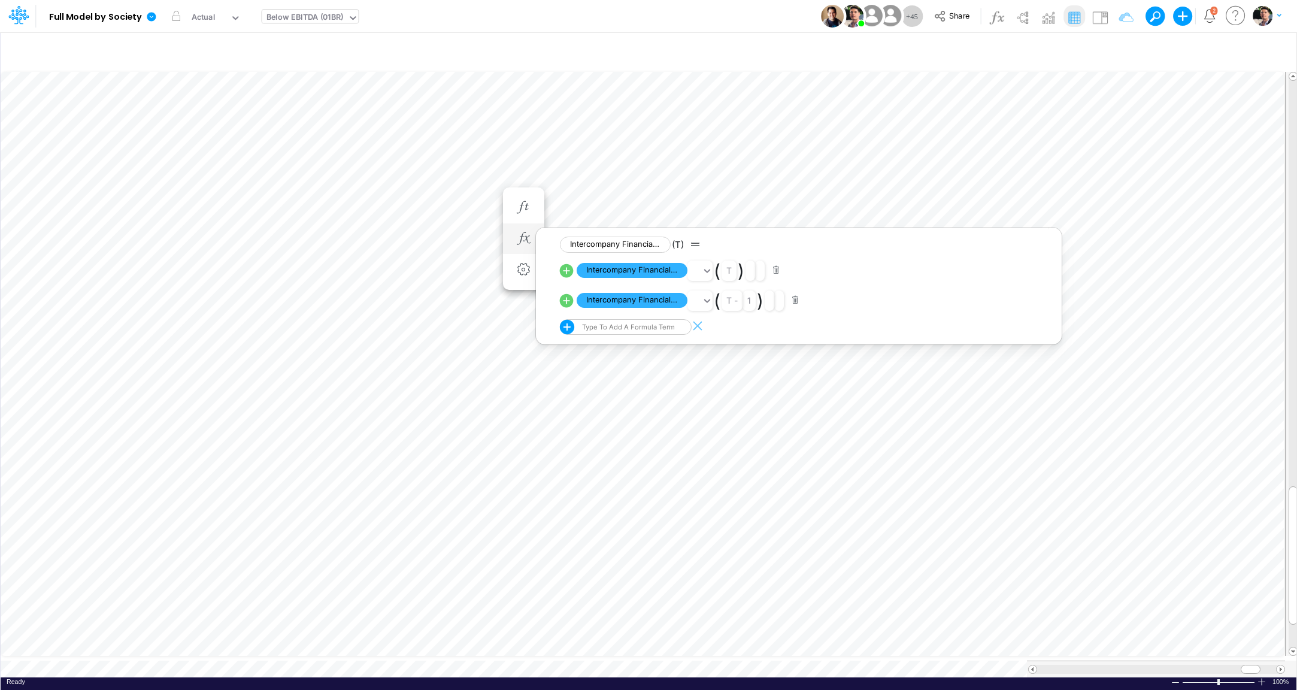
click at [564, 298] on icon at bounding box center [567, 300] width 14 height 14
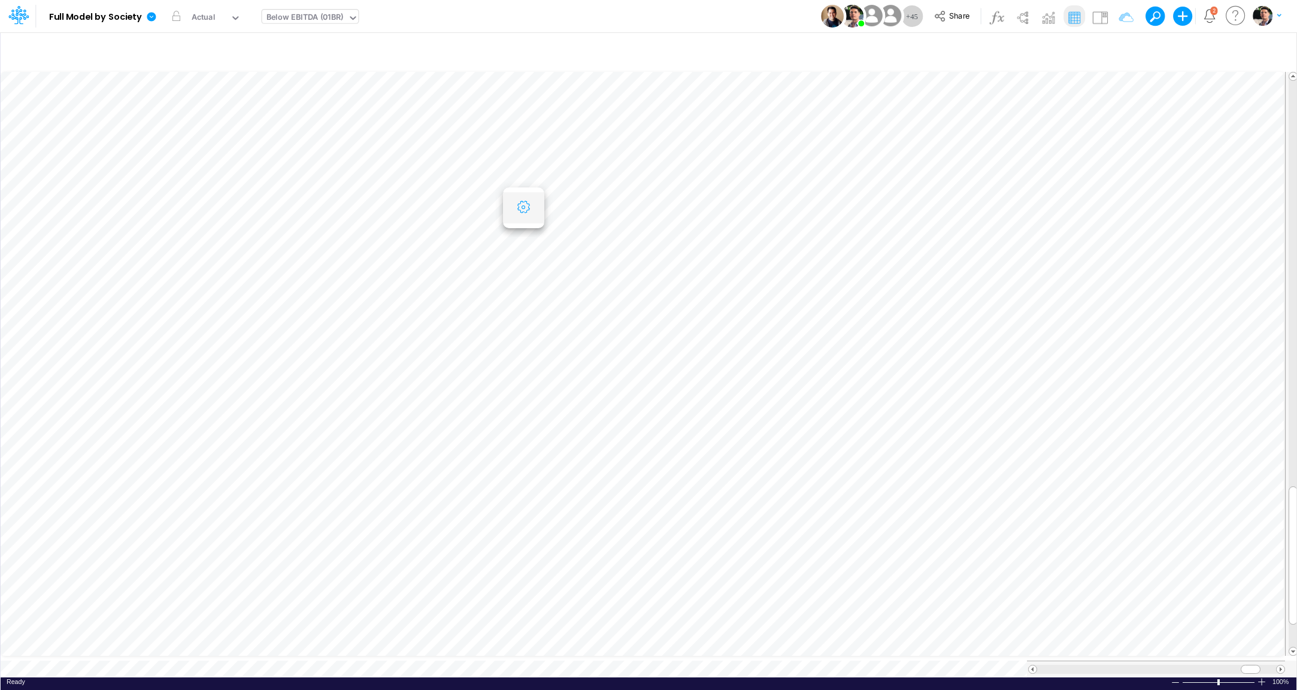
click at [522, 201] on icon "button" at bounding box center [523, 207] width 18 height 13
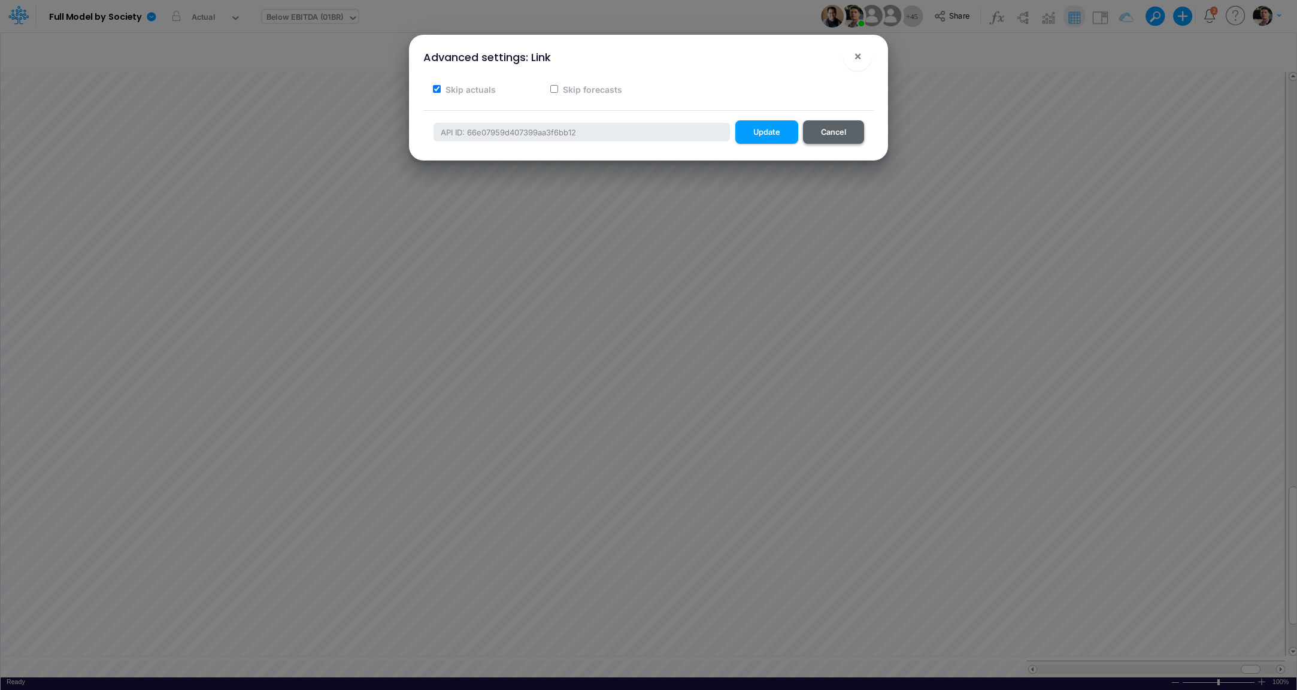
click at [831, 137] on button "Cancel" at bounding box center [833, 131] width 61 height 23
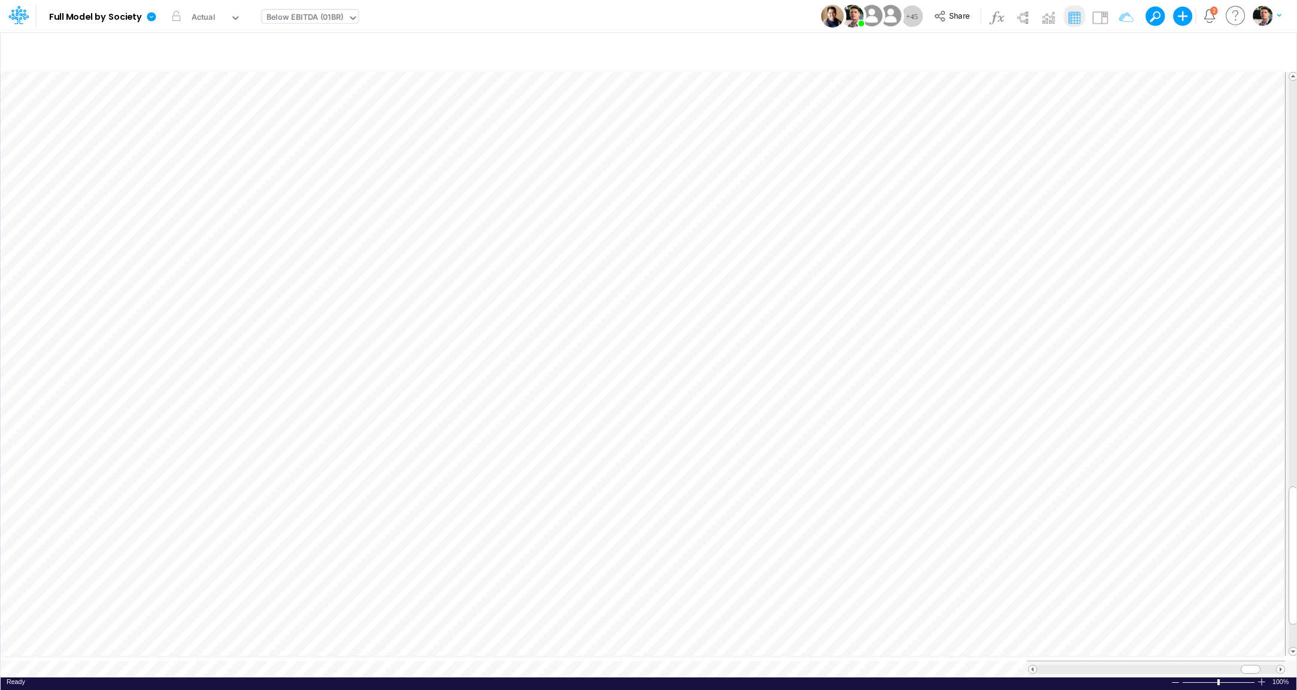
scroll to position [5, 2]
click at [527, 234] on icon "button" at bounding box center [523, 238] width 18 height 13
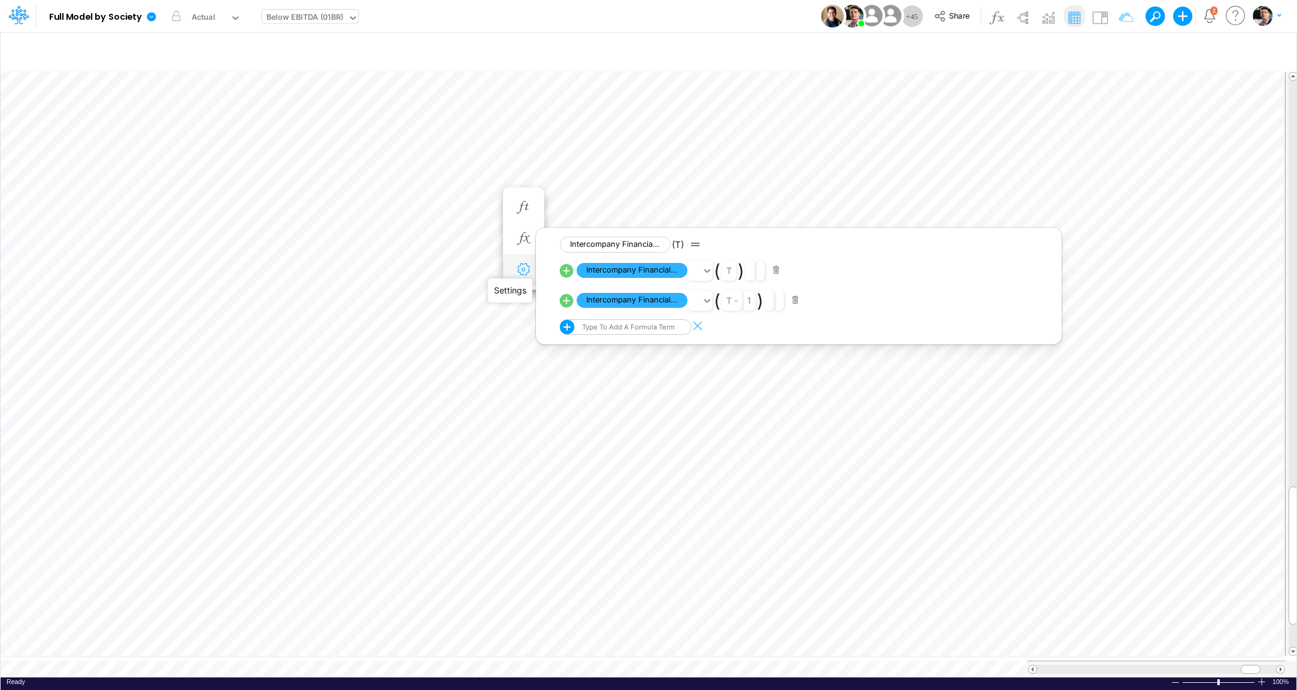
click at [525, 267] on icon "button" at bounding box center [523, 269] width 18 height 13
select select "sum"
select select "field"
select select "Number"
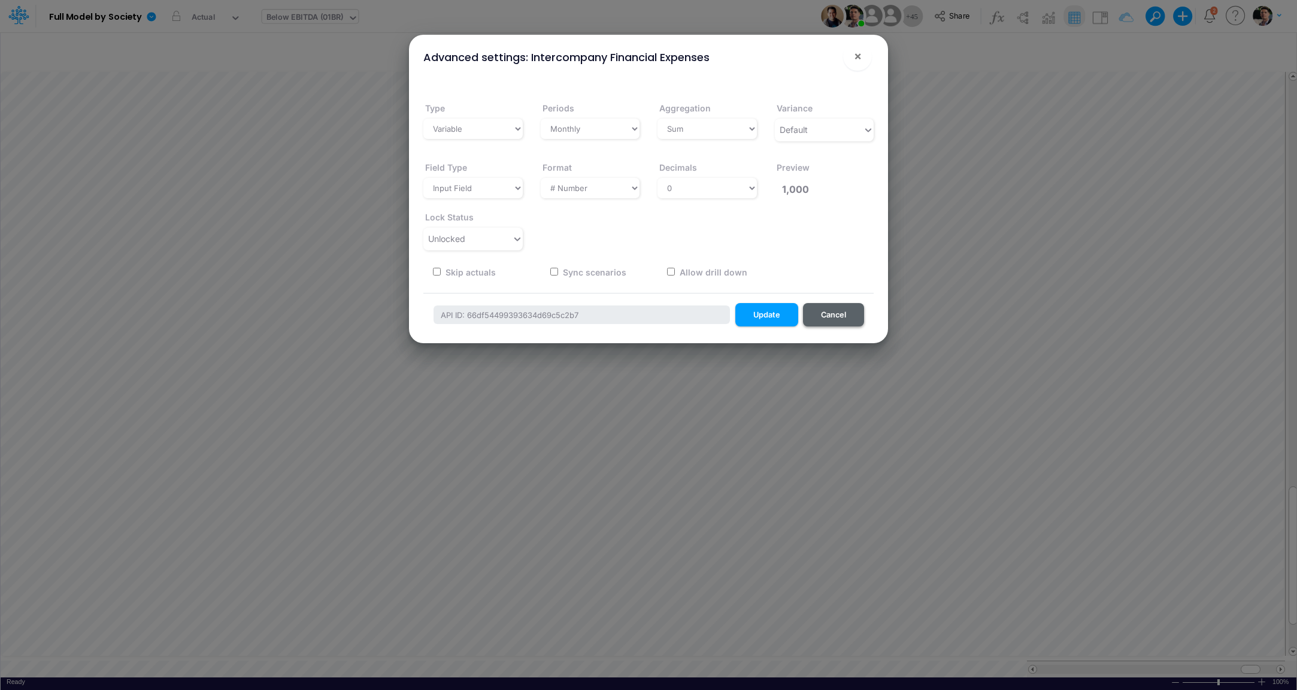
click at [841, 311] on button "Cancel" at bounding box center [833, 314] width 61 height 23
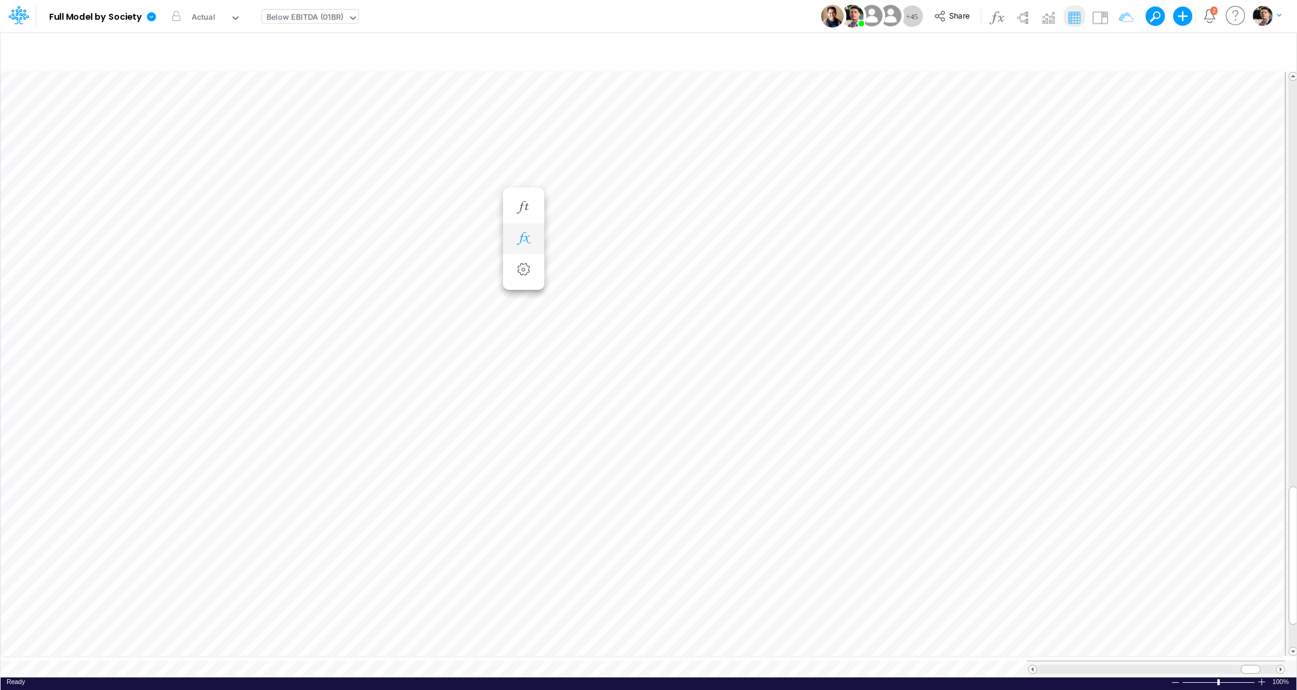
click at [532, 233] on icon "button" at bounding box center [523, 238] width 18 height 13
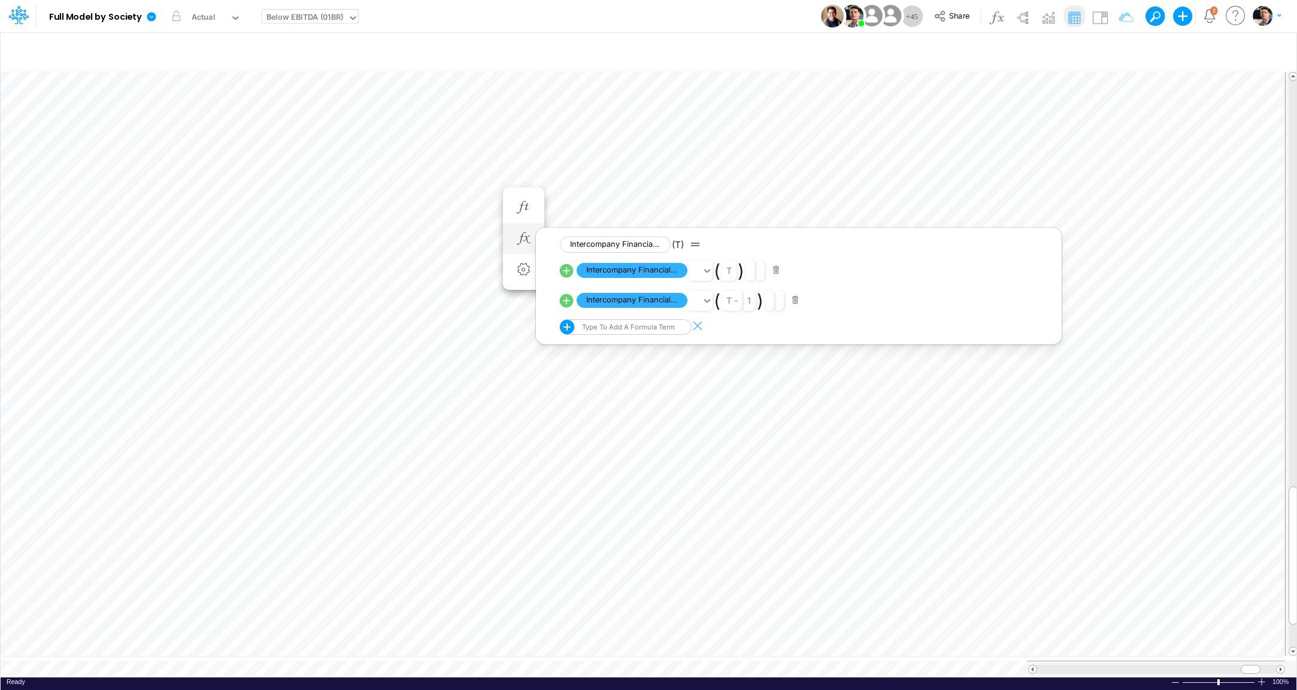
click at [796, 300] on button "button" at bounding box center [795, 300] width 23 height 16
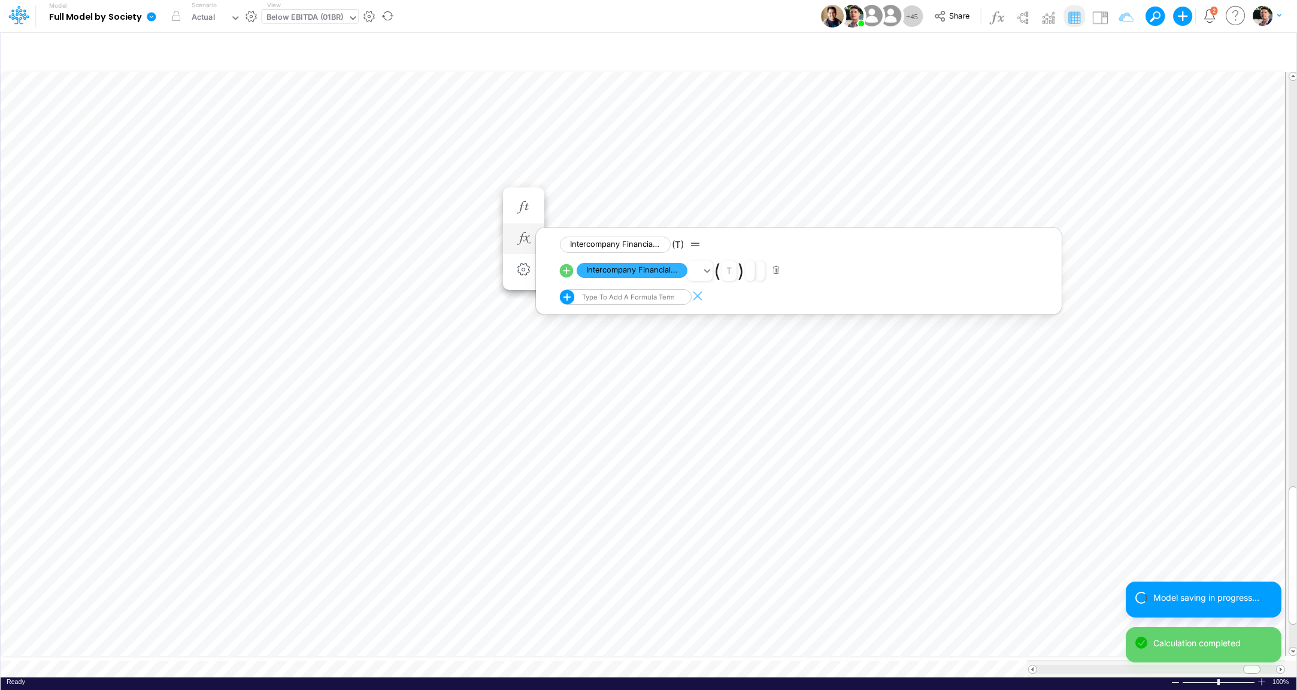
click at [150, 16] on icon at bounding box center [151, 16] width 11 height 11
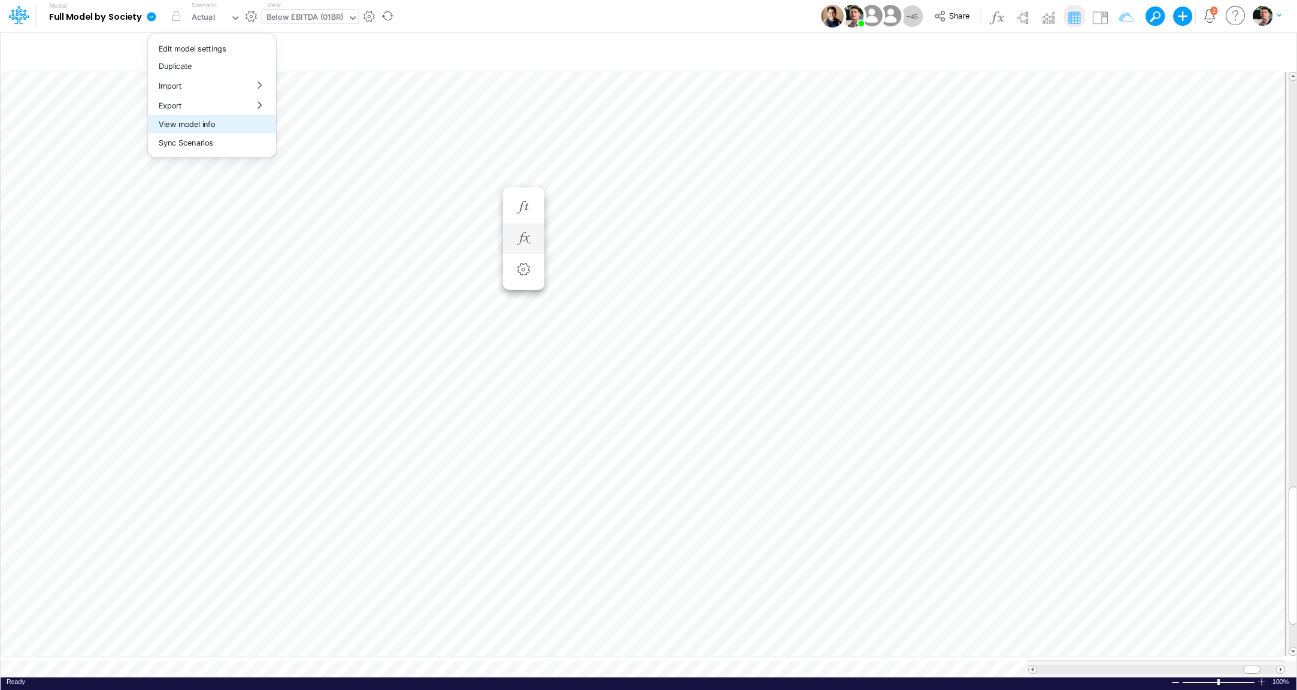
click at [204, 126] on button "View model info" at bounding box center [212, 124] width 128 height 19
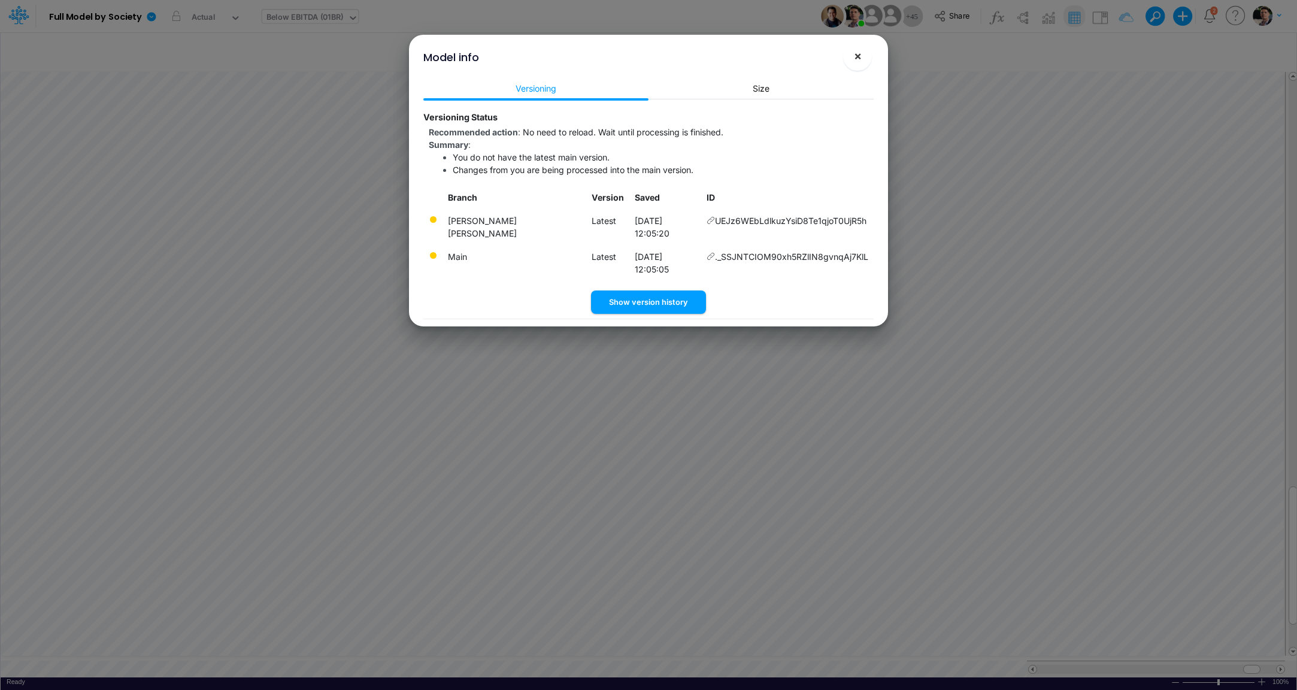
click at [861, 63] on span "×" at bounding box center [858, 55] width 8 height 14
